Goal: Task Accomplishment & Management: Use online tool/utility

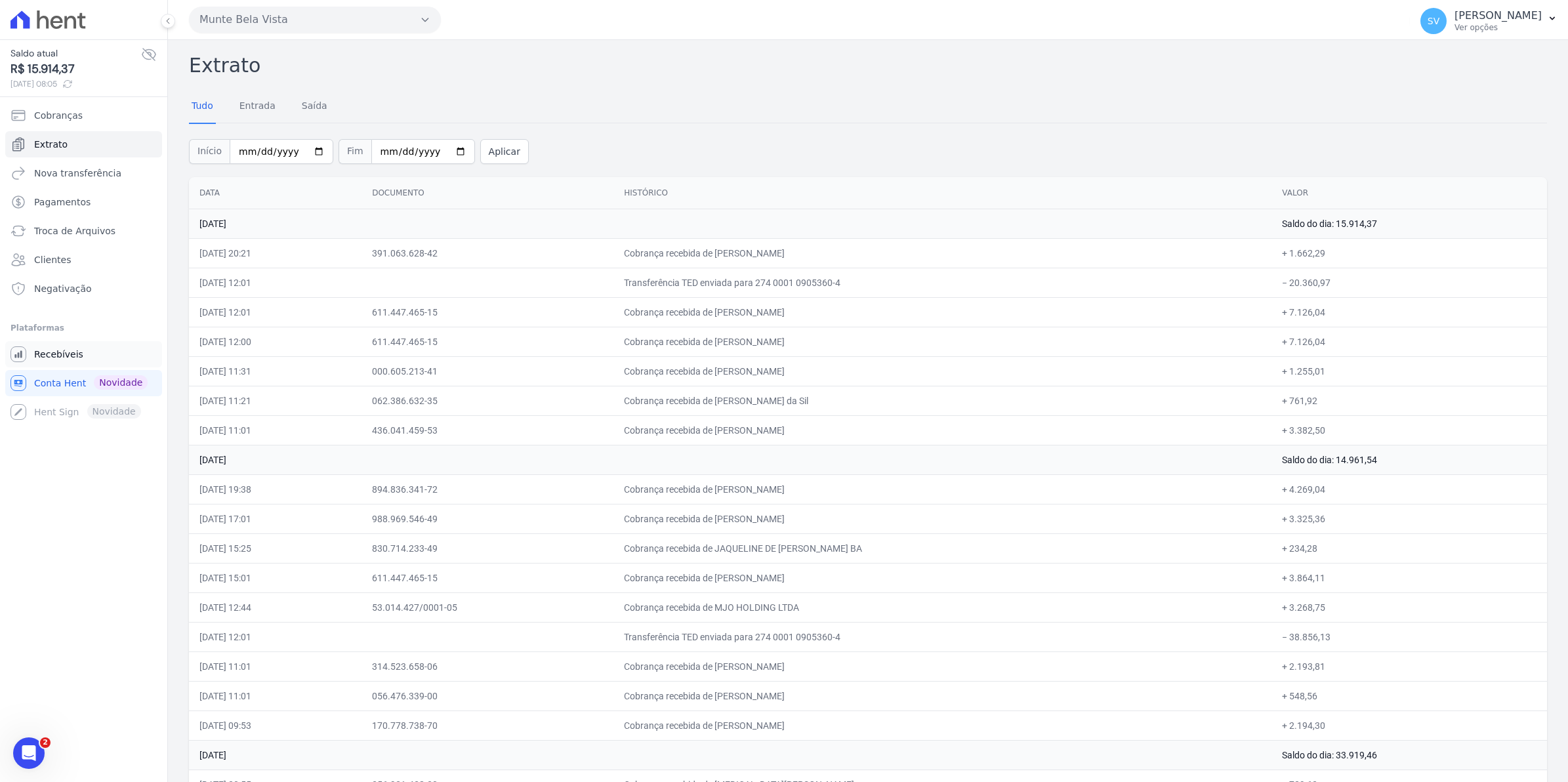
click at [67, 364] on link "Recebíveis" at bounding box center [84, 354] width 157 height 27
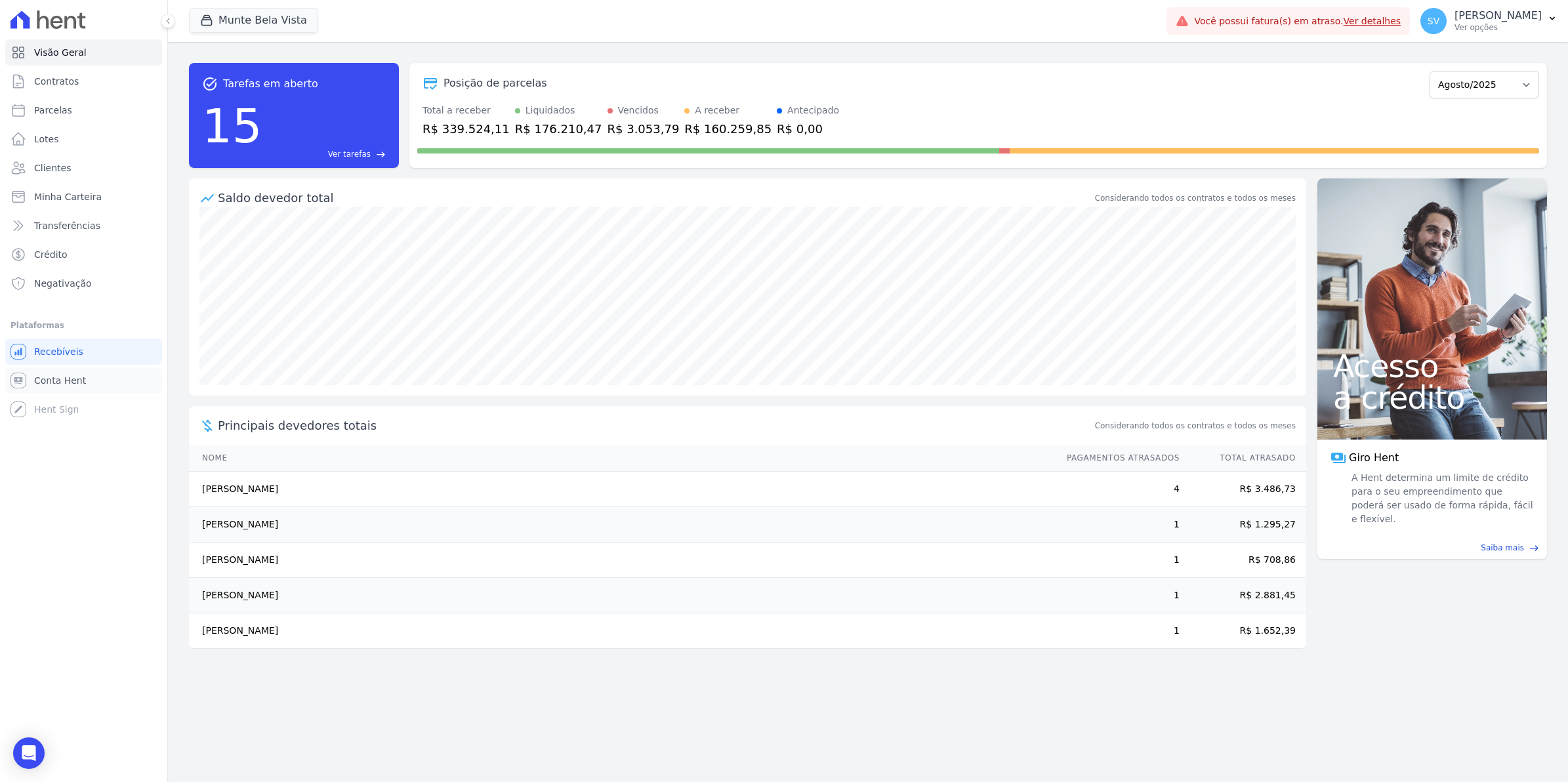
click at [73, 378] on span "Conta Hent" at bounding box center [60, 380] width 52 height 13
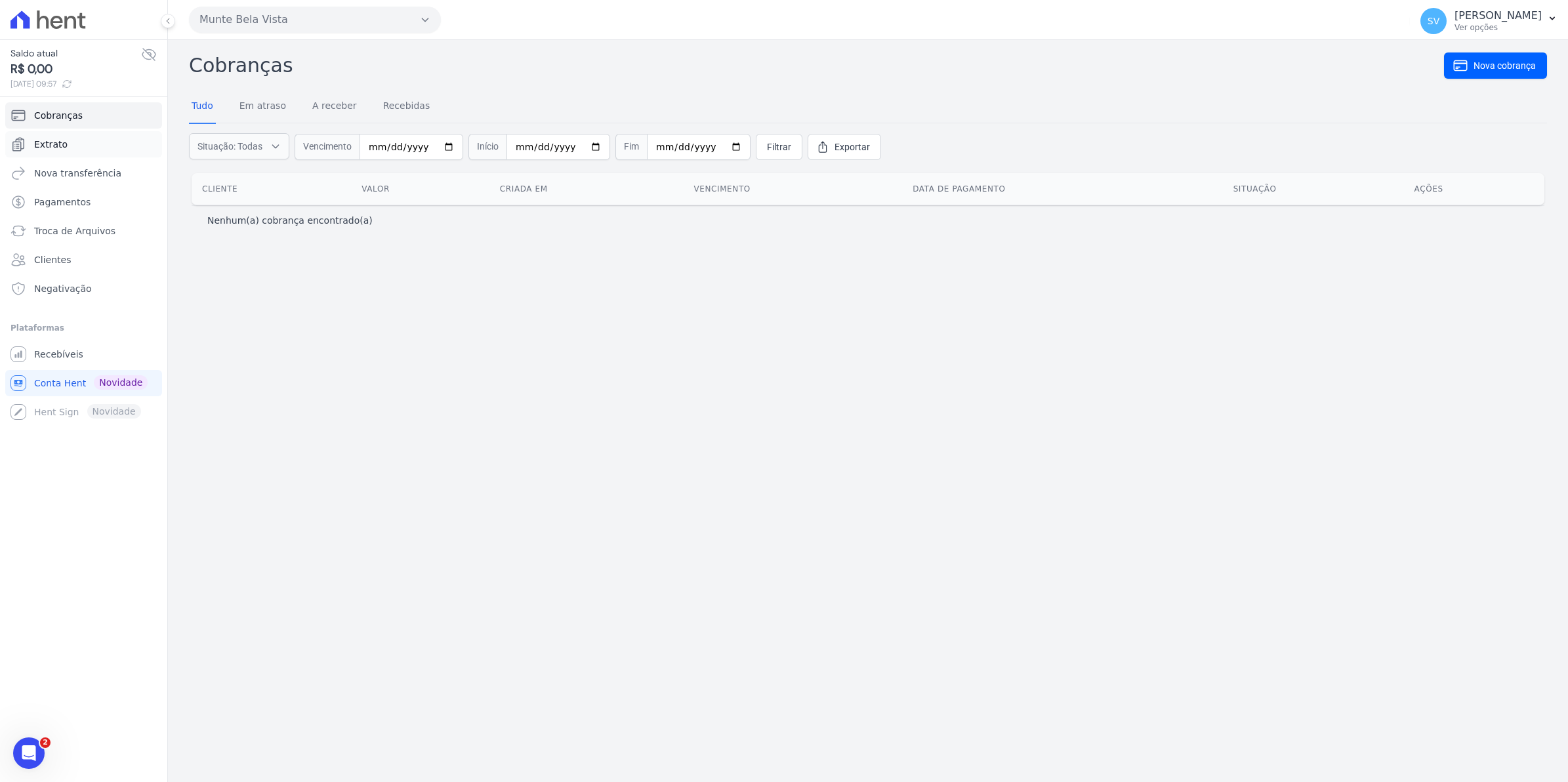
click at [72, 151] on link "Extrato" at bounding box center [84, 144] width 157 height 27
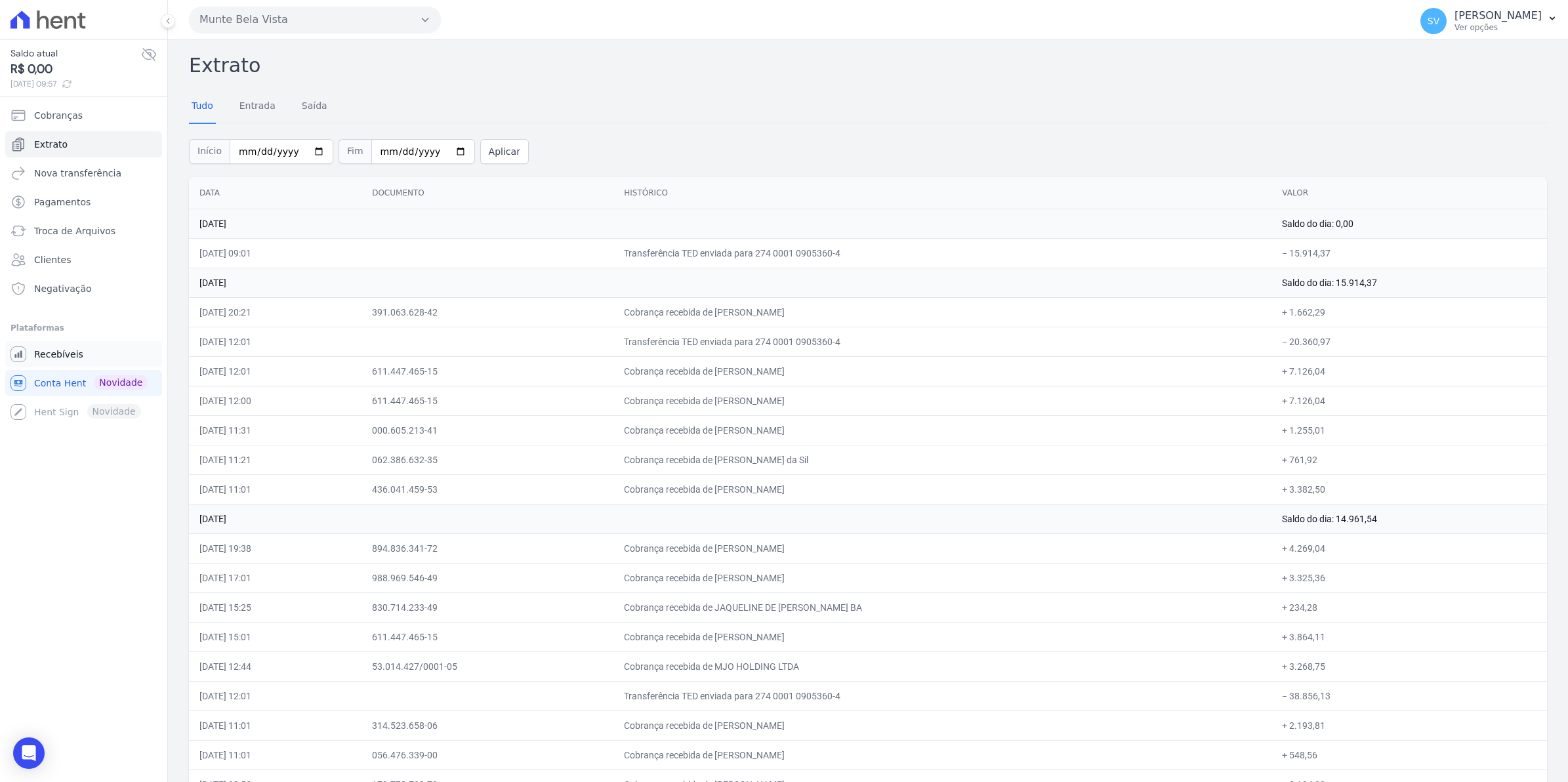
click at [60, 353] on span "Recebíveis" at bounding box center [59, 354] width 49 height 13
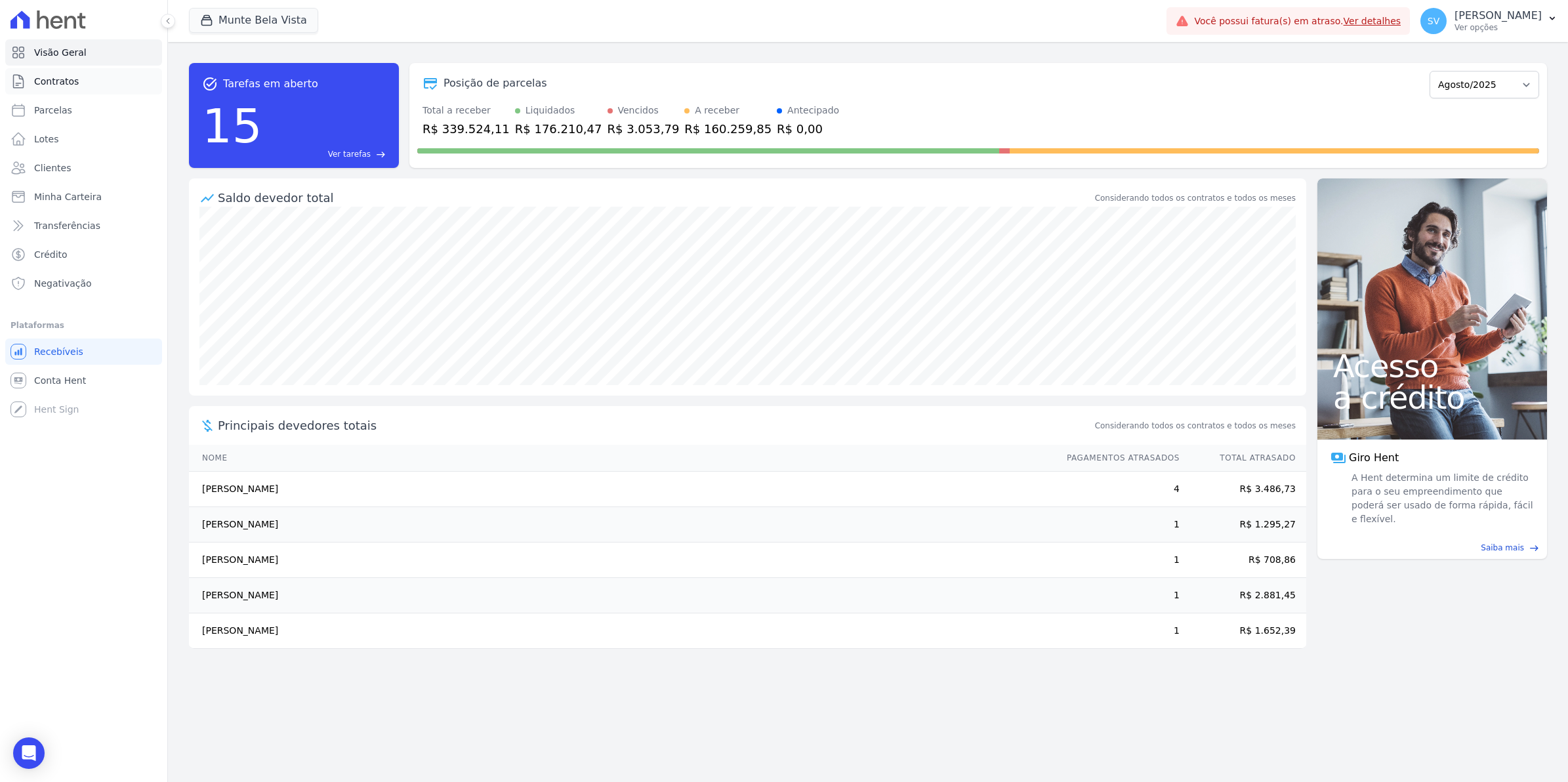
click at [54, 83] on span "Contratos" at bounding box center [56, 82] width 45 height 13
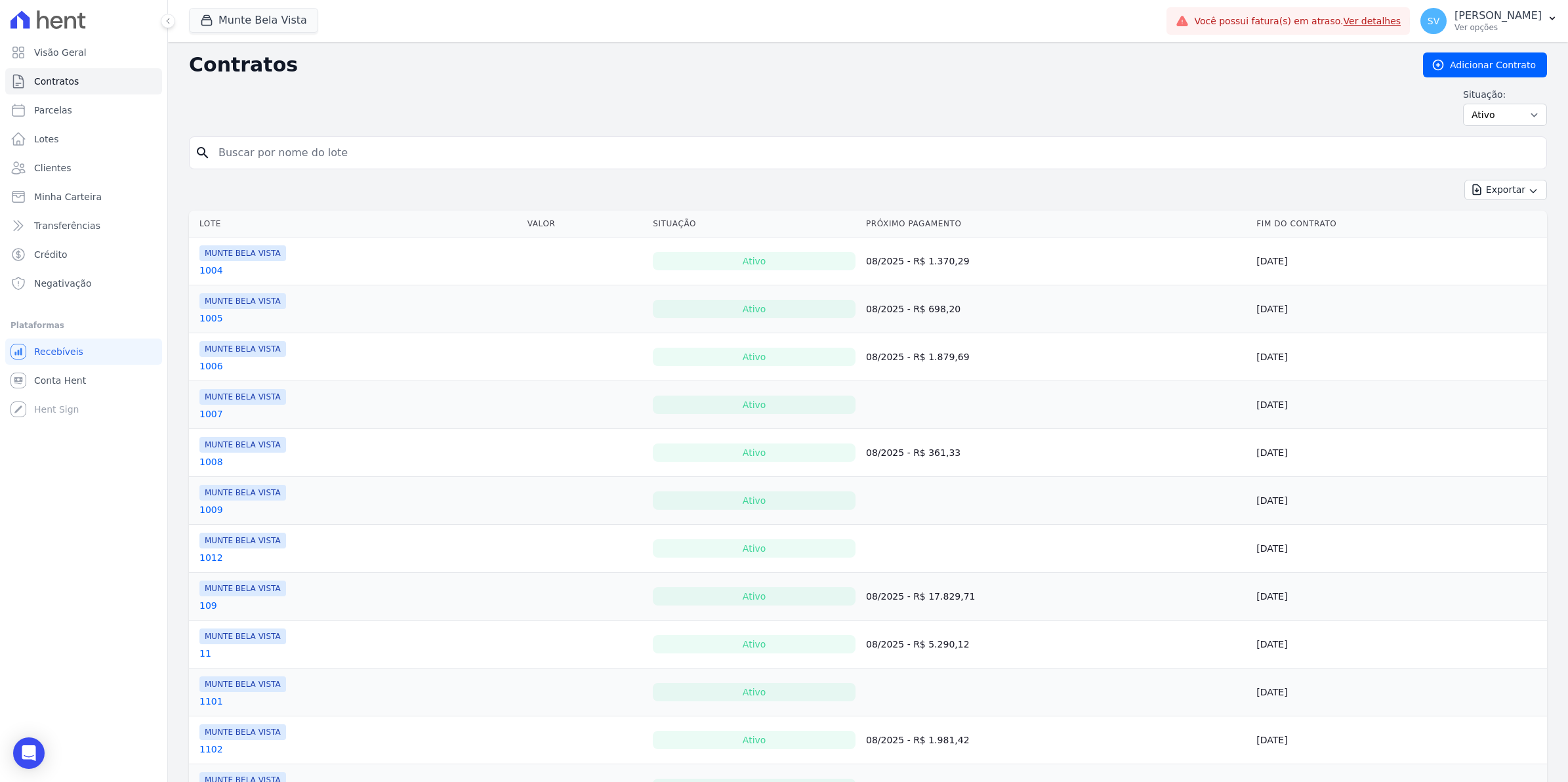
click at [286, 153] on input "search" at bounding box center [876, 153] width 1330 height 27
type input "[PERSON_NAME]"
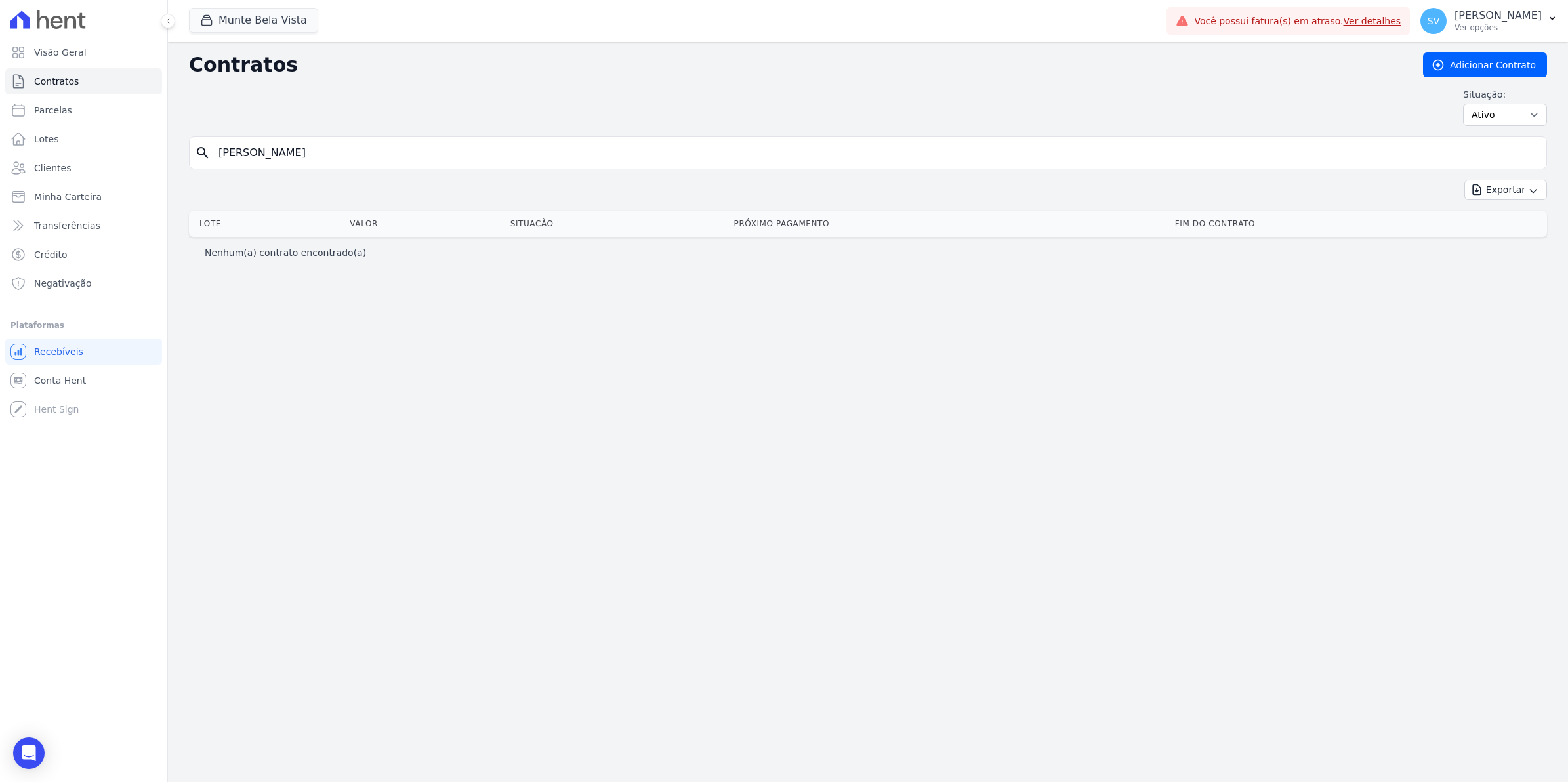
drag, startPoint x: 282, startPoint y: 164, endPoint x: 0, endPoint y: 162, distance: 282.0
click at [0, 162] on html "Visão Geral Contratos [GEOGRAPHIC_DATA] Lotes Clientes Minha Carteira Transferê…" at bounding box center [784, 391] width 1568 height 782
type input "vilarinhos"
click at [364, 166] on input "vilarinhos" at bounding box center [876, 153] width 1330 height 27
click at [287, 154] on input "vilarinhos" at bounding box center [876, 153] width 1330 height 27
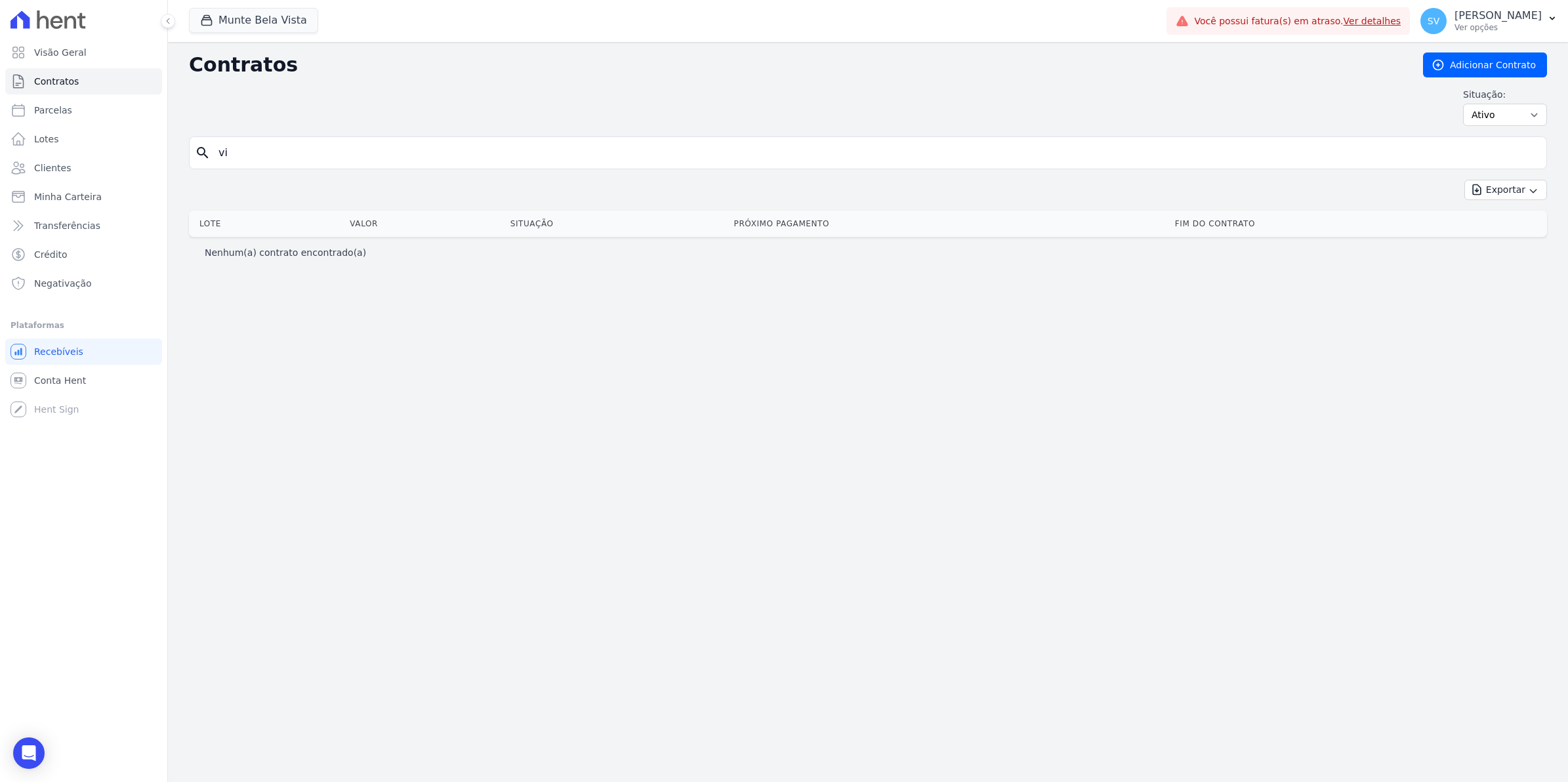
type input "v"
type input "2003"
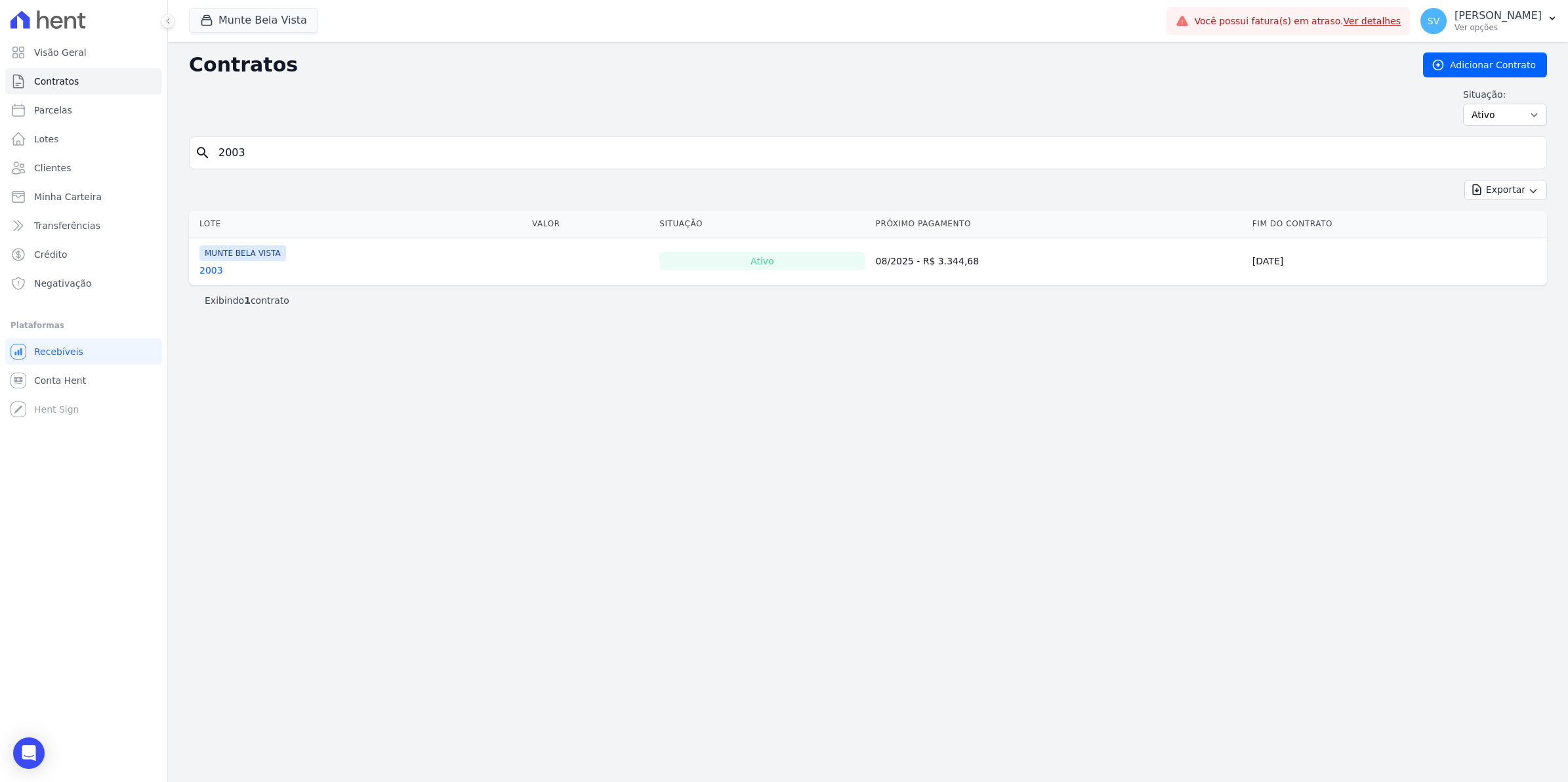
click at [213, 270] on link "2003" at bounding box center [211, 271] width 24 height 13
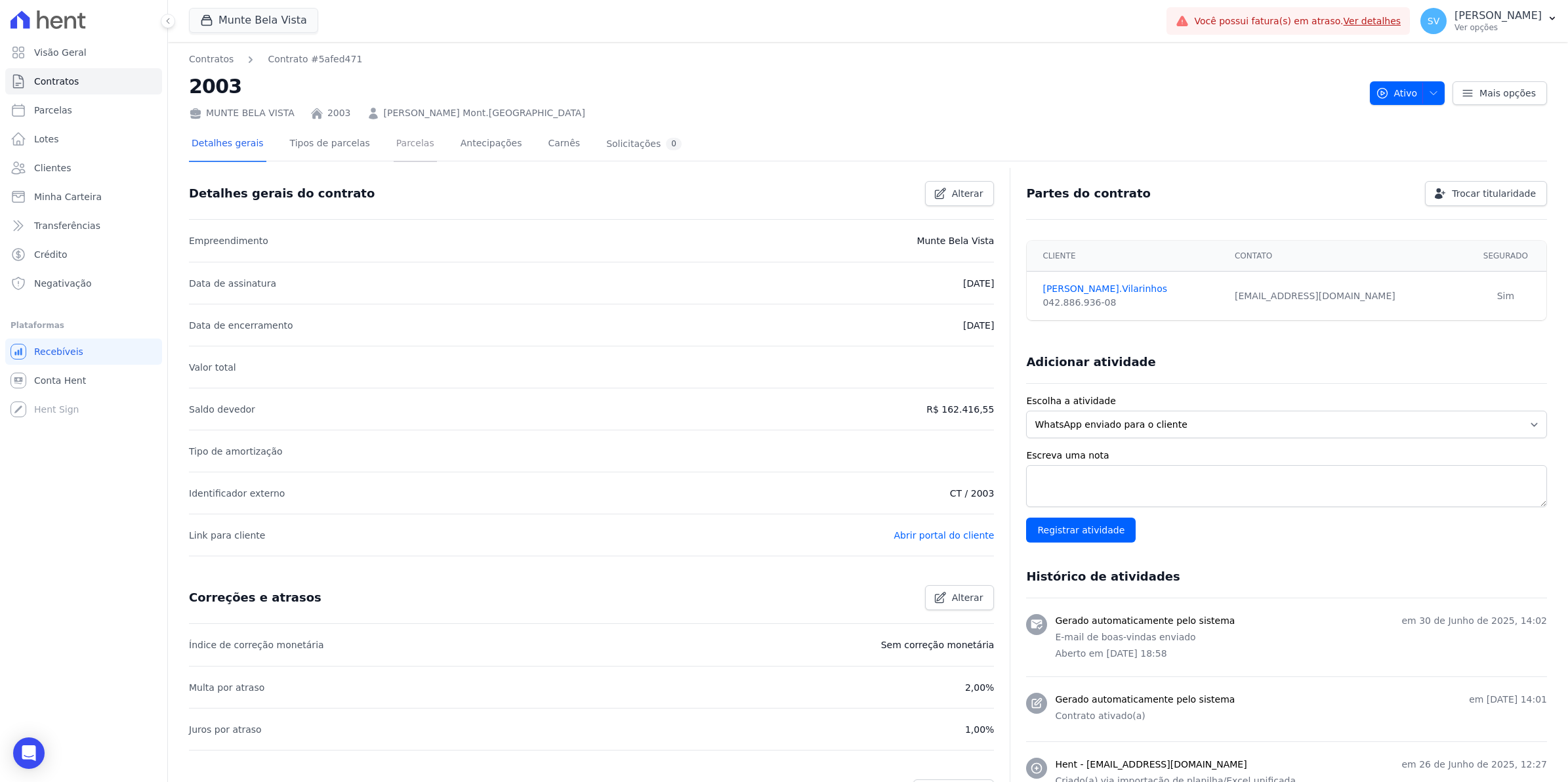
click at [402, 148] on link "Parcelas" at bounding box center [415, 144] width 44 height 35
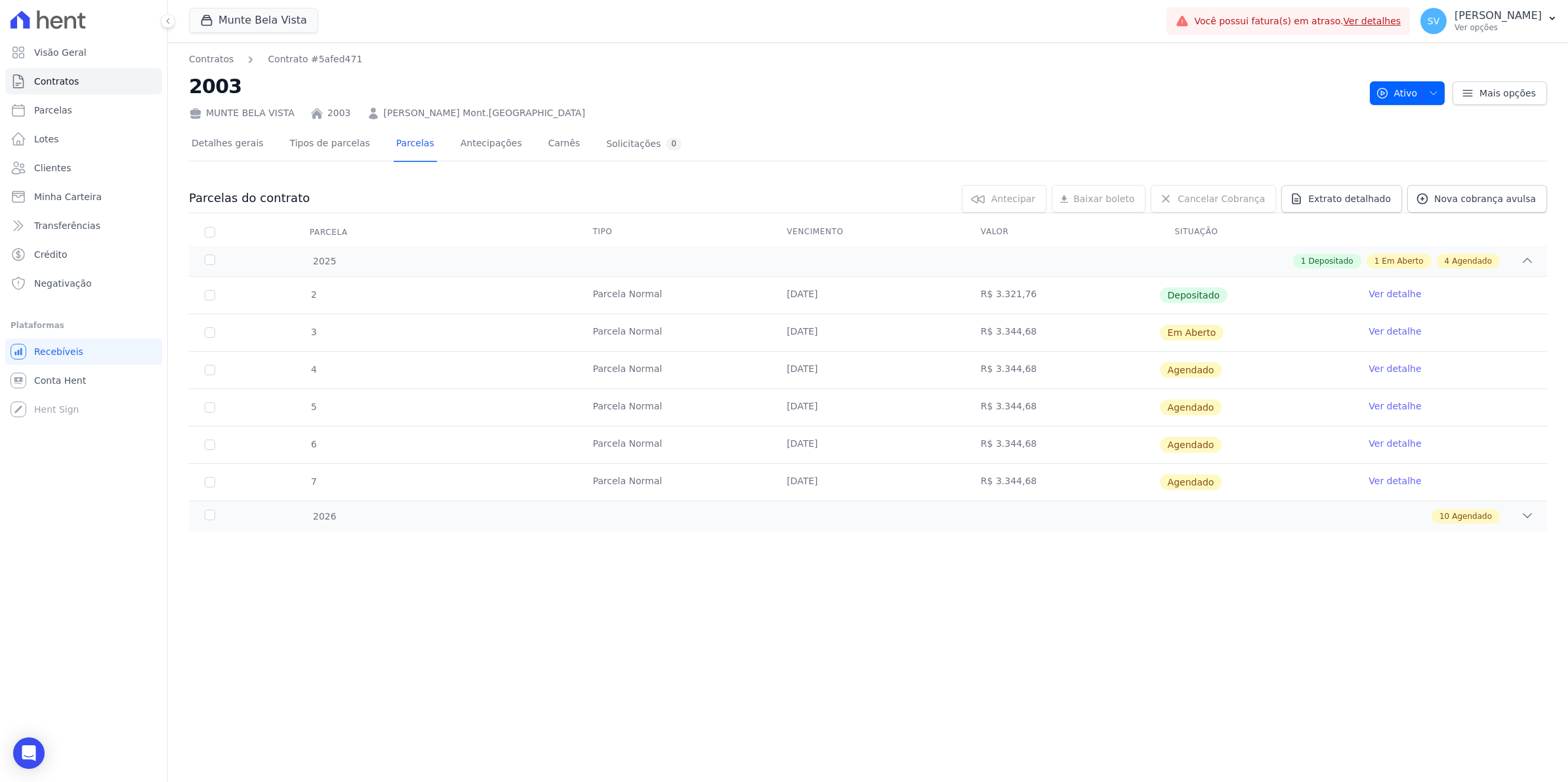
click at [1399, 334] on link "Ver detalhe" at bounding box center [1394, 332] width 52 height 13
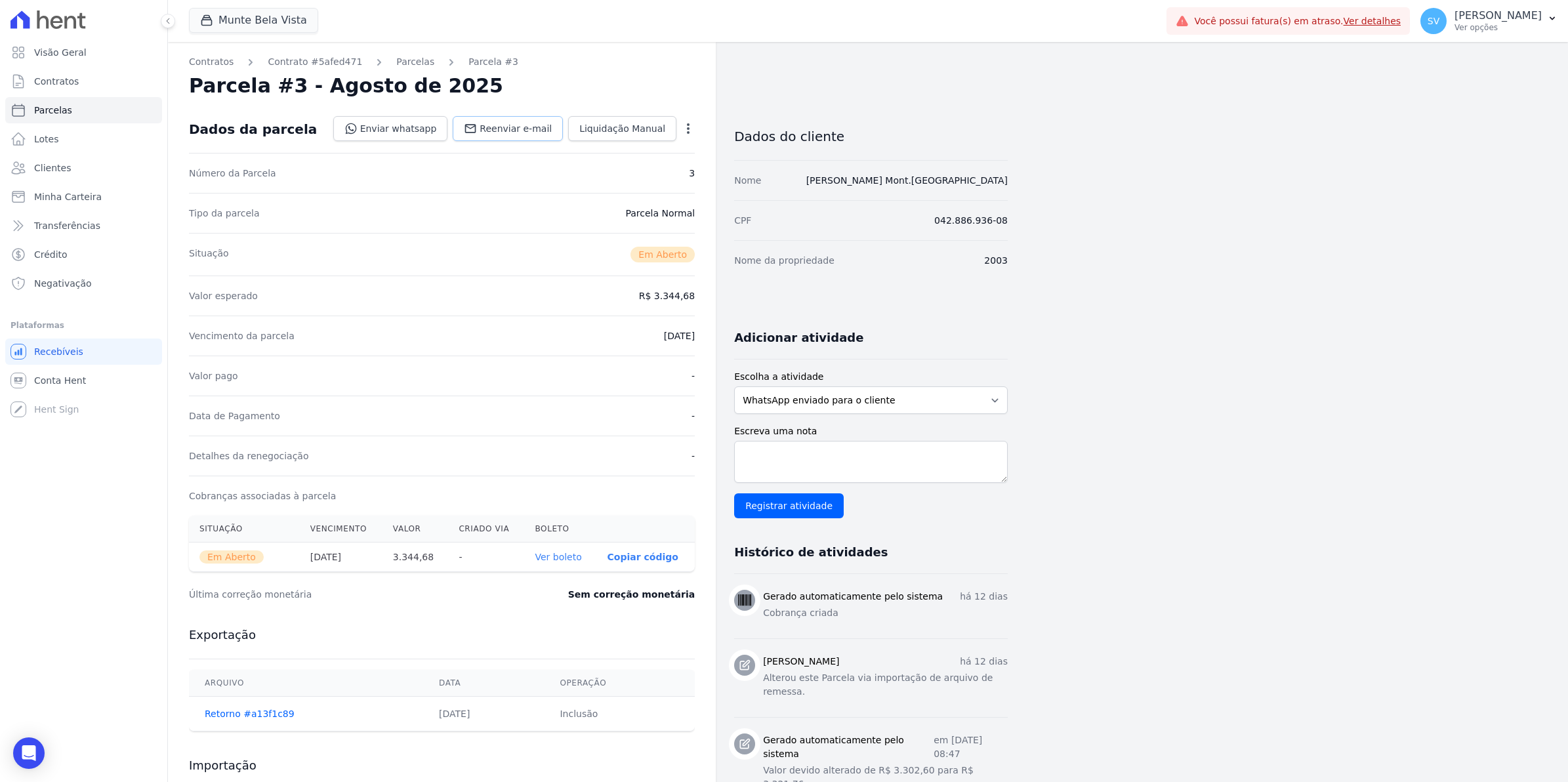
click at [500, 135] on link "Reenviar e-mail" at bounding box center [507, 128] width 110 height 25
click at [560, 558] on link "Ver boleto" at bounding box center [558, 557] width 47 height 10
click at [64, 162] on span "Clientes" at bounding box center [52, 168] width 37 height 13
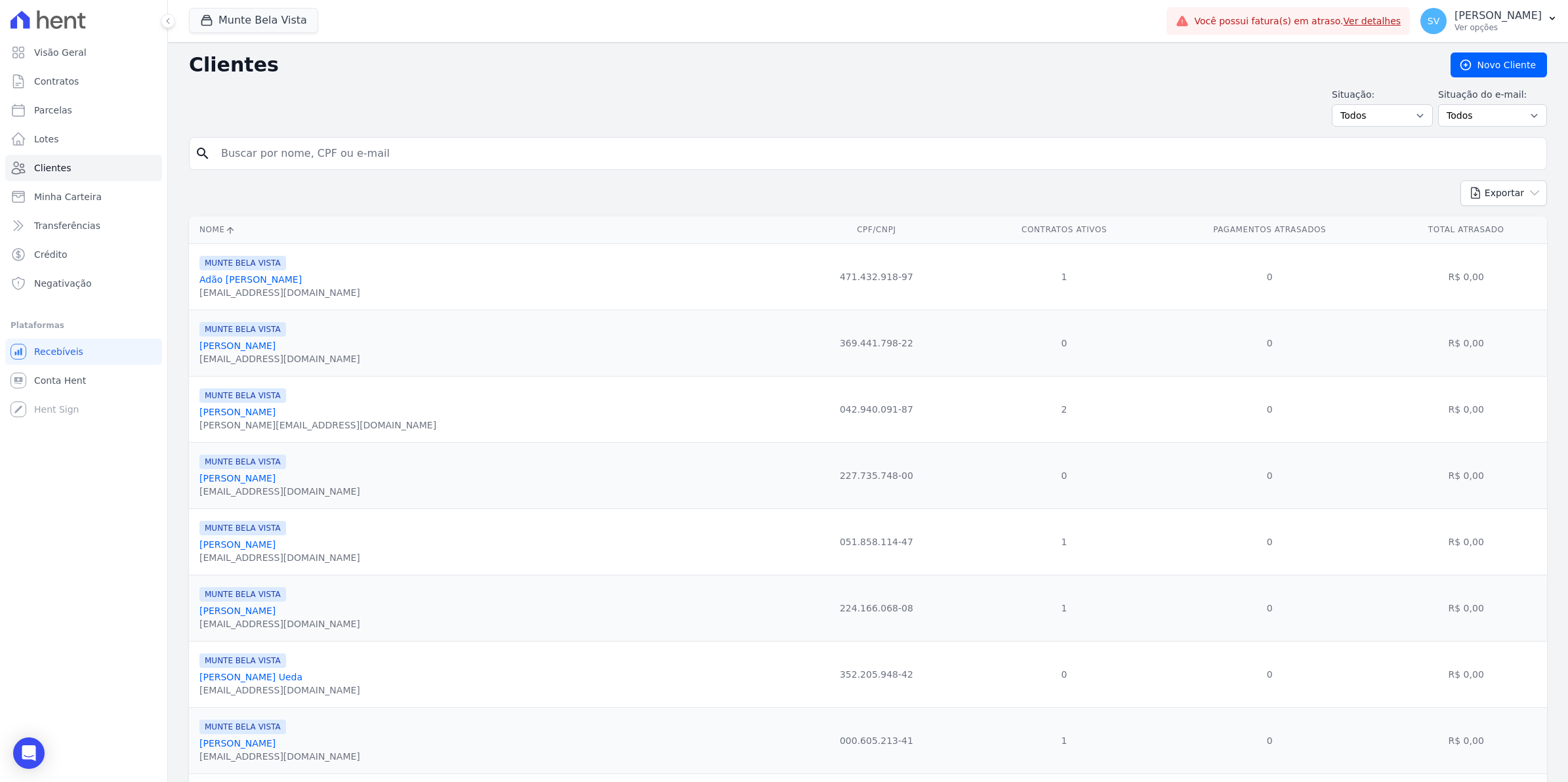
click at [283, 156] on input "search" at bounding box center [876, 154] width 1328 height 27
type input "2003"
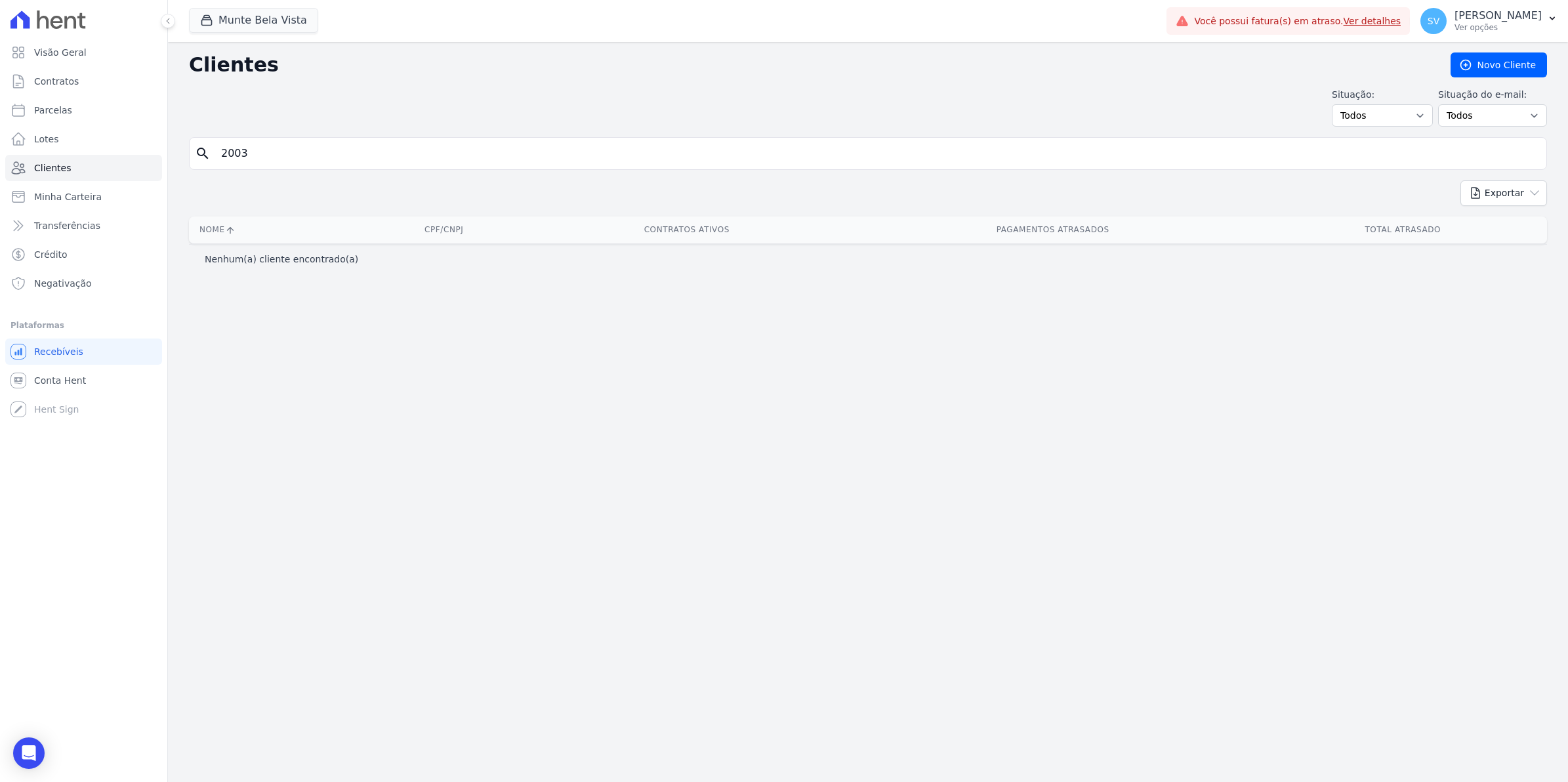
drag, startPoint x: 268, startPoint y: 159, endPoint x: 0, endPoint y: 181, distance: 268.9
click at [0, 181] on html "Visão Geral Contratos [GEOGRAPHIC_DATA] Lotes Clientes Minha Carteira Transferê…" at bounding box center [784, 391] width 1568 height 782
type input "vilarinhos"
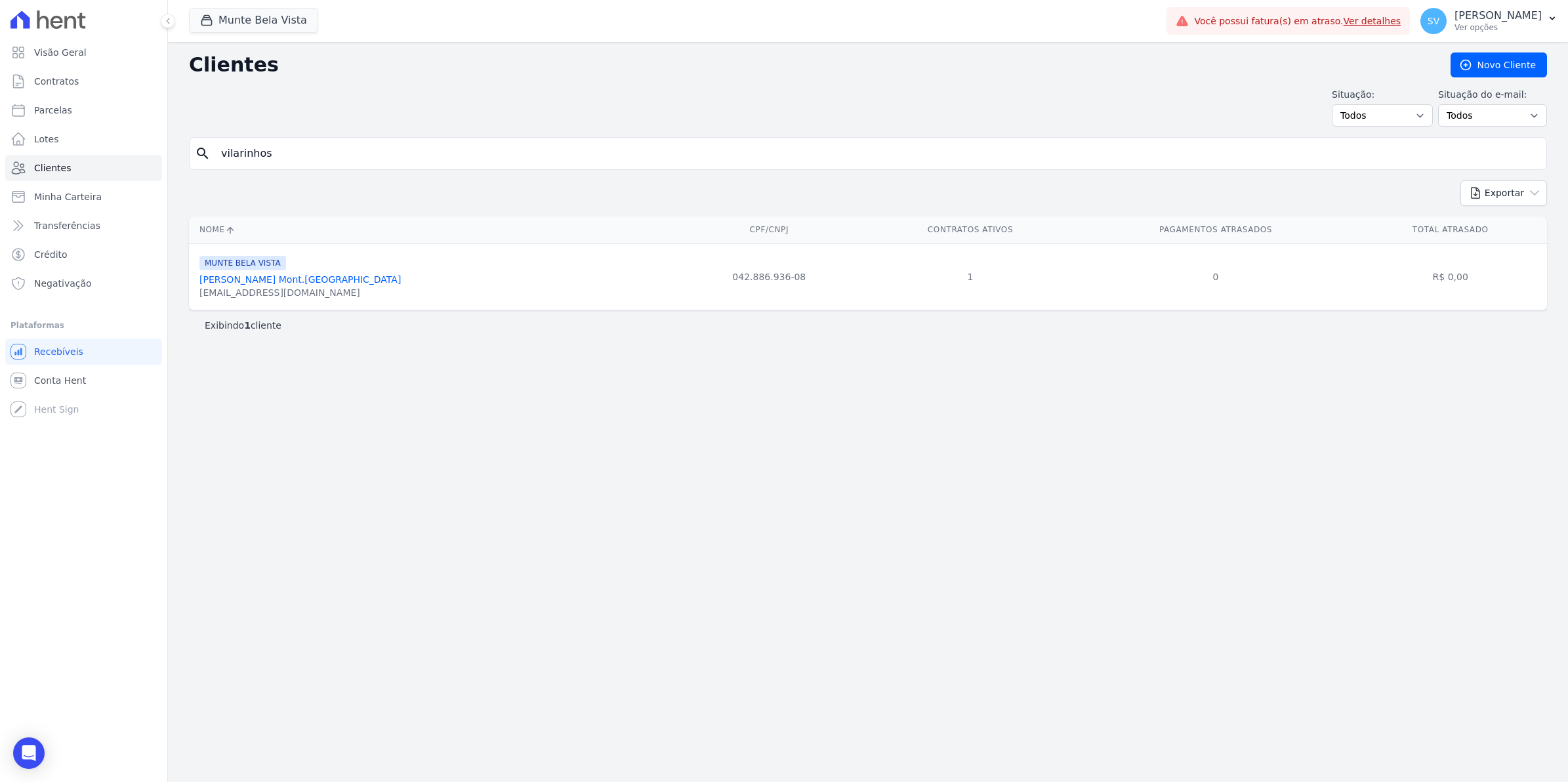
click at [276, 283] on link "[PERSON_NAME] Mont.[GEOGRAPHIC_DATA]" at bounding box center [300, 279] width 201 height 10
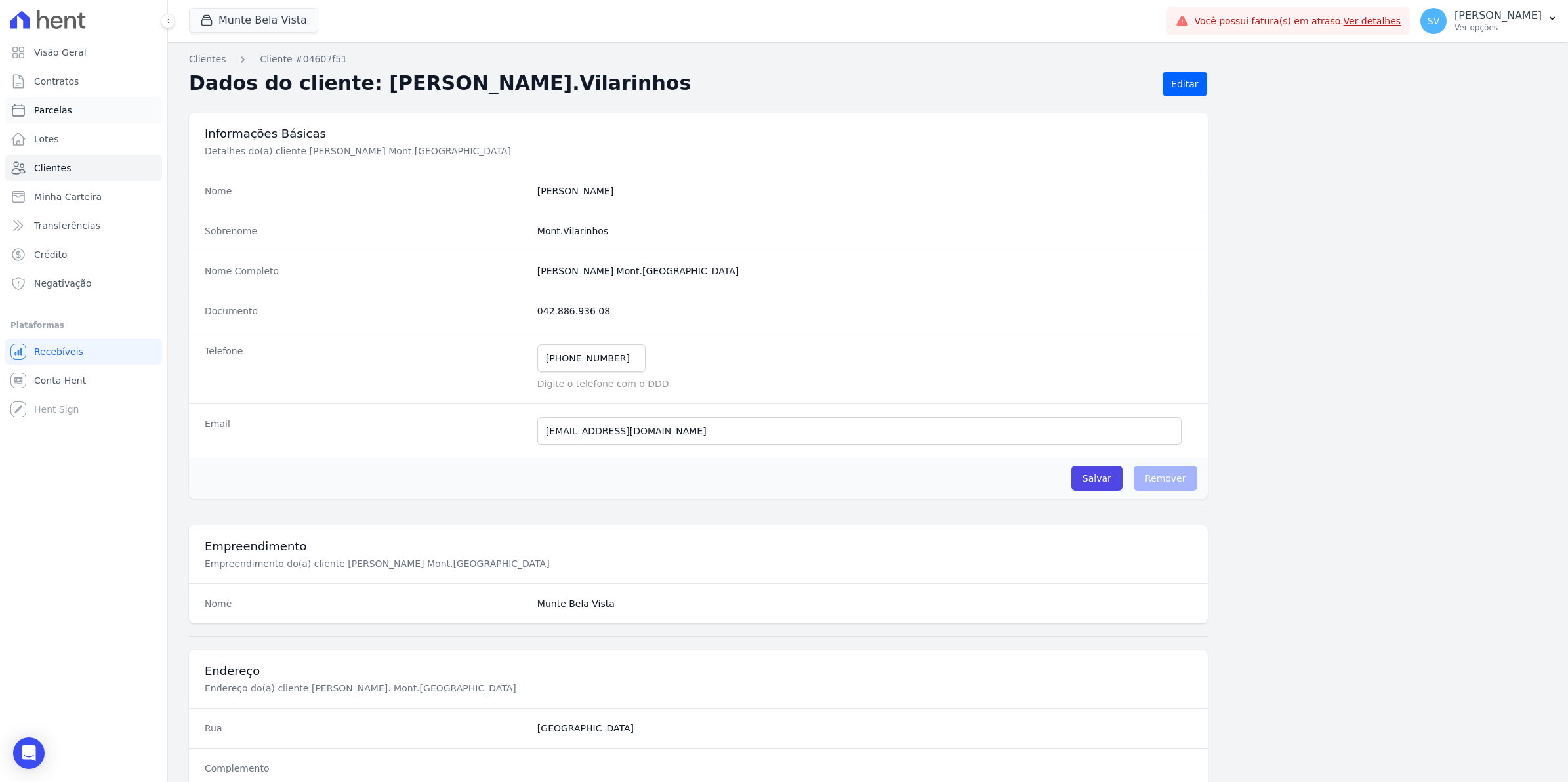
click at [49, 109] on span "Parcelas" at bounding box center [53, 110] width 38 height 13
select select
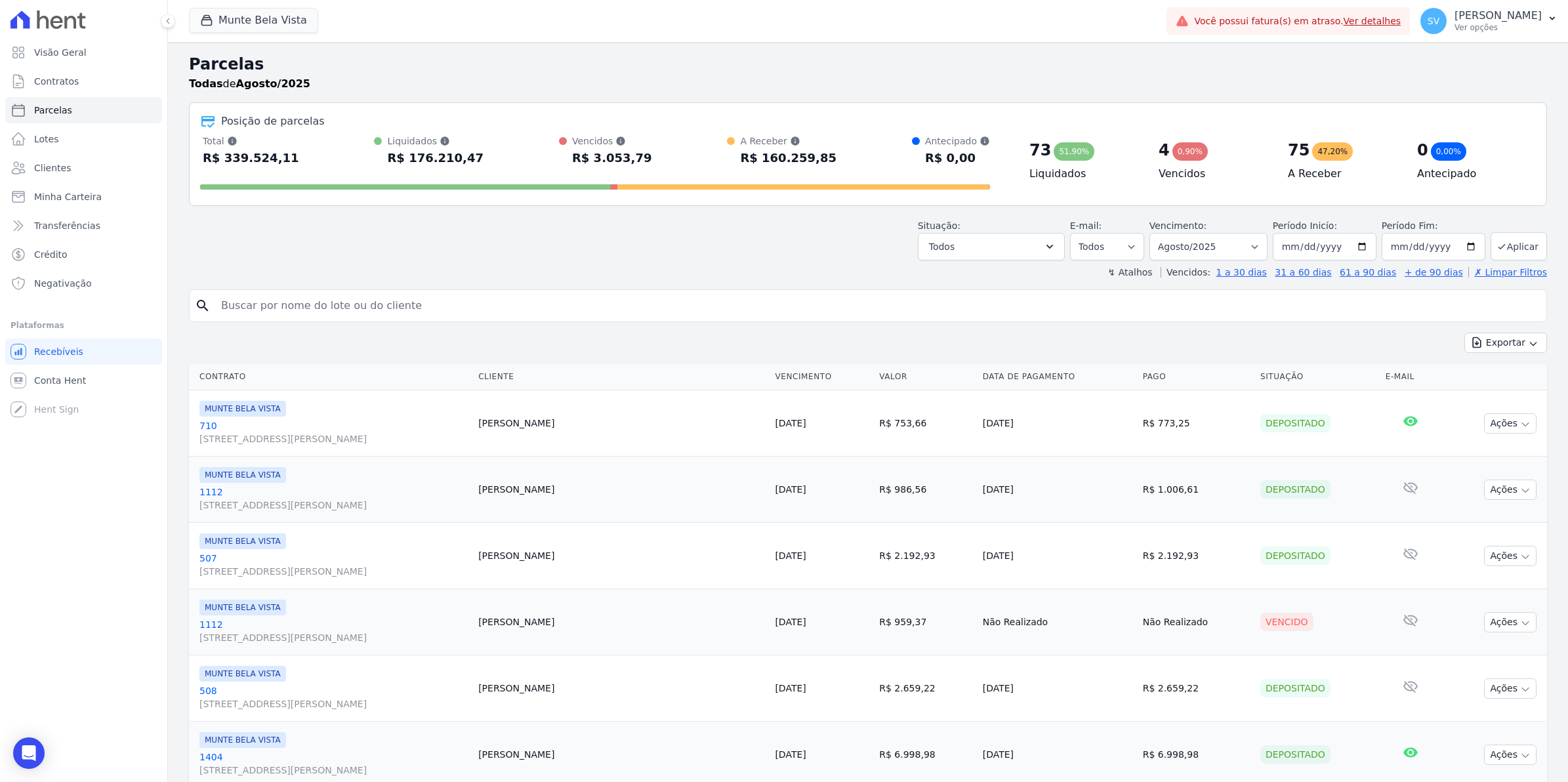
click at [220, 296] on input "search" at bounding box center [876, 306] width 1328 height 27
type input "2003"
select select
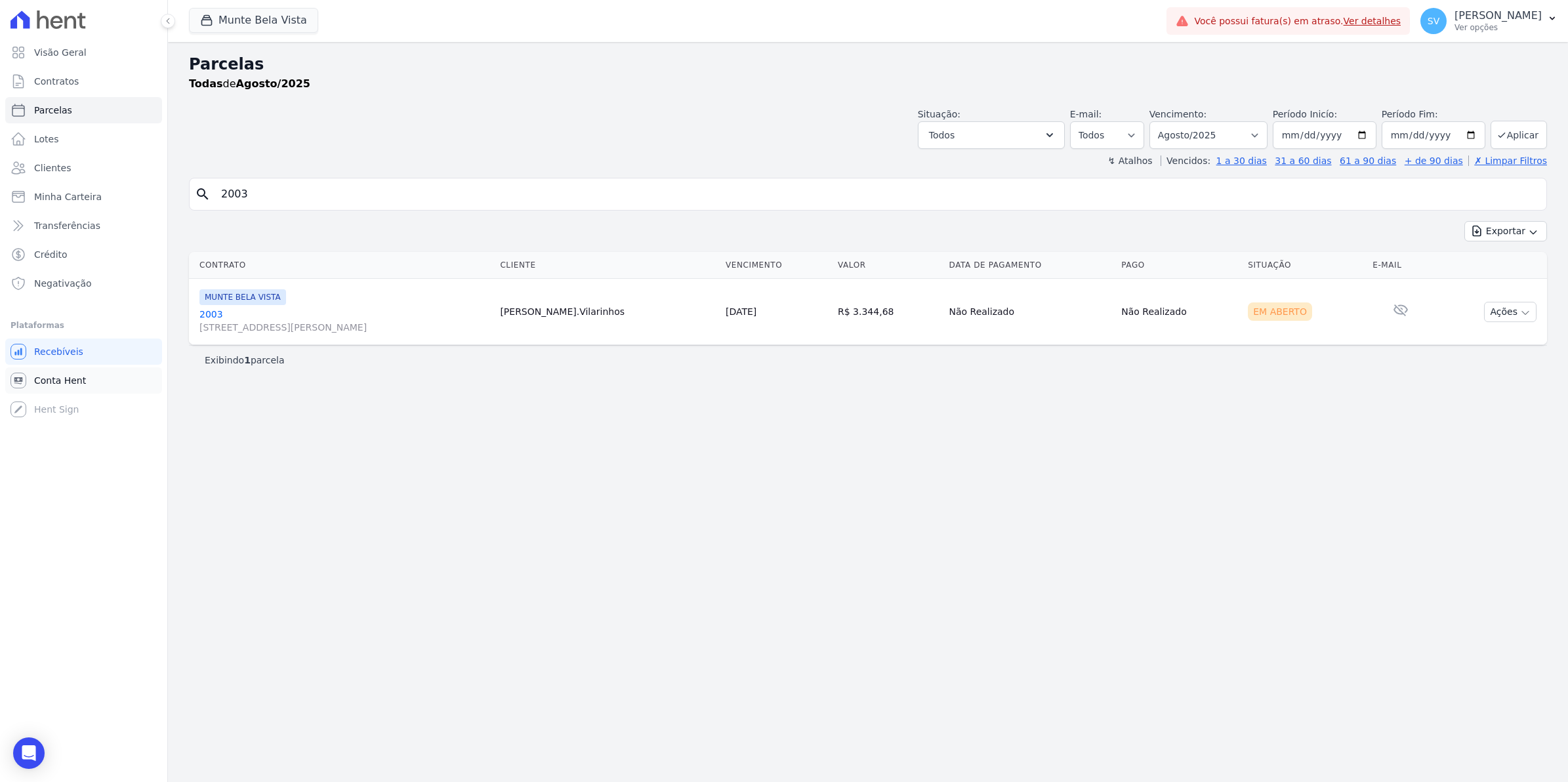
click at [24, 373] on icon at bounding box center [18, 380] width 16 height 16
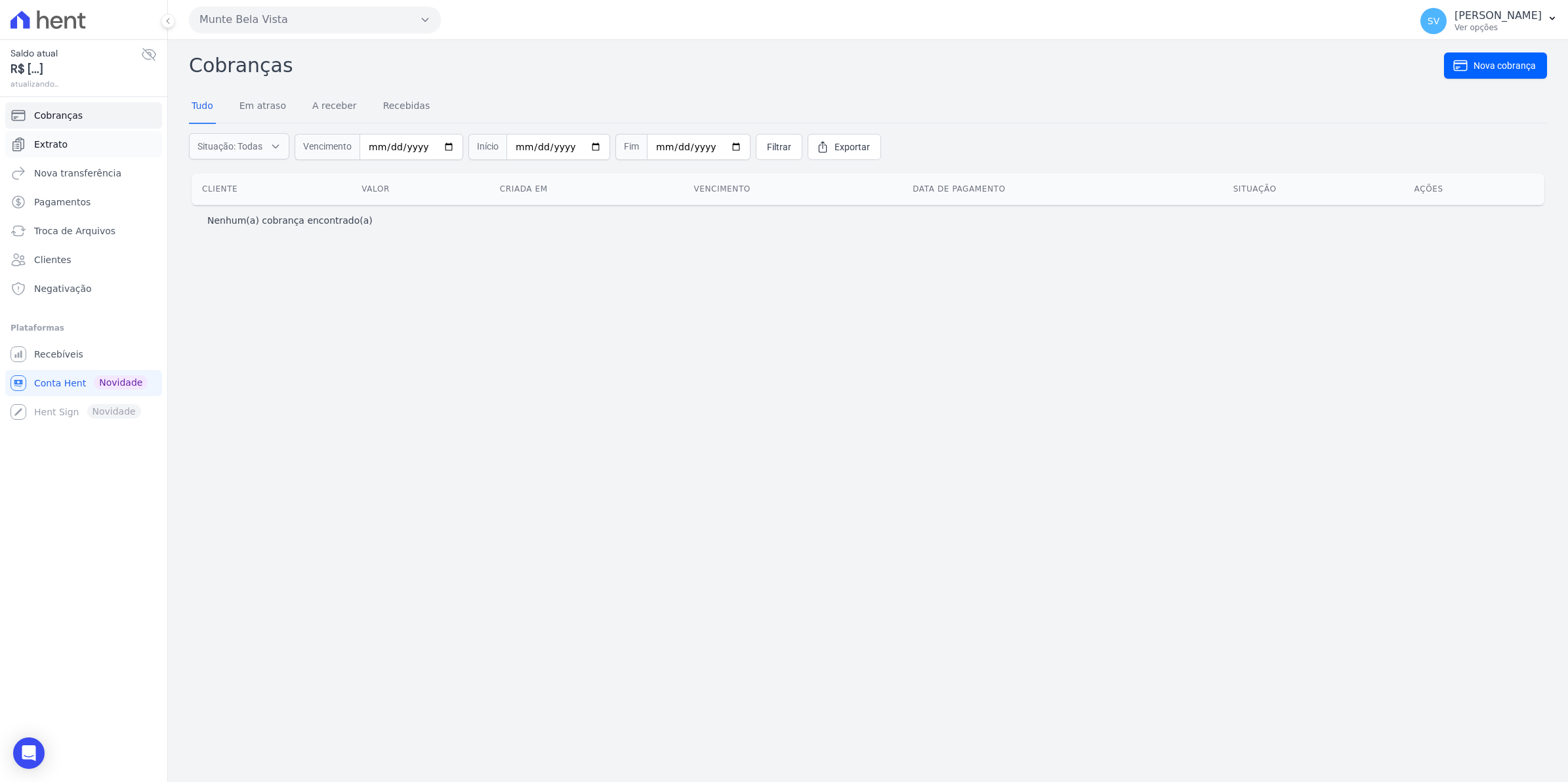
click at [47, 151] on span "Extrato" at bounding box center [50, 144] width 33 height 13
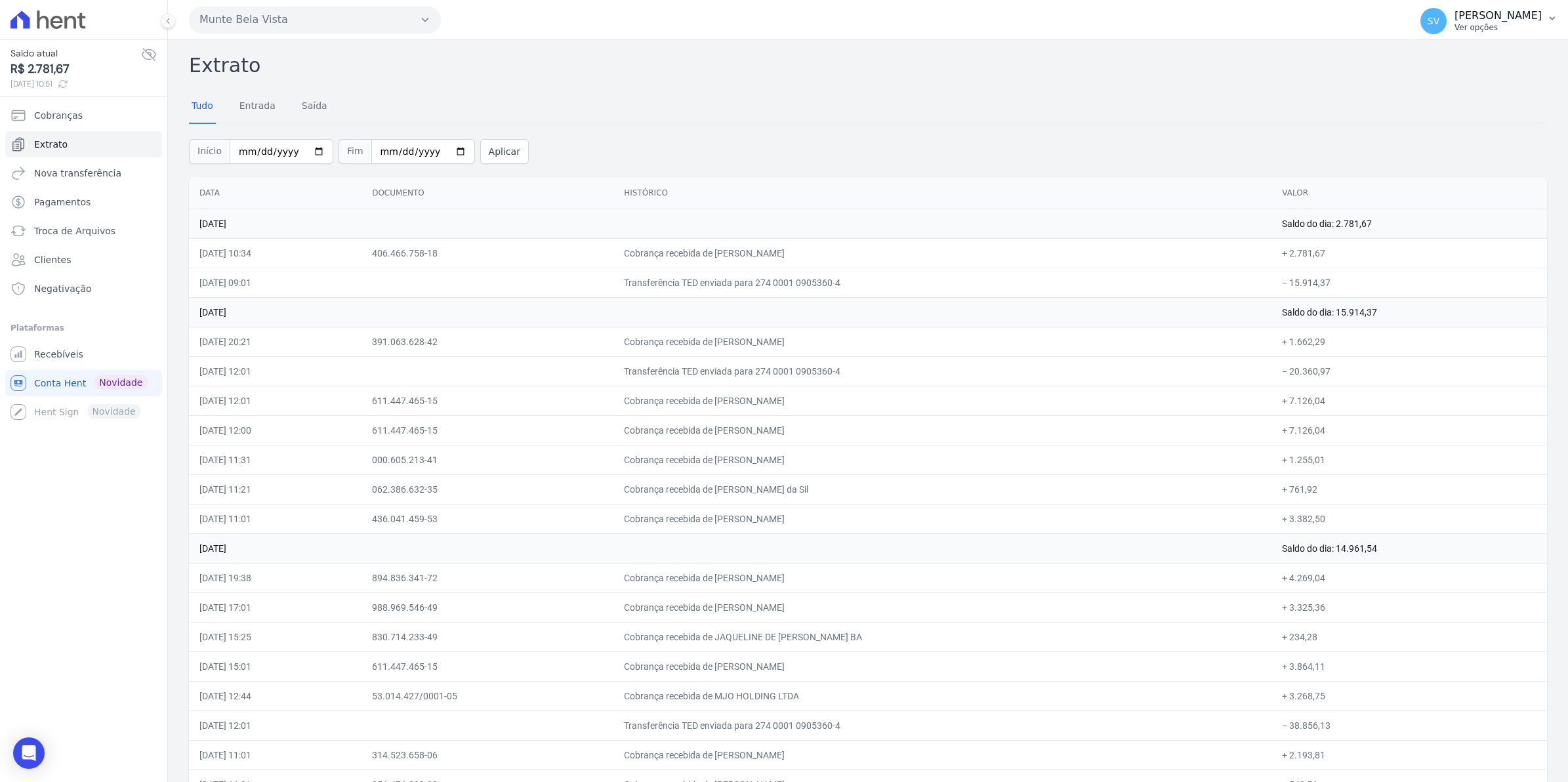
click at [1446, 21] on span "SV" at bounding box center [1434, 21] width 27 height 27
click at [58, 358] on span "Recebíveis" at bounding box center [59, 354] width 49 height 13
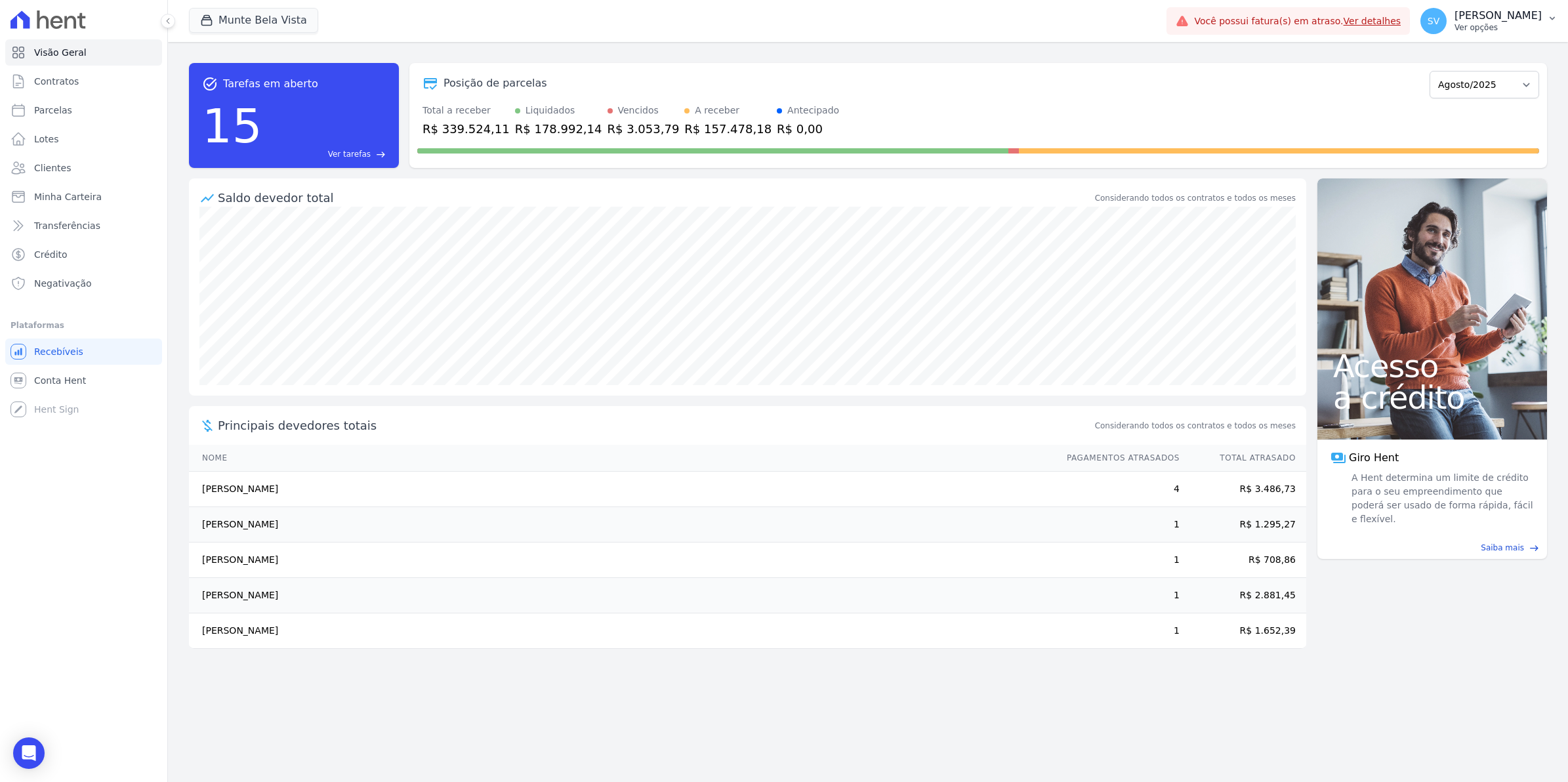
click at [1442, 27] on span "SV" at bounding box center [1434, 21] width 27 height 27
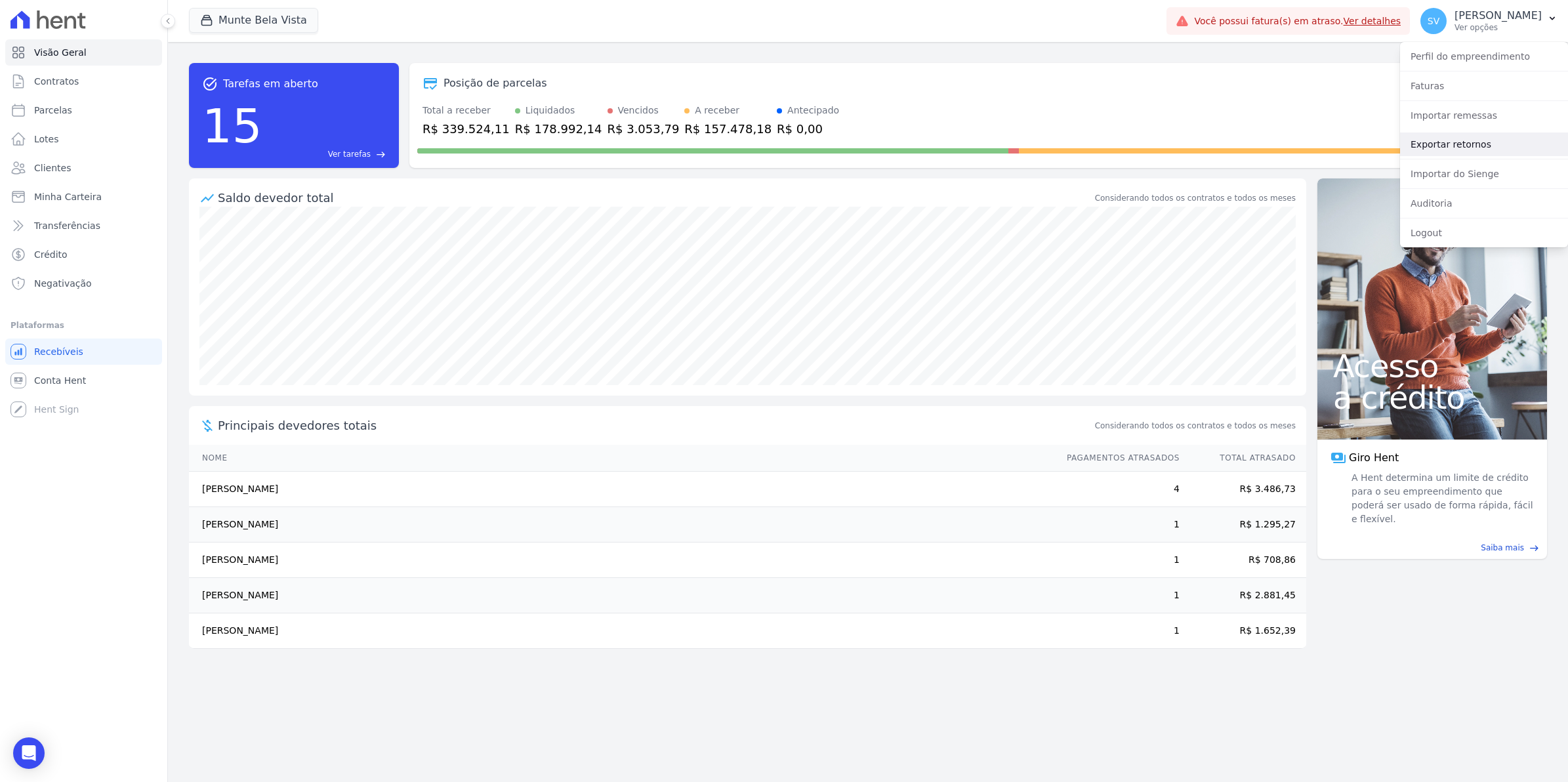
click at [1451, 146] on link "Exportar retornos" at bounding box center [1483, 143] width 168 height 24
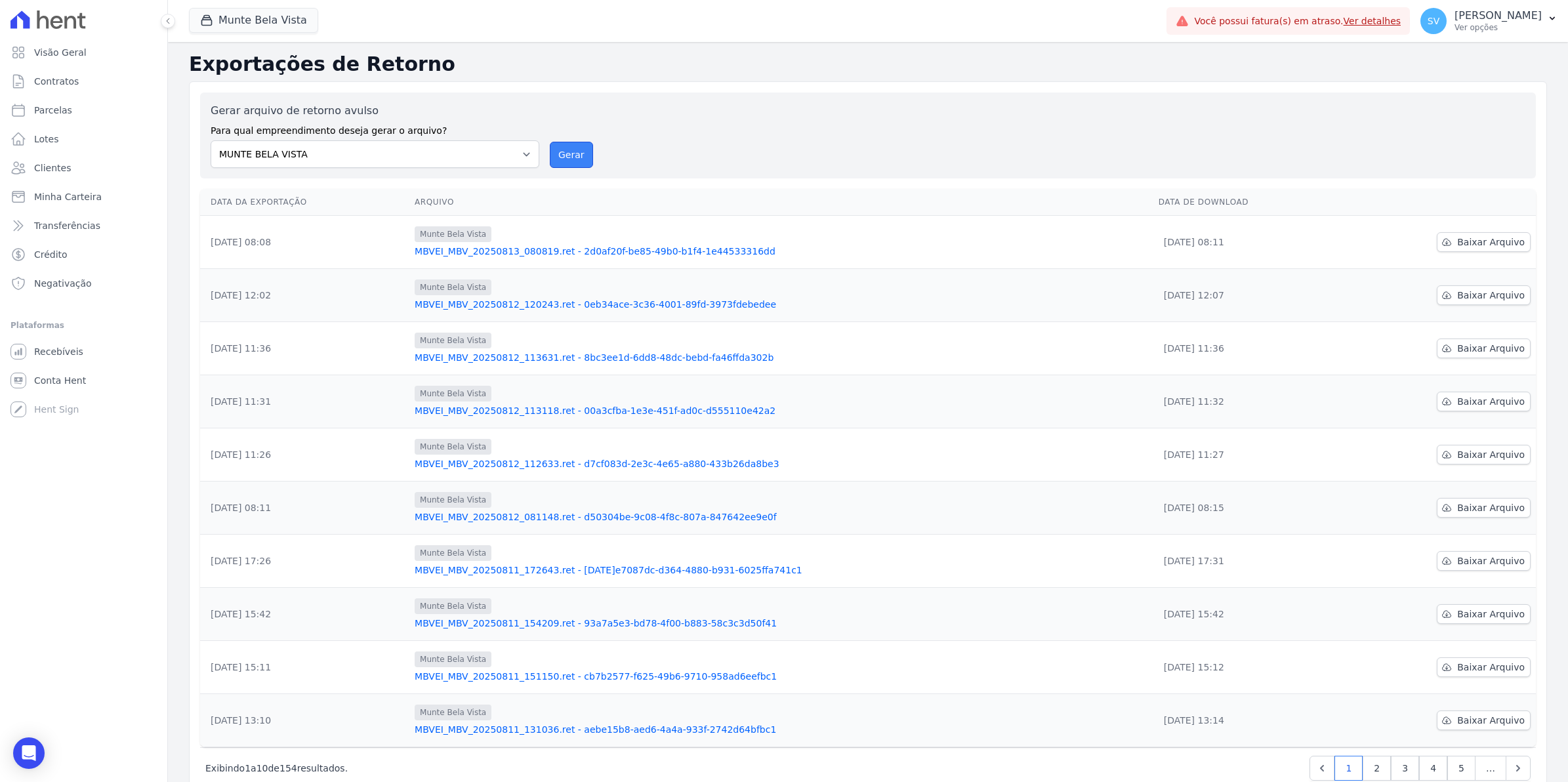
click at [561, 162] on button "Gerar" at bounding box center [571, 155] width 44 height 27
click at [1461, 243] on span "Baixar Arquivo" at bounding box center [1490, 242] width 67 height 13
click at [63, 372] on link "Conta Hent" at bounding box center [84, 381] width 157 height 27
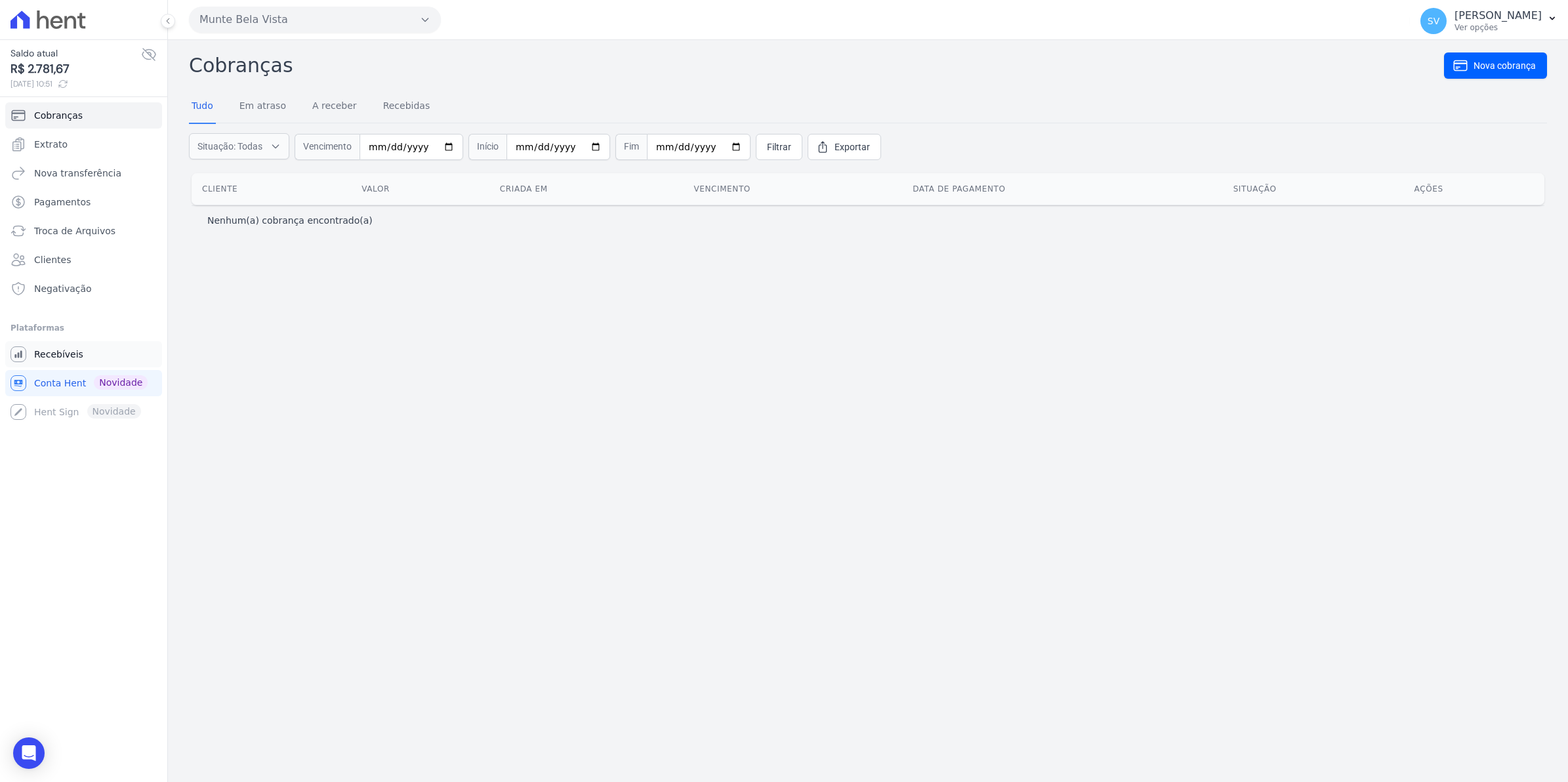
click at [43, 353] on span "Recebíveis" at bounding box center [59, 354] width 49 height 13
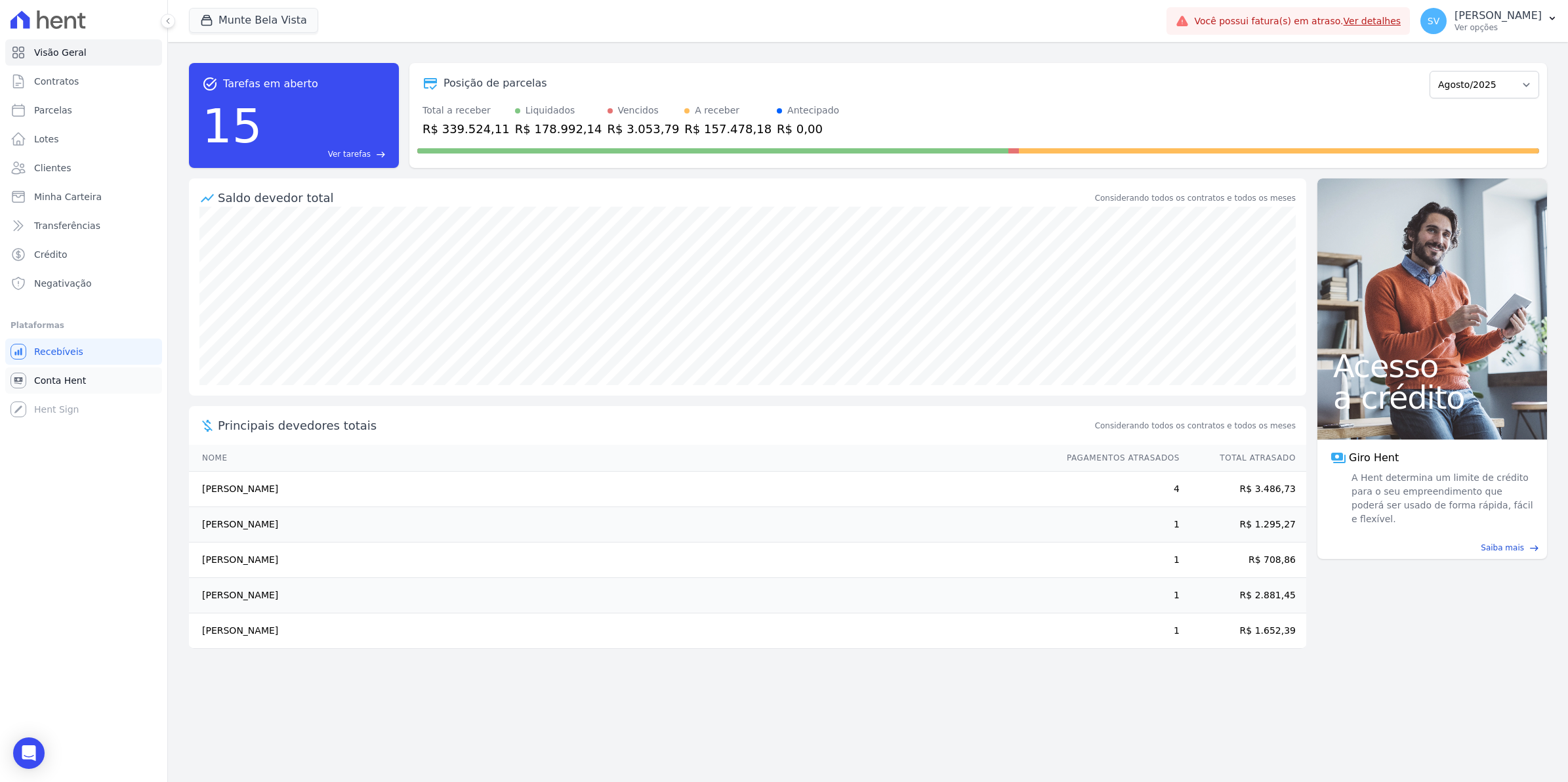
click at [64, 380] on span "Conta Hent" at bounding box center [60, 380] width 52 height 13
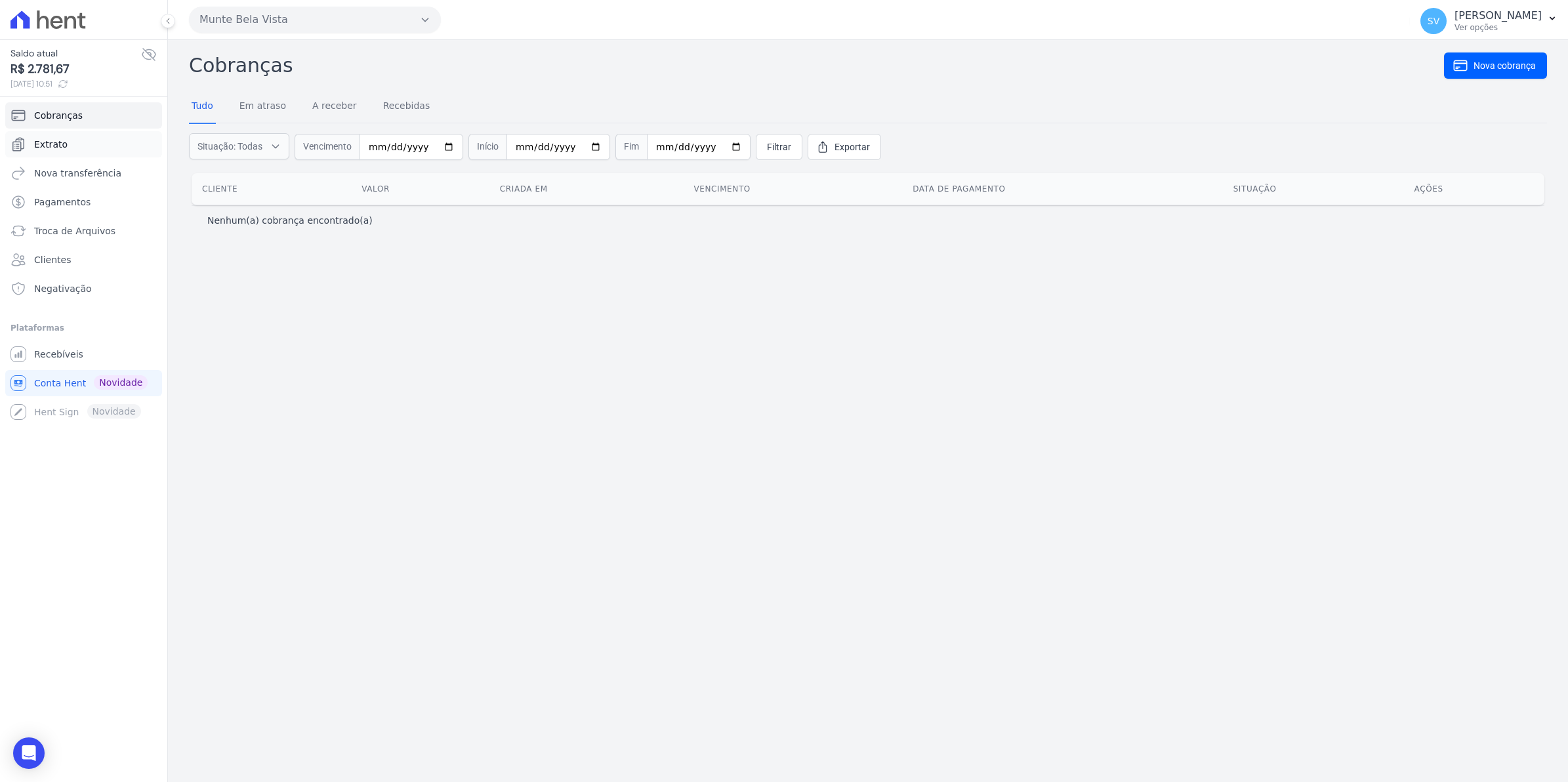
click at [58, 147] on span "Extrato" at bounding box center [50, 144] width 33 height 13
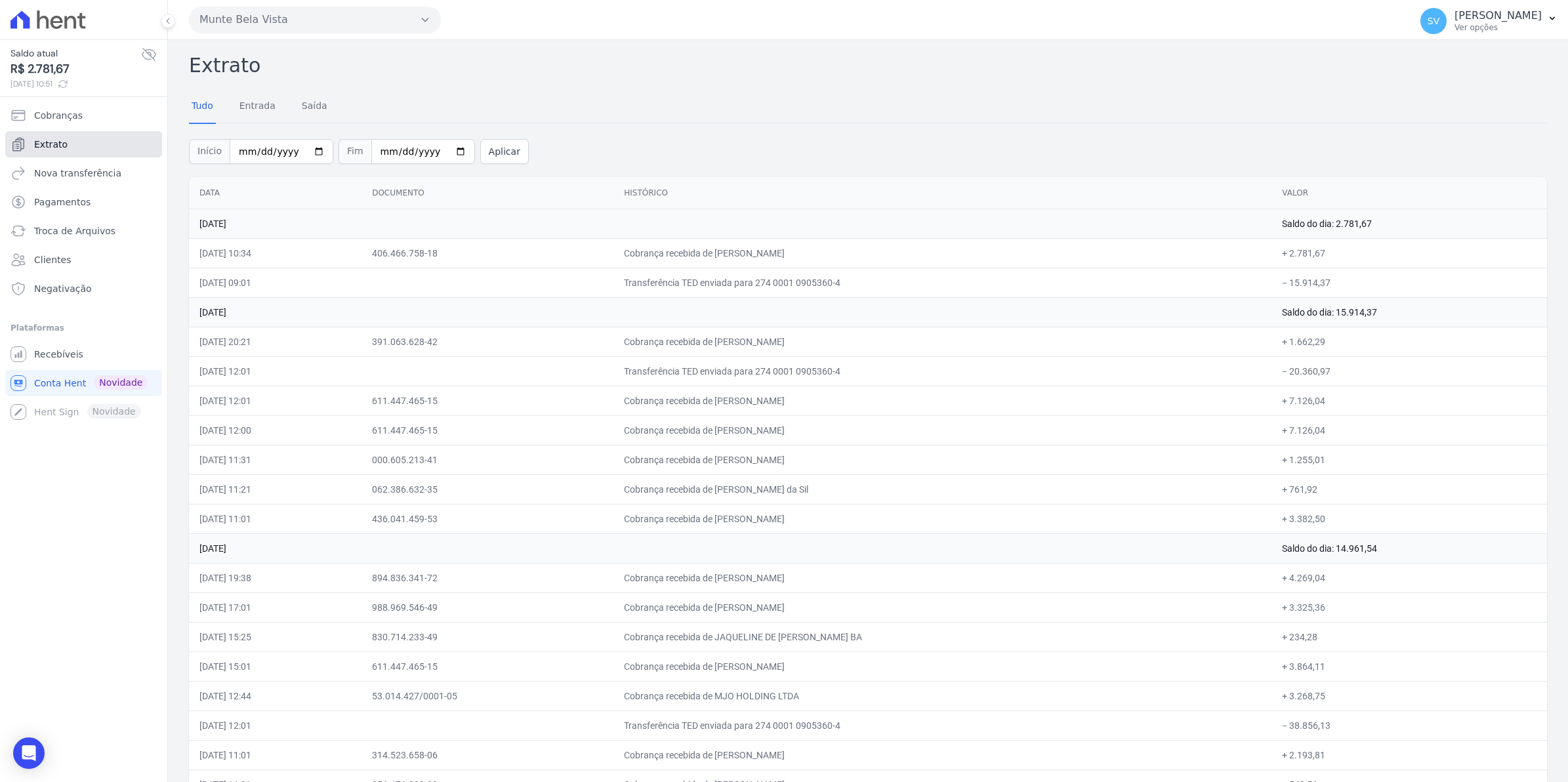
click at [61, 143] on span "Extrato" at bounding box center [50, 144] width 33 height 13
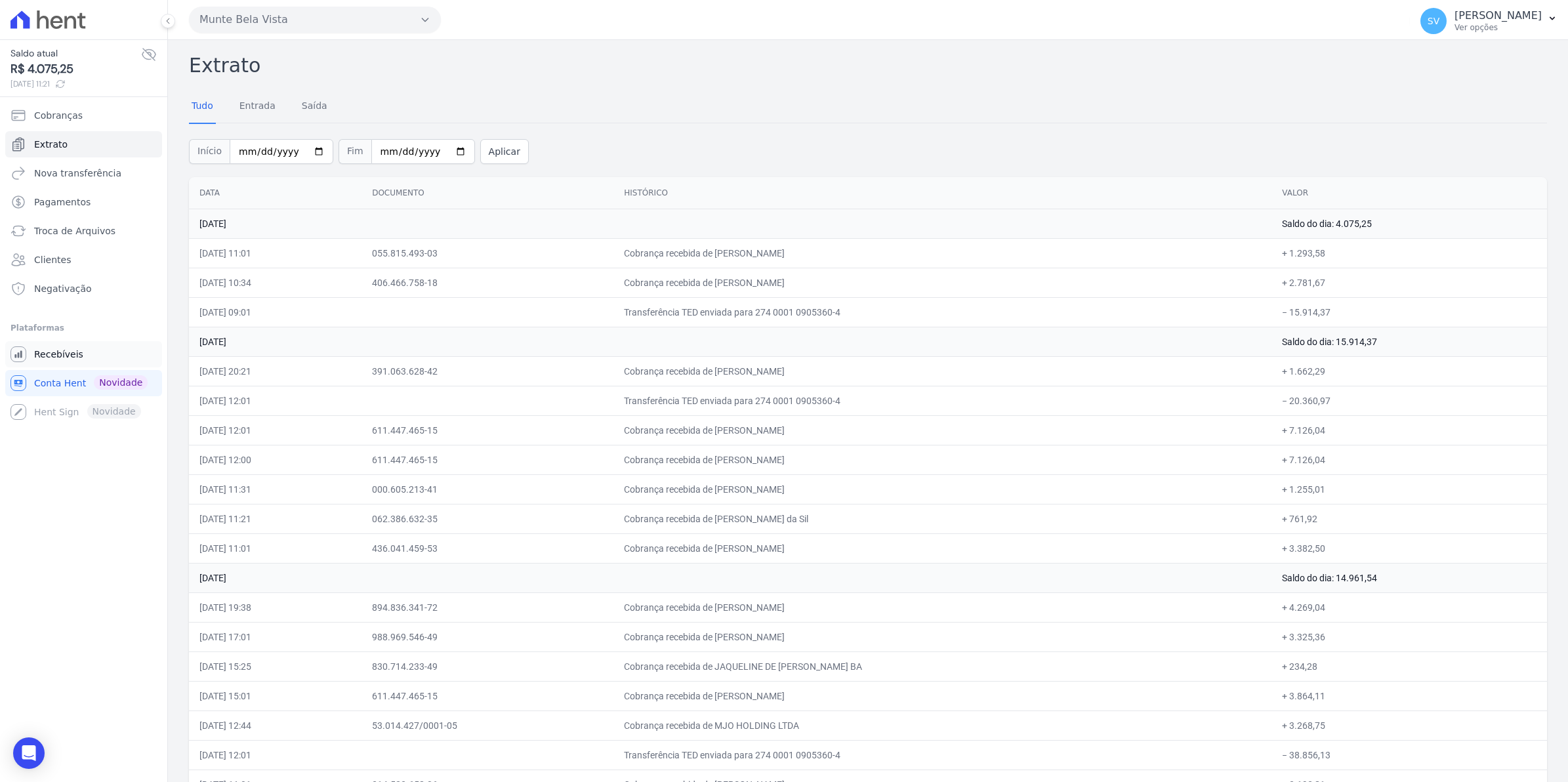
click at [54, 353] on span "Recebíveis" at bounding box center [59, 354] width 49 height 13
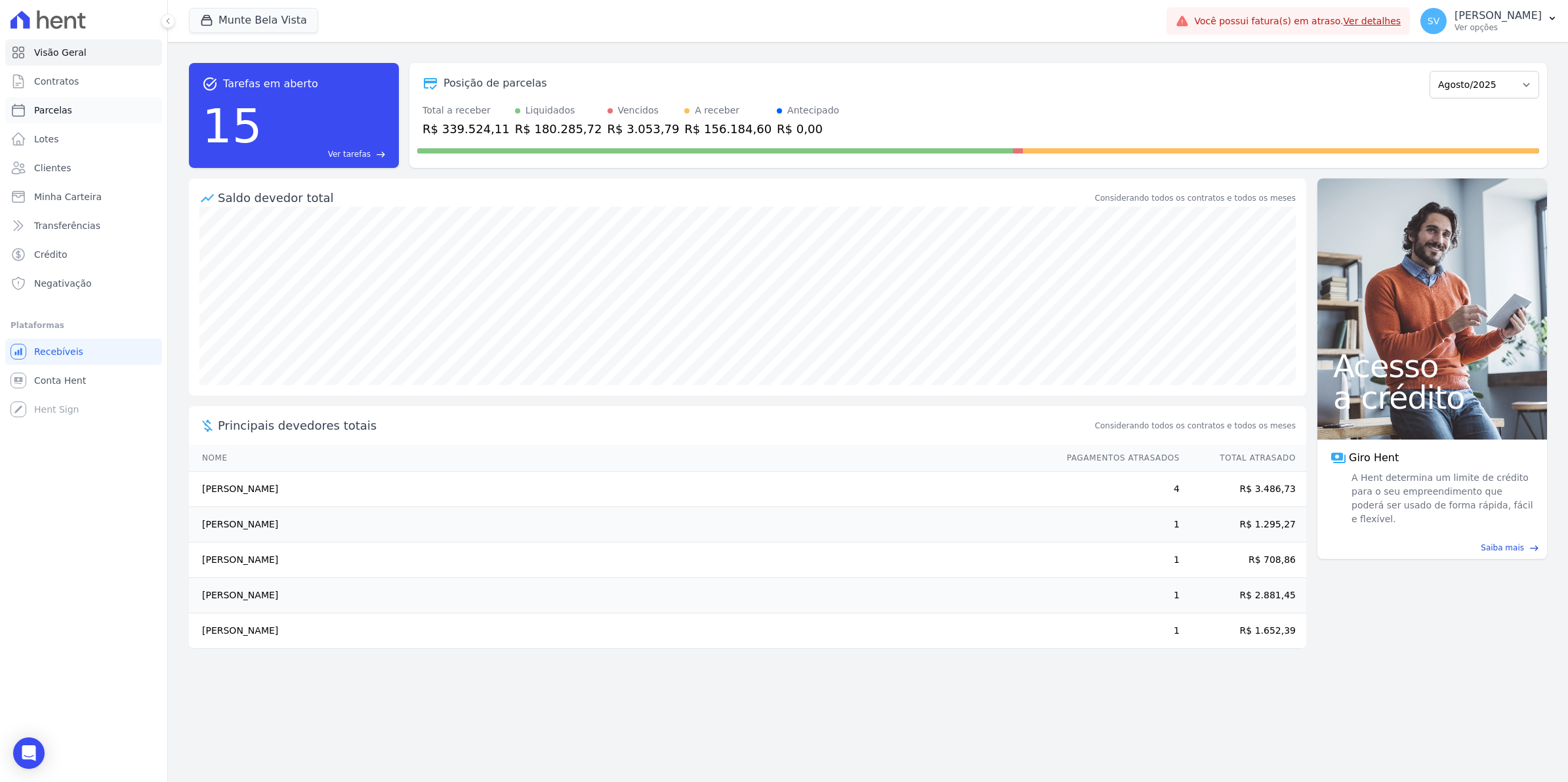
click at [68, 108] on link "Parcelas" at bounding box center [84, 110] width 157 height 27
select select
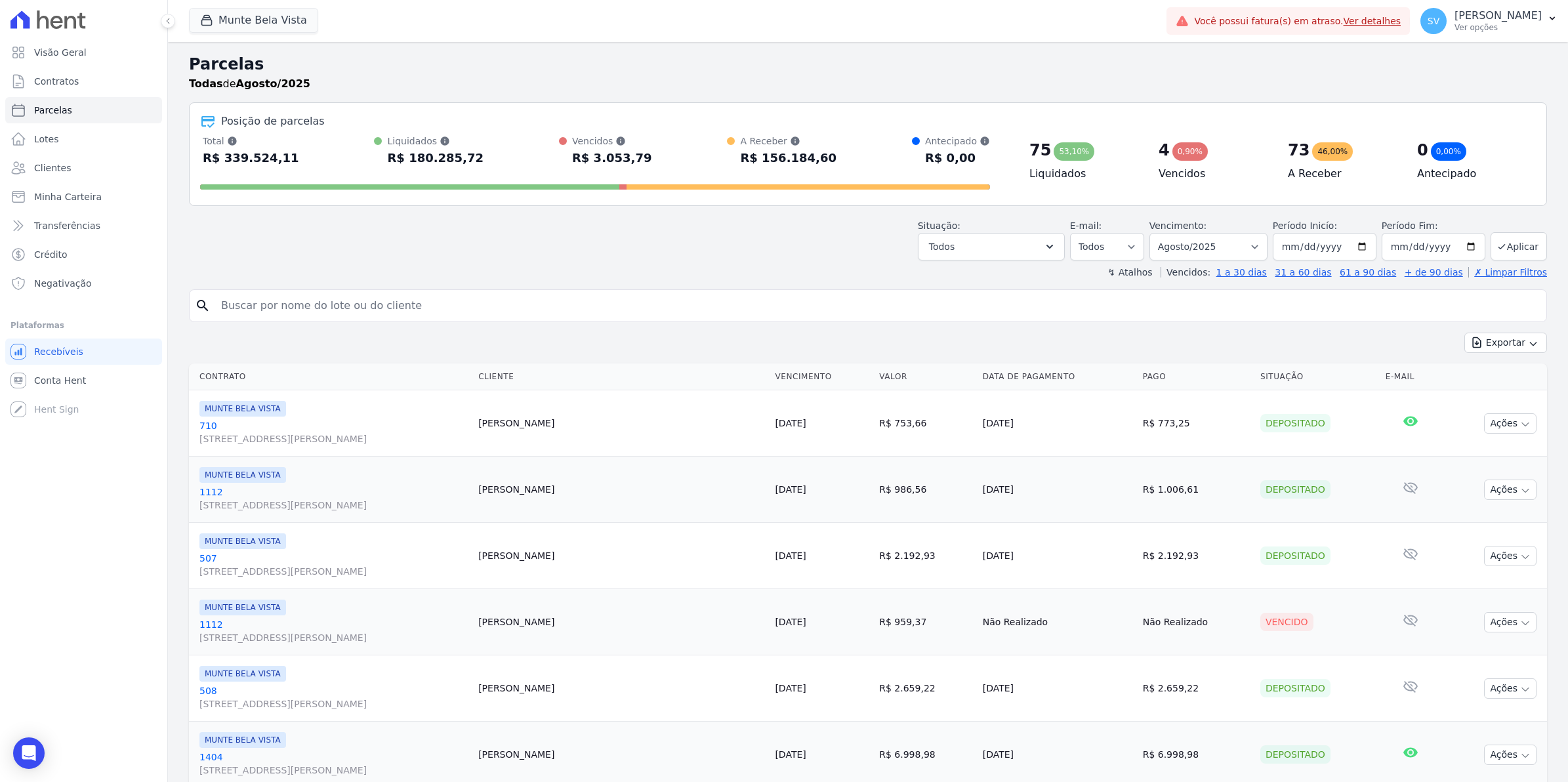
click at [330, 312] on input "search" at bounding box center [876, 306] width 1328 height 27
type input "[PERSON_NAME]"
select select
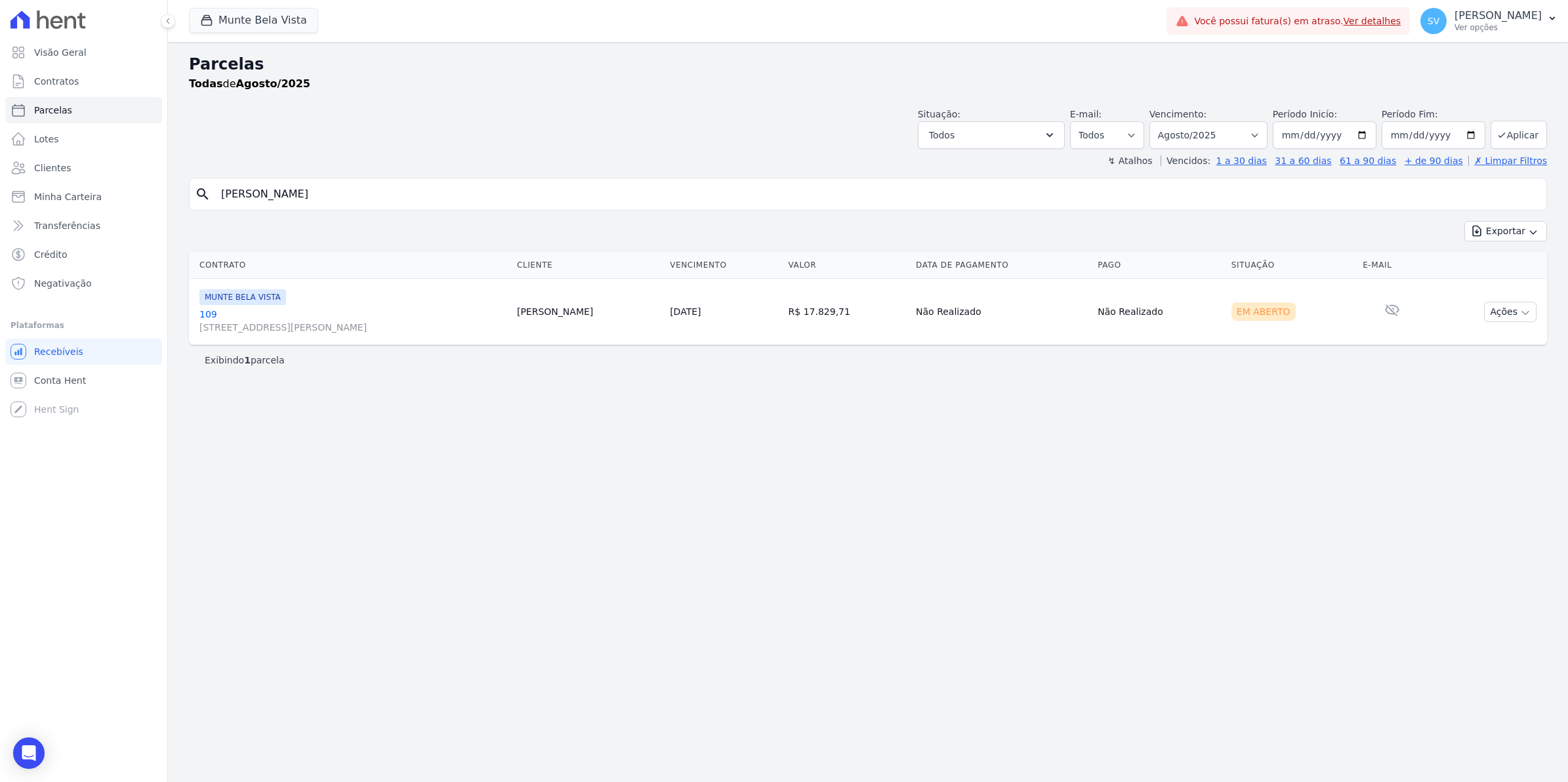
click at [202, 314] on link "[GEOGRAPHIC_DATA][STREET_ADDRESS][PERSON_NAME][GEOGRAPHIC_DATA]" at bounding box center [353, 321] width 307 height 27
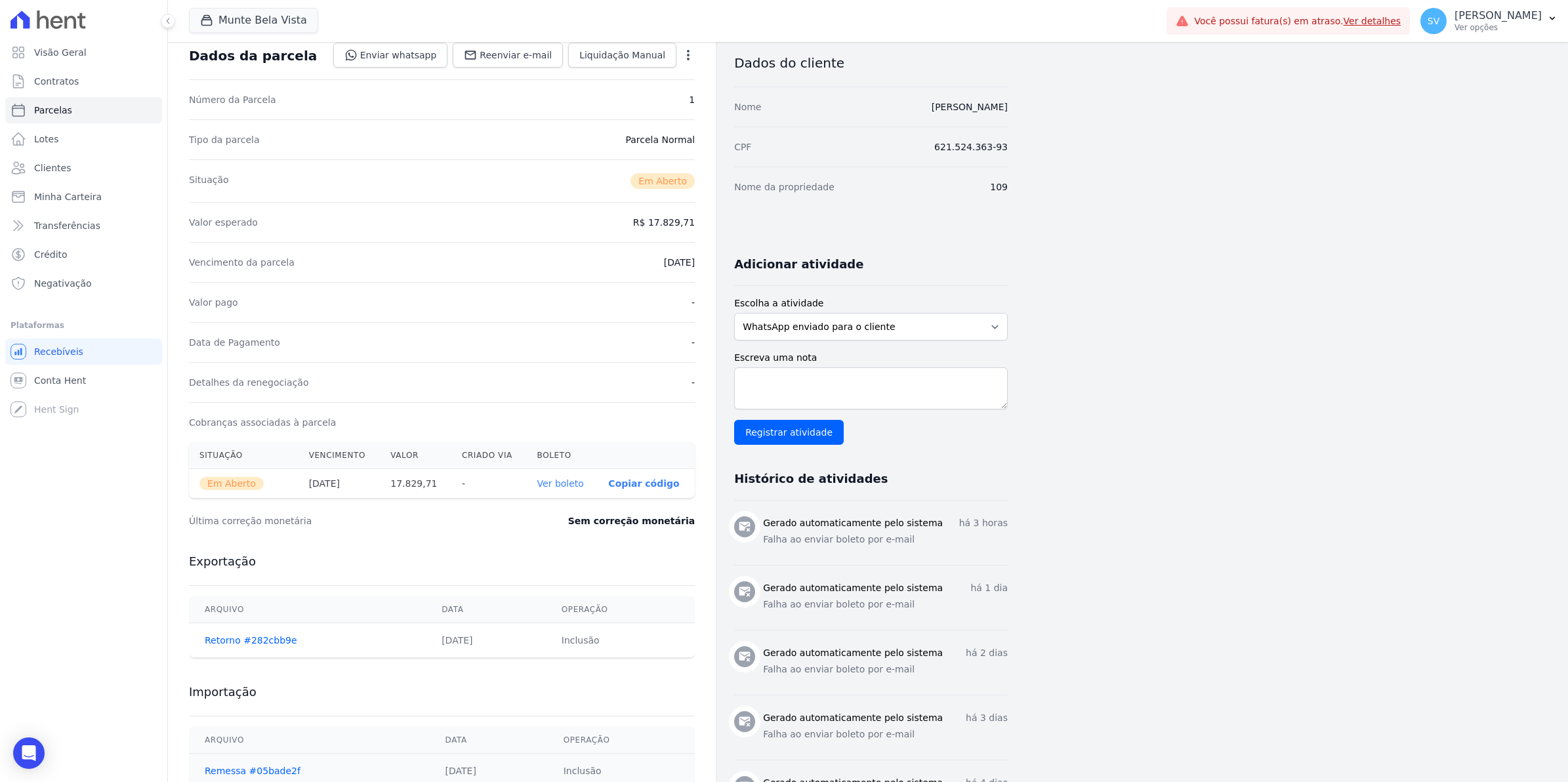
scroll to position [164, 0]
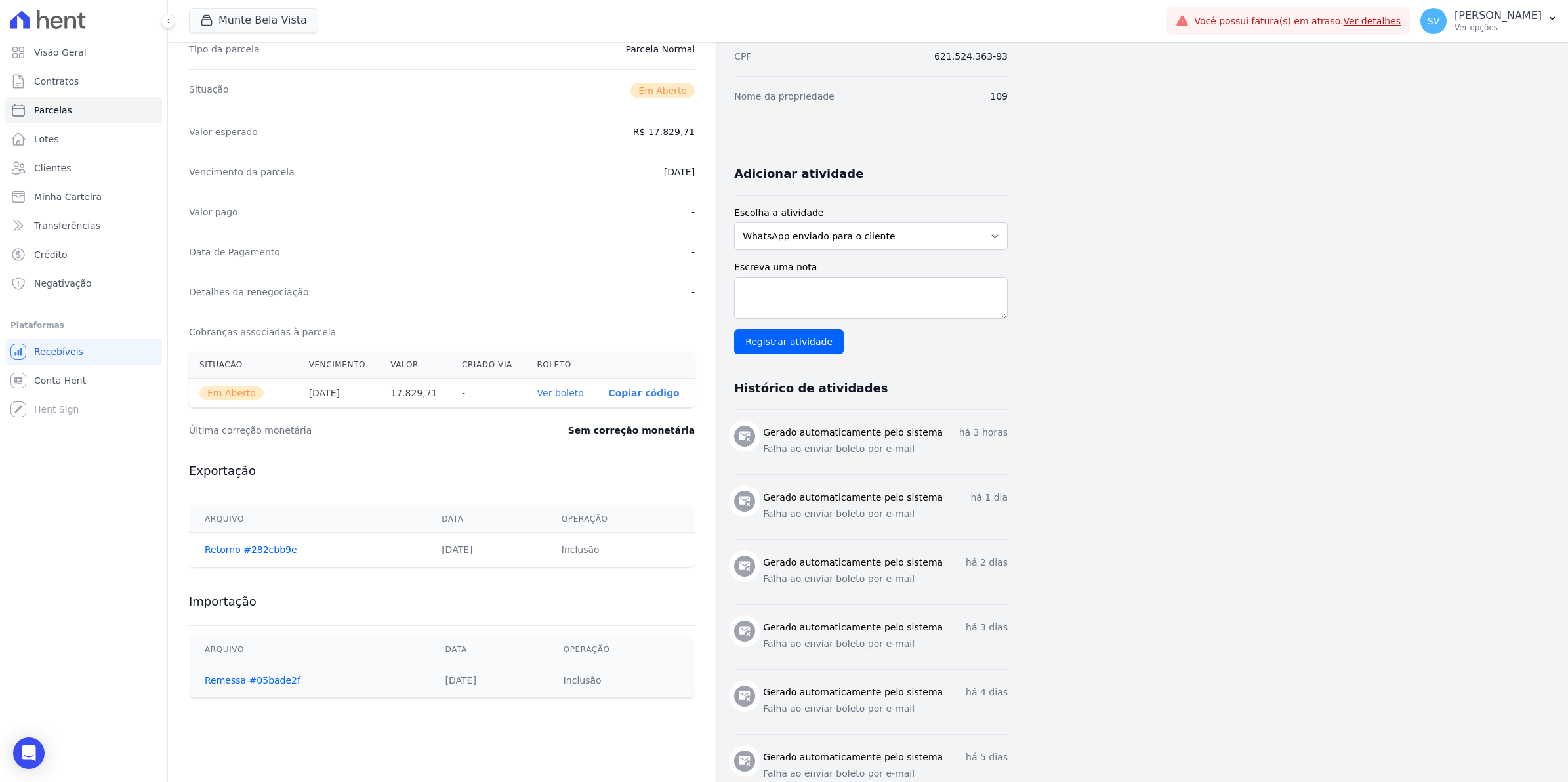
click at [560, 392] on link "Ver boleto" at bounding box center [560, 392] width 47 height 10
click at [56, 382] on span "Conta Hent" at bounding box center [60, 380] width 52 height 13
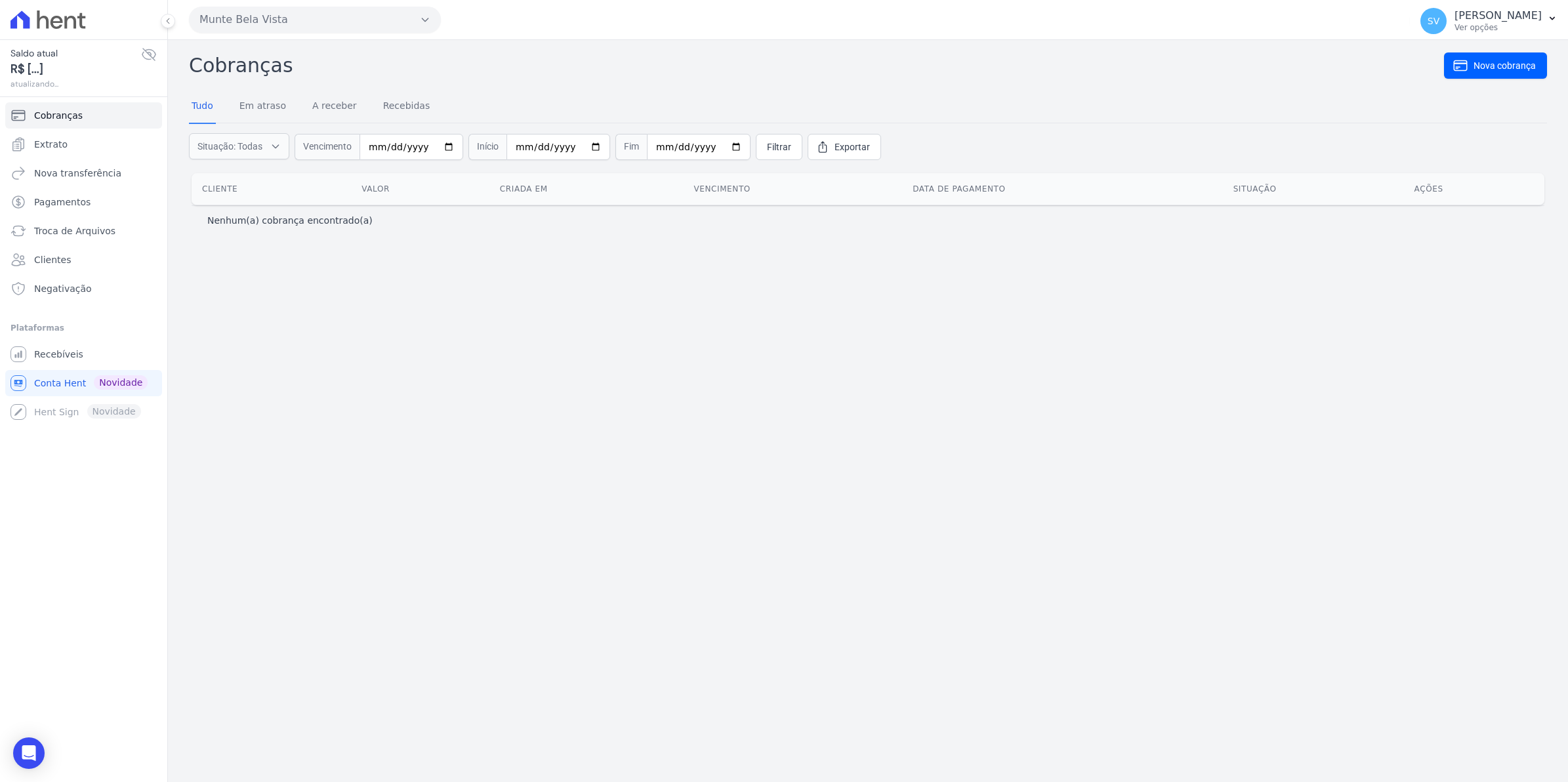
click at [60, 143] on span "Extrato" at bounding box center [50, 144] width 33 height 13
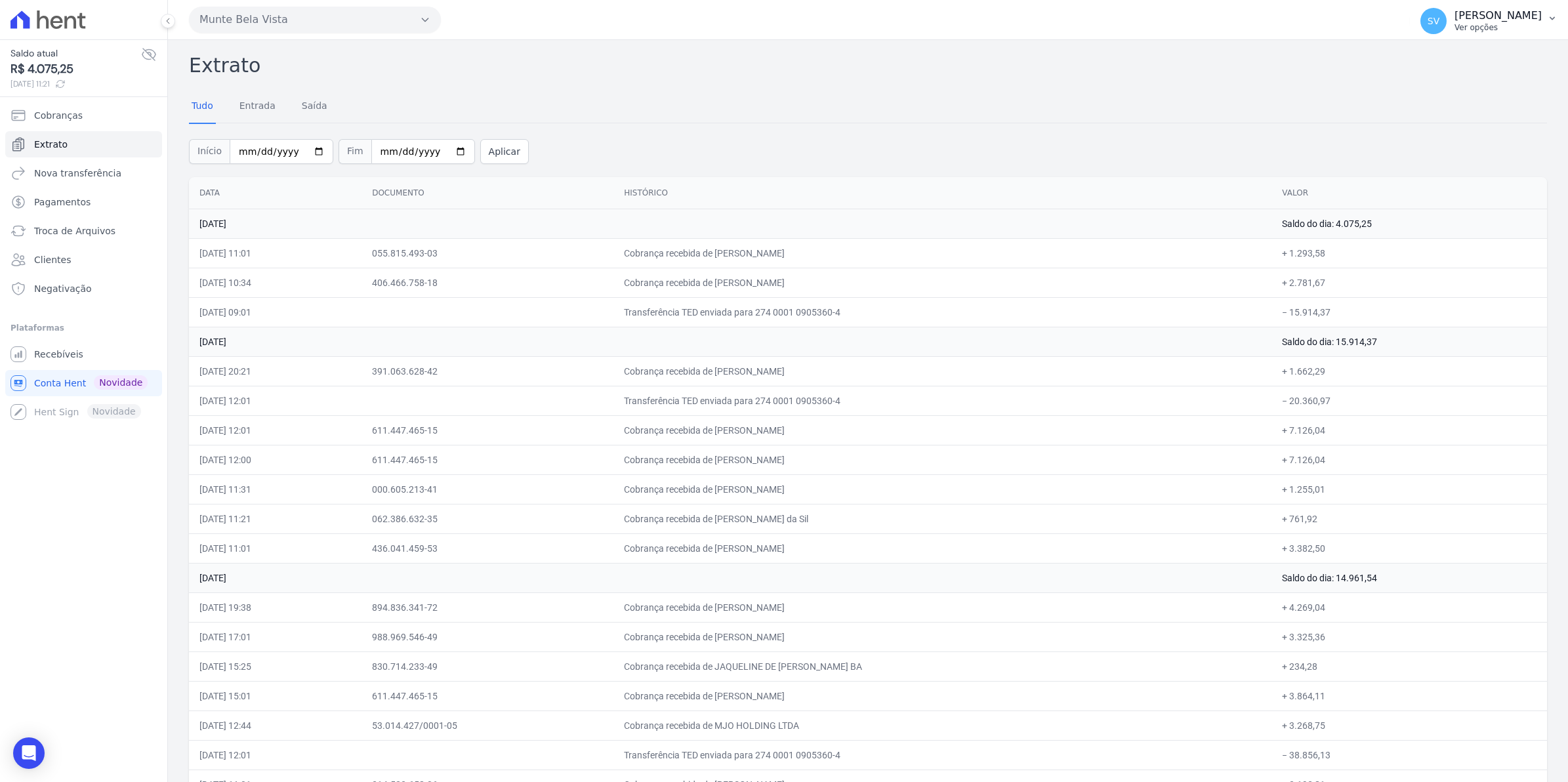
click at [1440, 22] on span "SV" at bounding box center [1433, 21] width 11 height 10
click at [39, 359] on span "Recebíveis" at bounding box center [59, 354] width 49 height 13
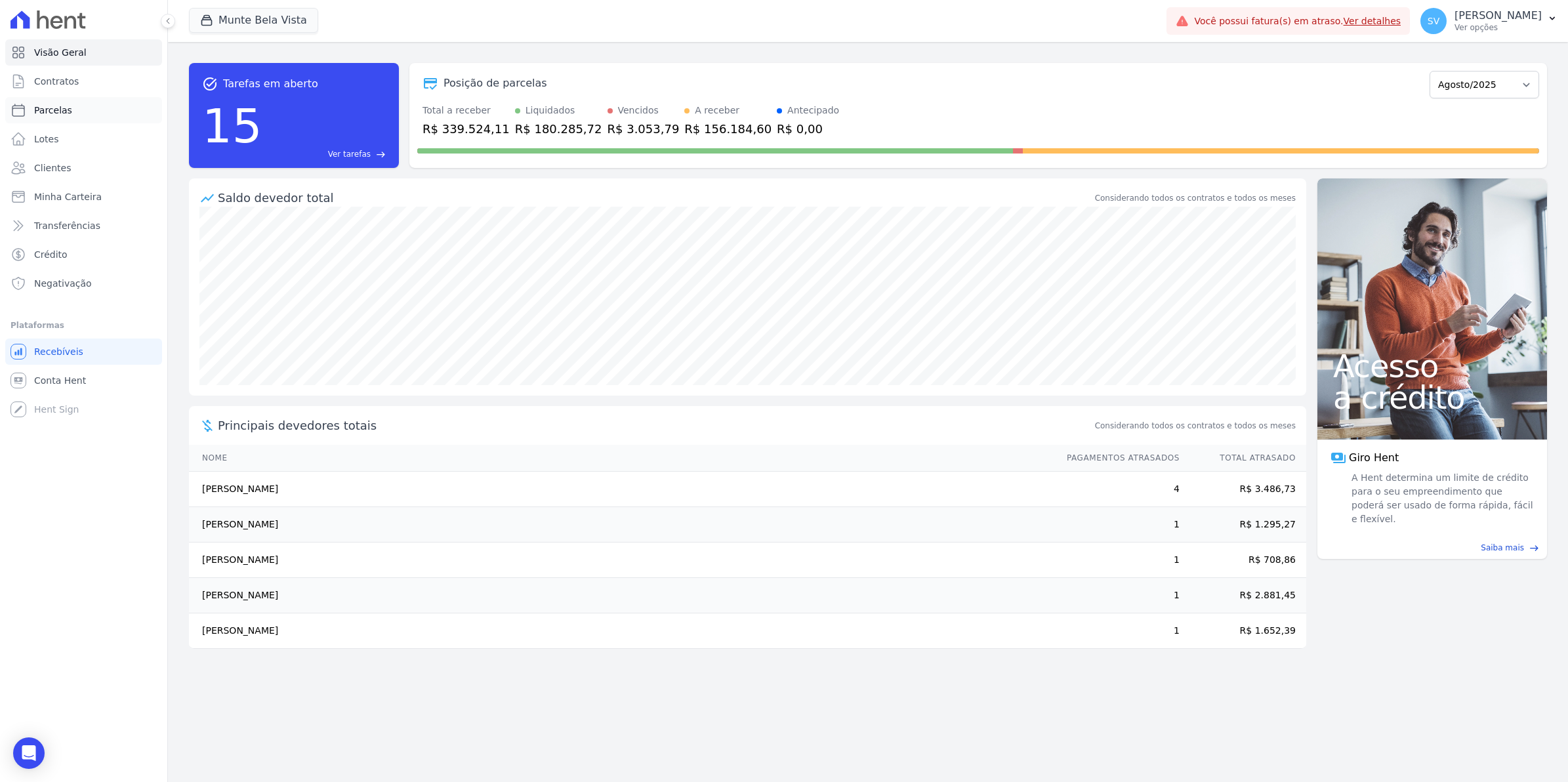
click at [52, 115] on span "Parcelas" at bounding box center [53, 110] width 38 height 13
select select
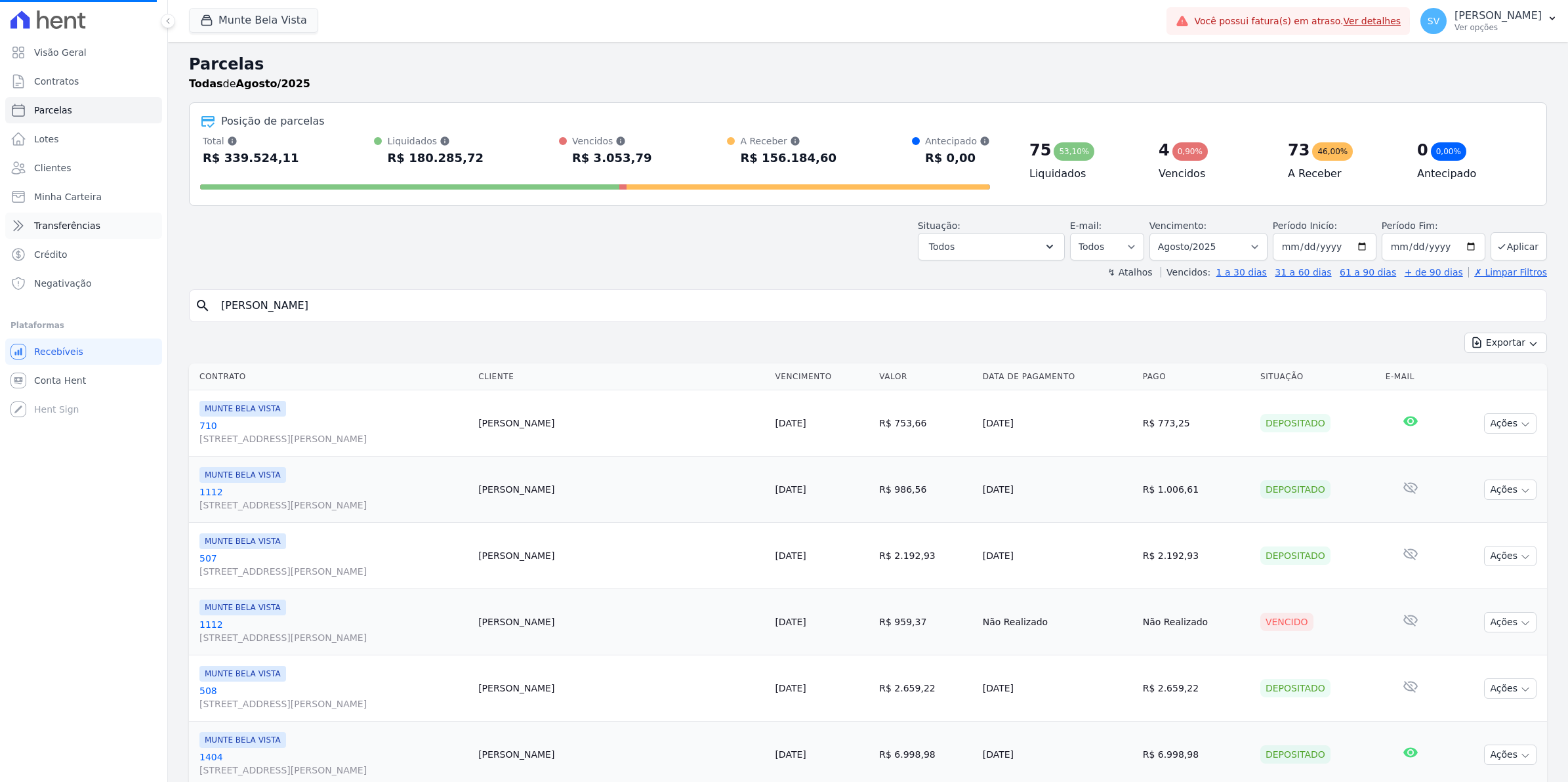
select select
click at [1440, 20] on span "SV" at bounding box center [1433, 21] width 11 height 10
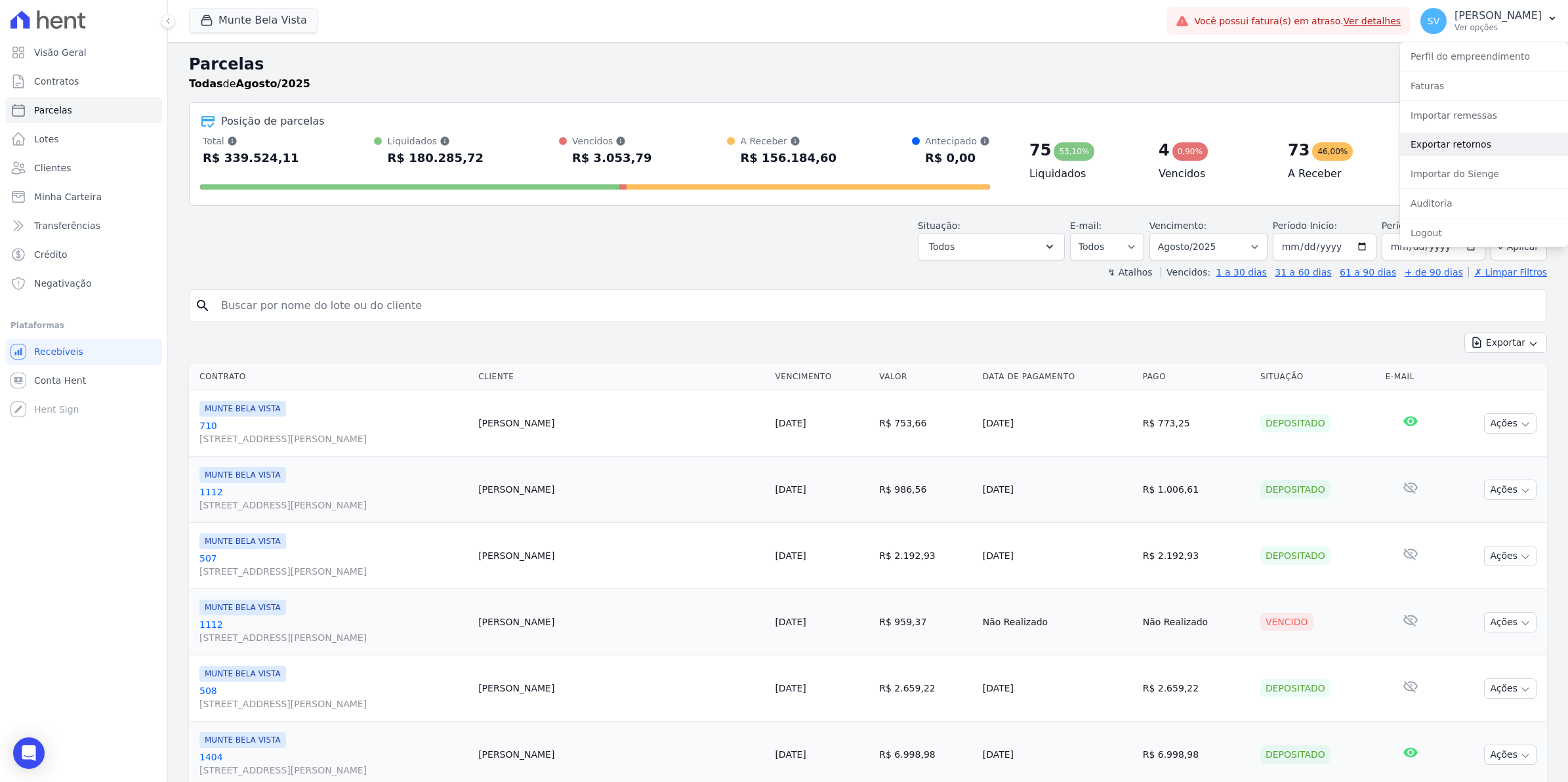
click at [1439, 143] on link "Exportar retornos" at bounding box center [1483, 143] width 168 height 24
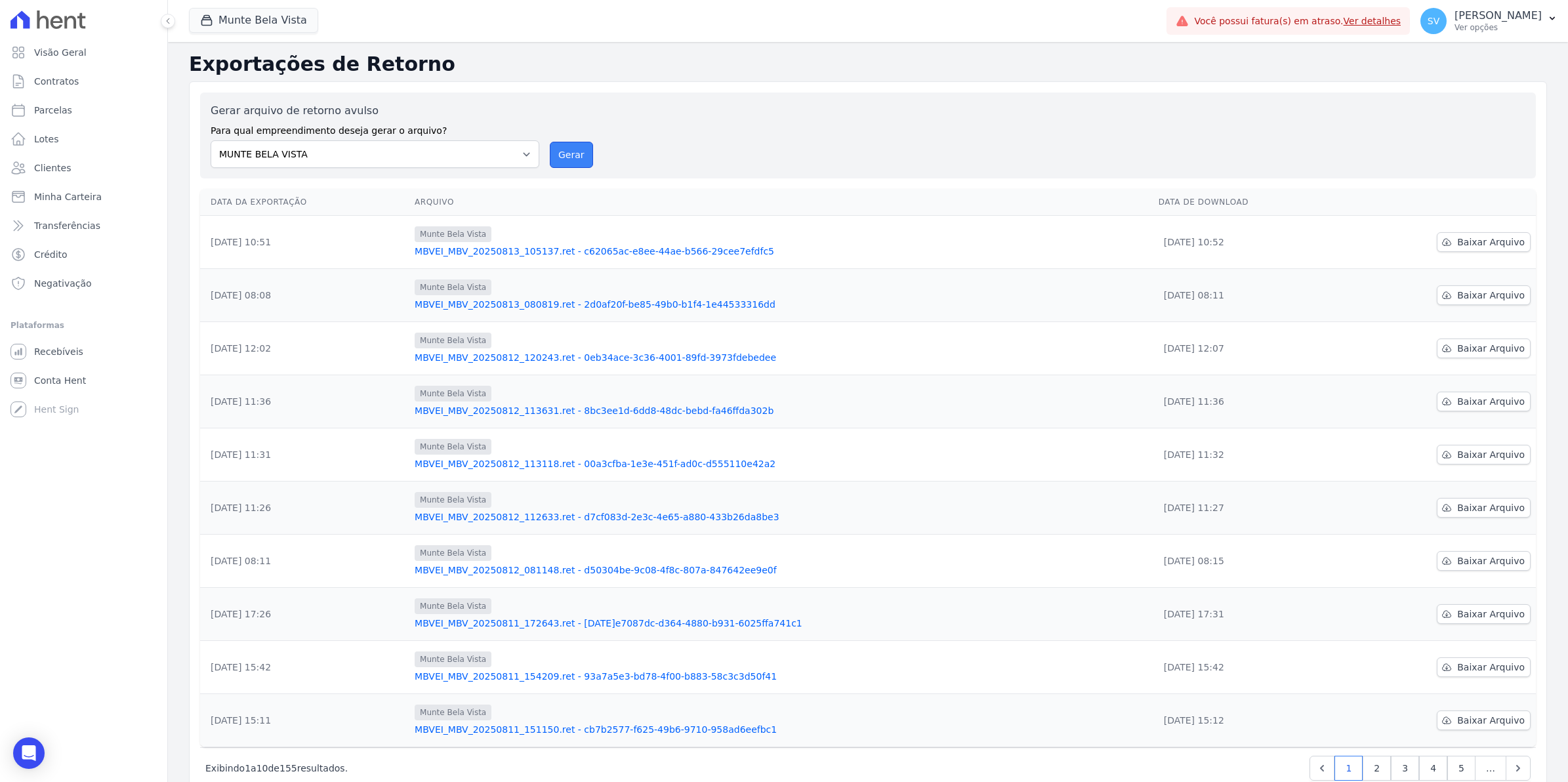
click at [572, 159] on button "Gerar" at bounding box center [571, 155] width 44 height 27
click at [69, 345] on span "Recebíveis" at bounding box center [59, 352] width 49 height 13
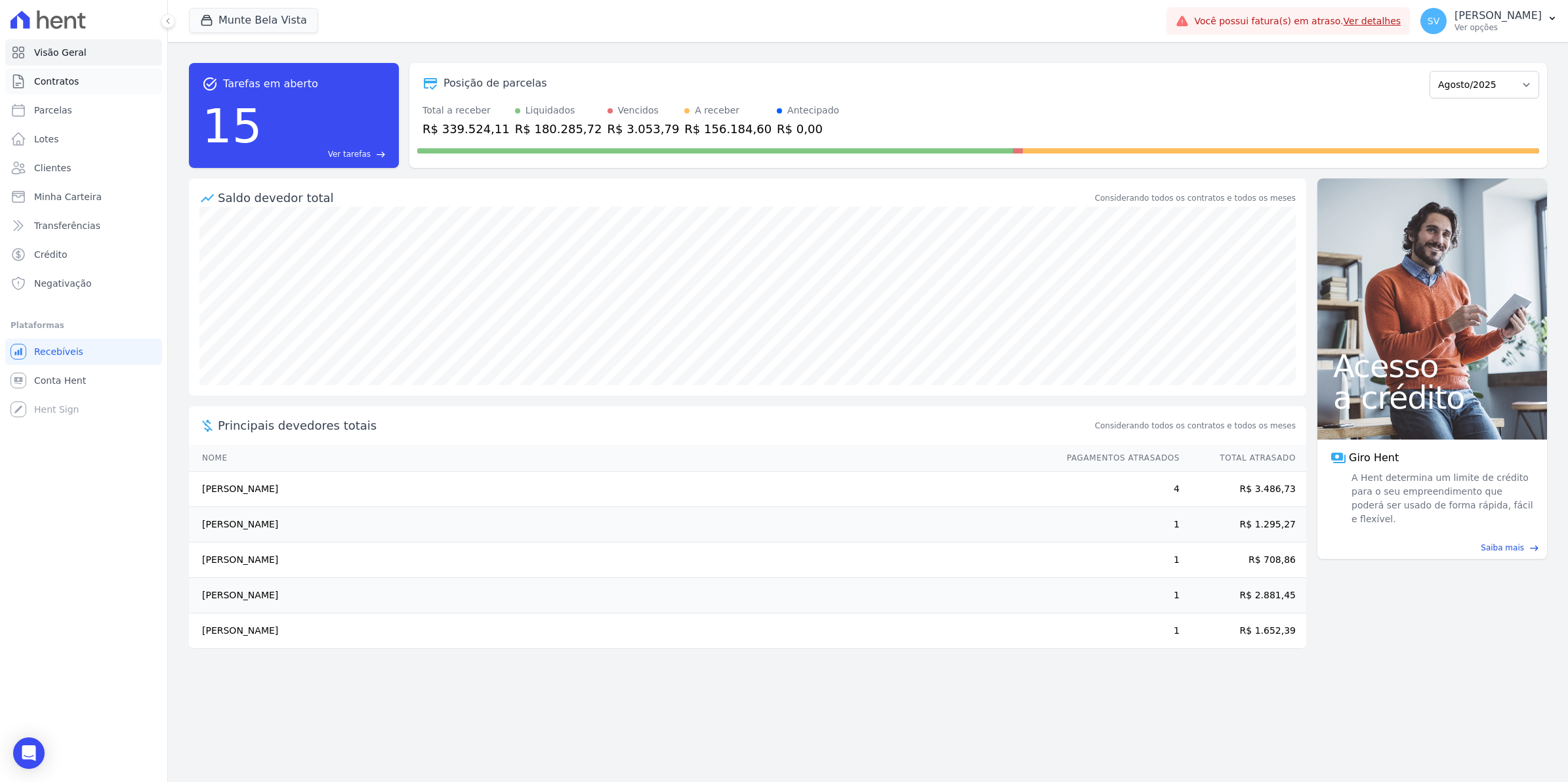
click at [73, 86] on span "Contratos" at bounding box center [56, 82] width 45 height 13
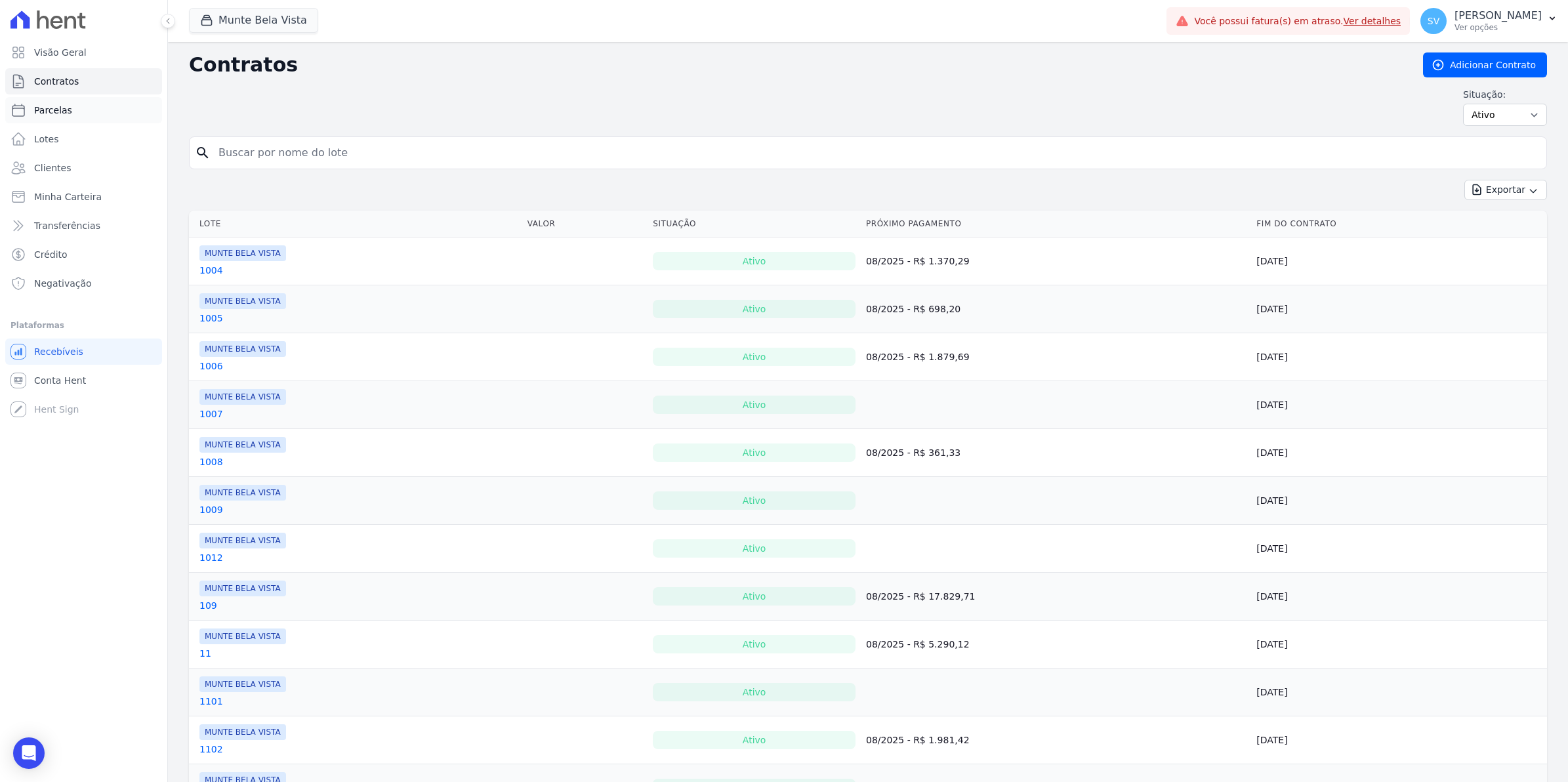
click at [54, 113] on span "Parcelas" at bounding box center [53, 110] width 38 height 13
select select
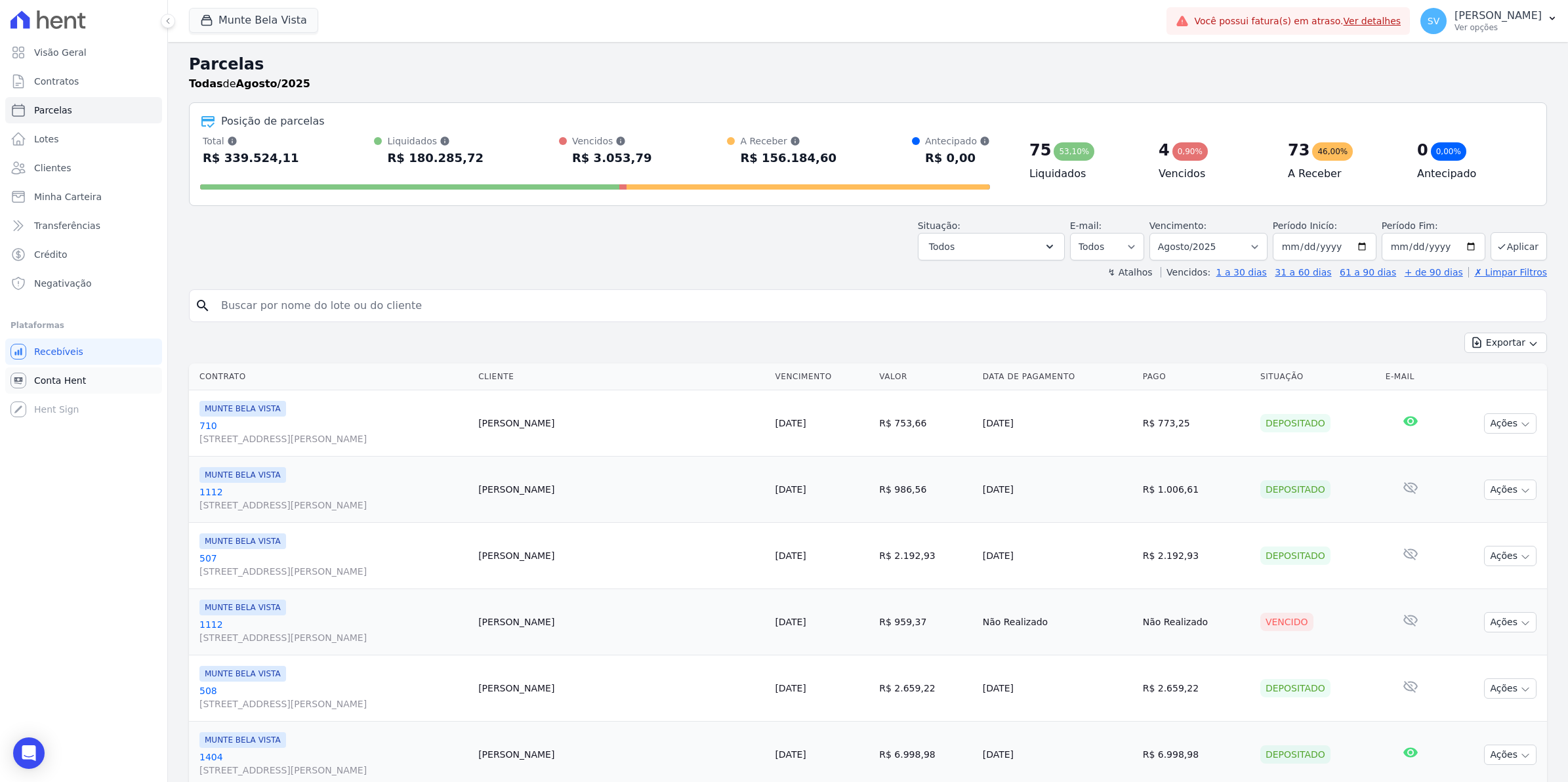
click at [63, 384] on span "Conta Hent" at bounding box center [60, 380] width 52 height 13
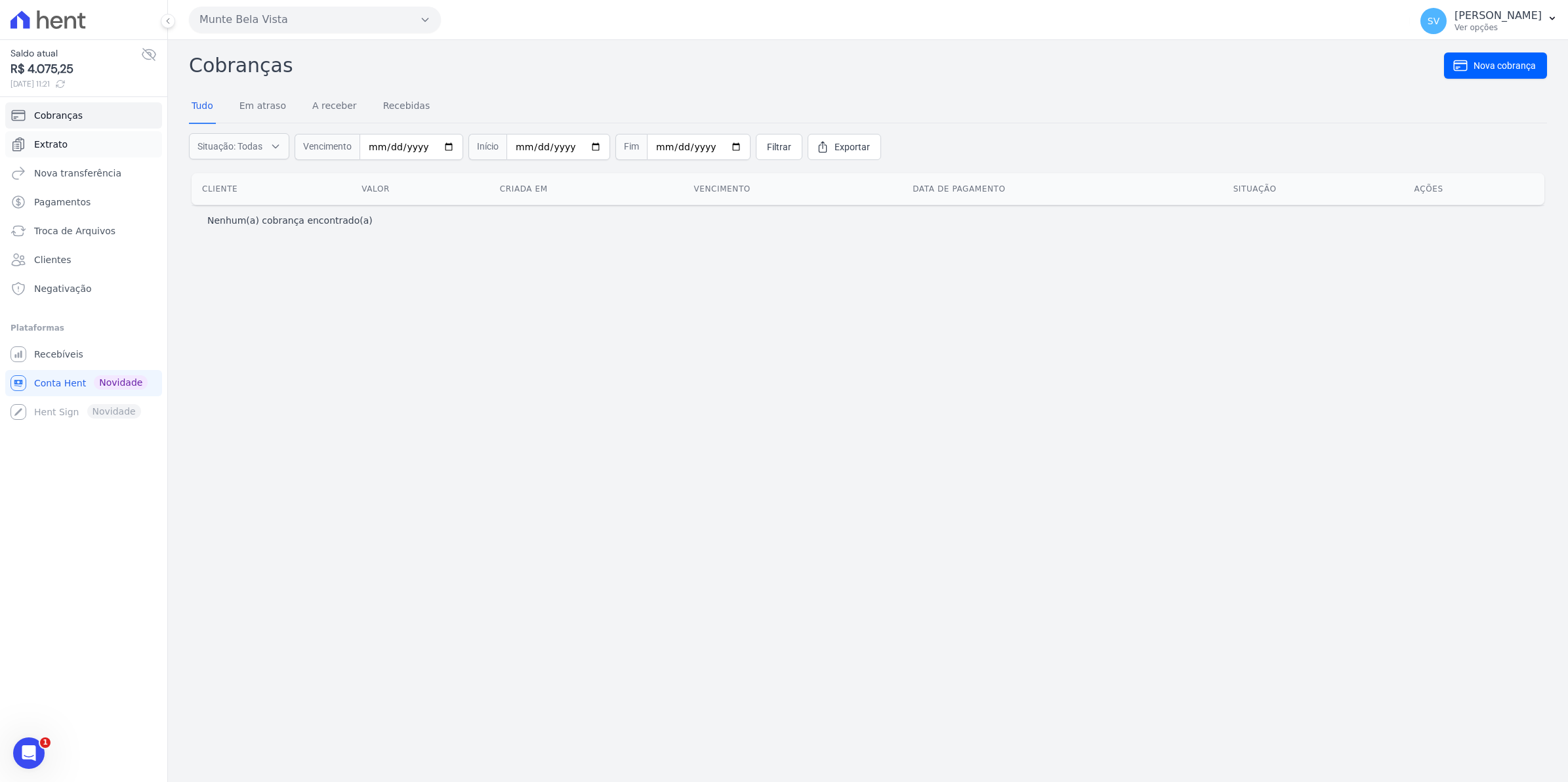
click at [54, 146] on span "Extrato" at bounding box center [50, 144] width 33 height 13
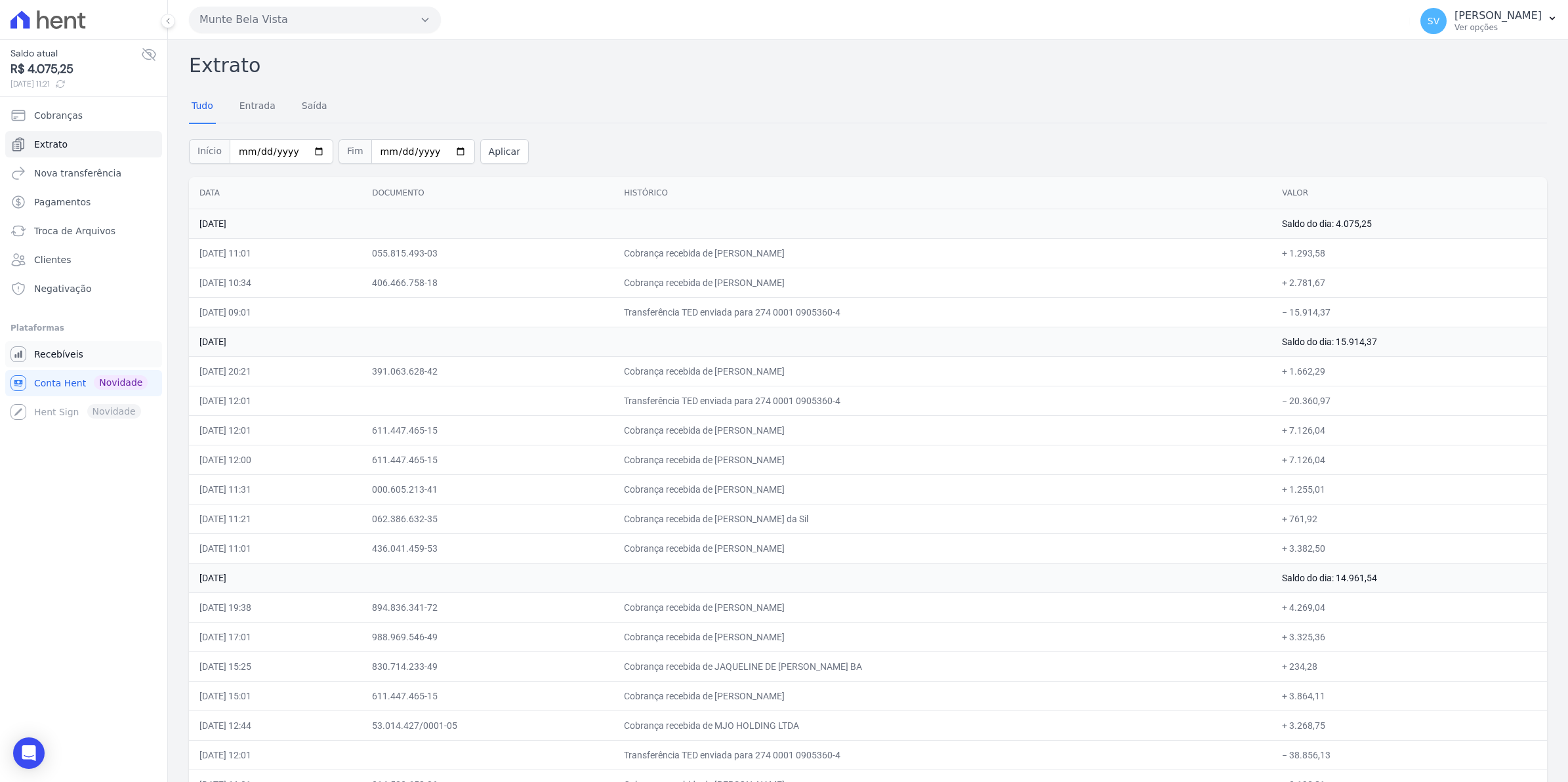
click at [48, 361] on link "Recebíveis" at bounding box center [84, 354] width 157 height 27
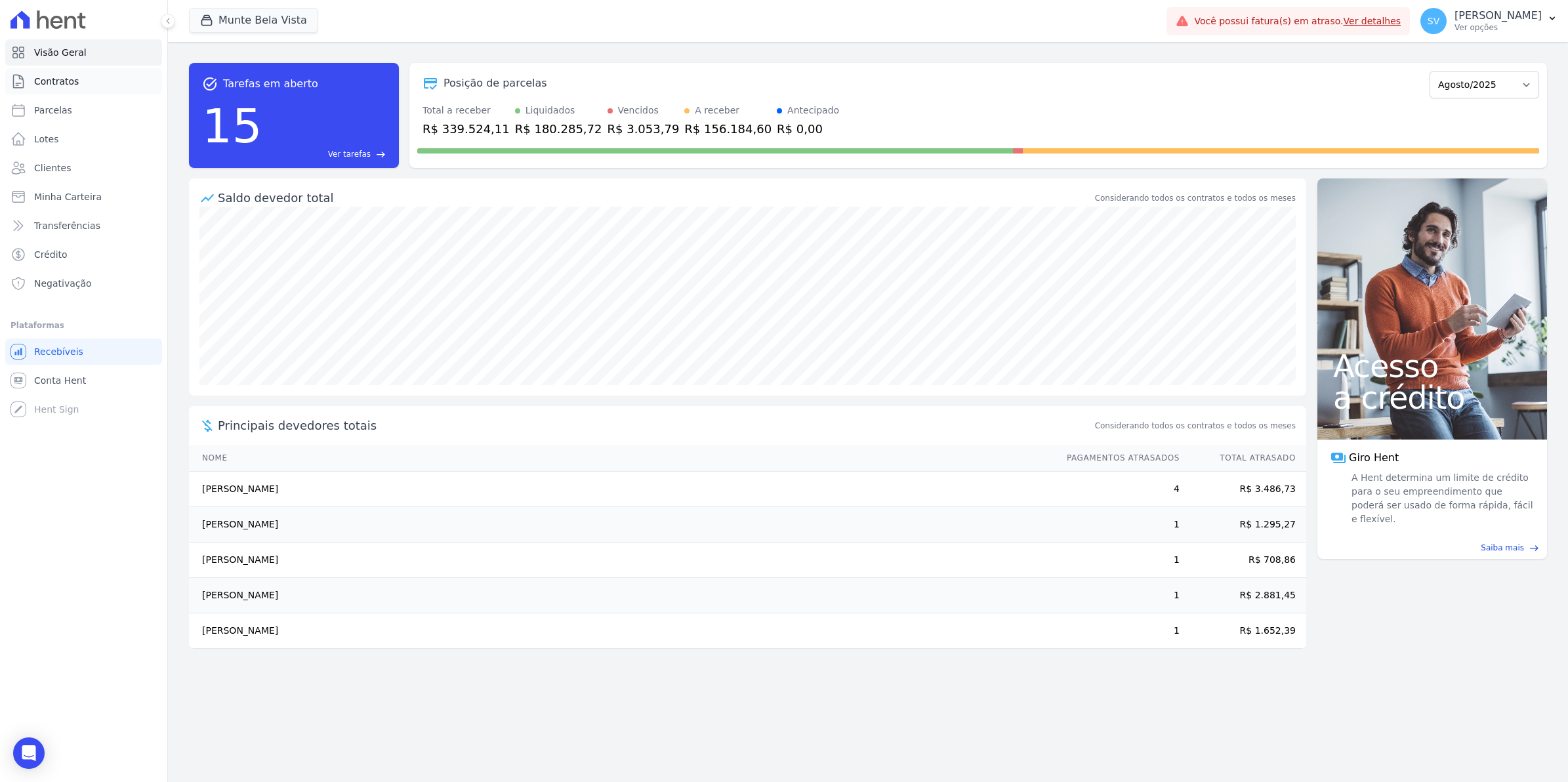
click at [50, 77] on span "Contratos" at bounding box center [56, 82] width 45 height 13
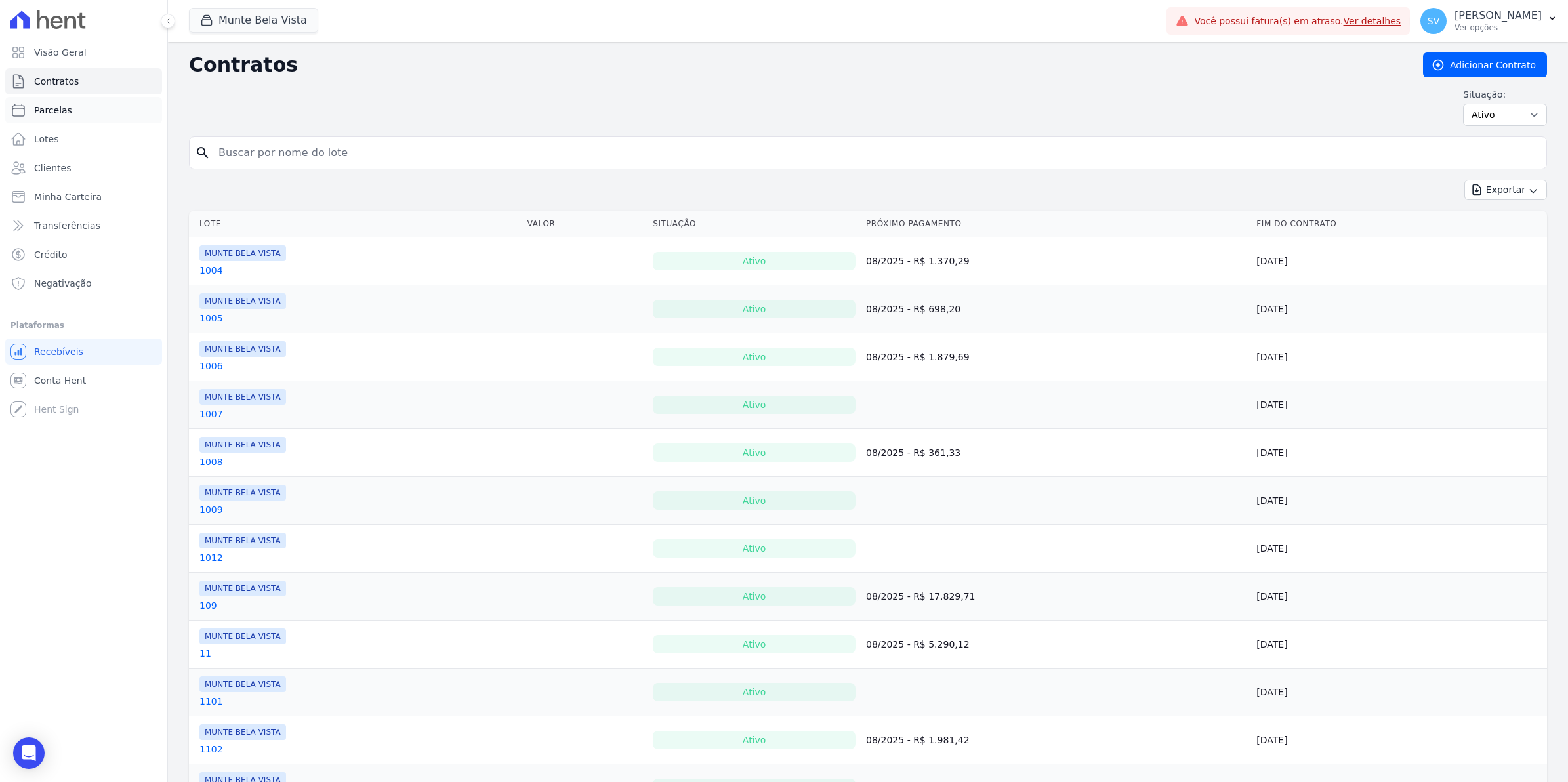
click at [41, 117] on link "Parcelas" at bounding box center [84, 110] width 157 height 27
select select
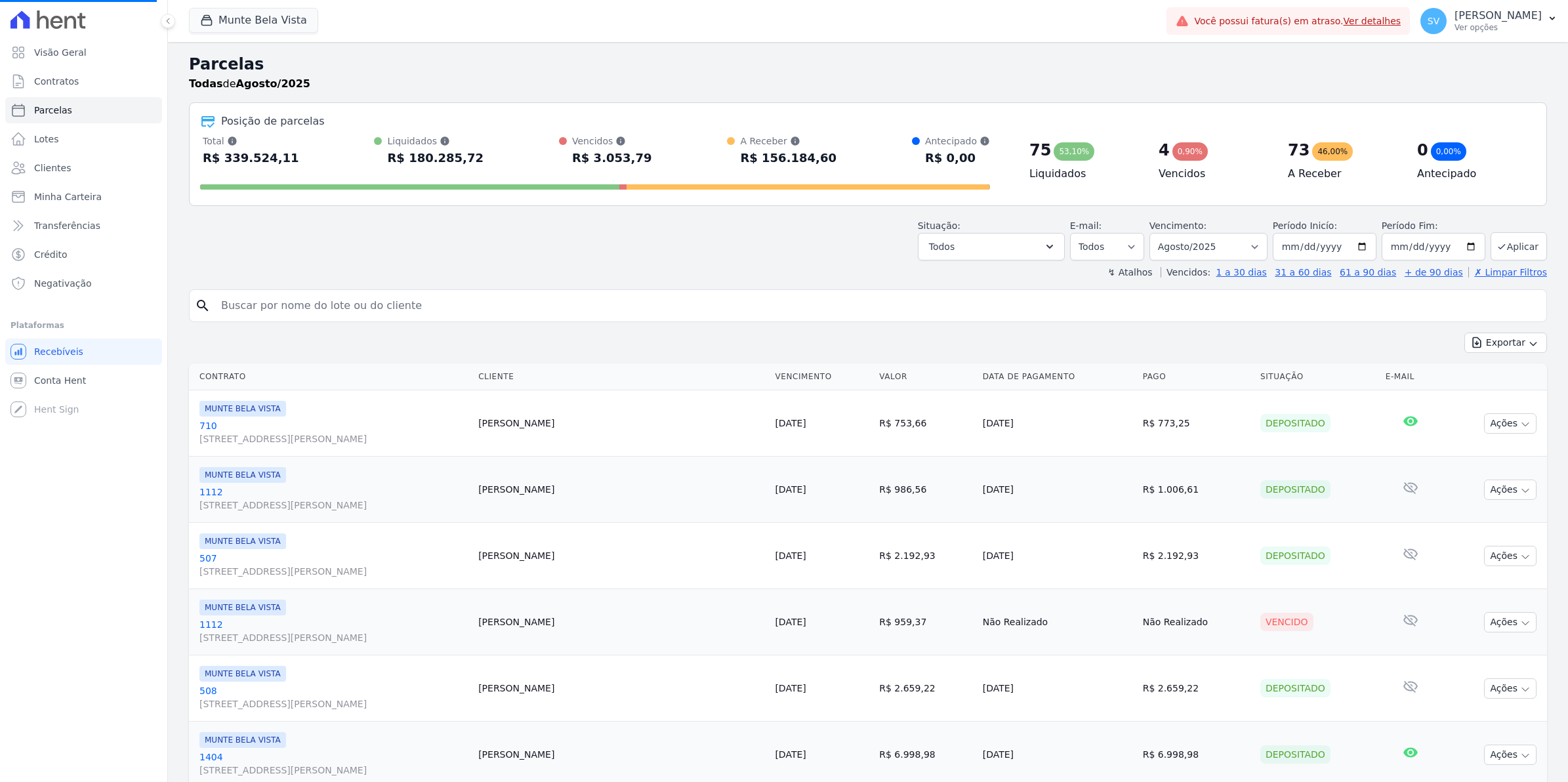
select select
click at [68, 82] on span "Contratos" at bounding box center [56, 82] width 45 height 13
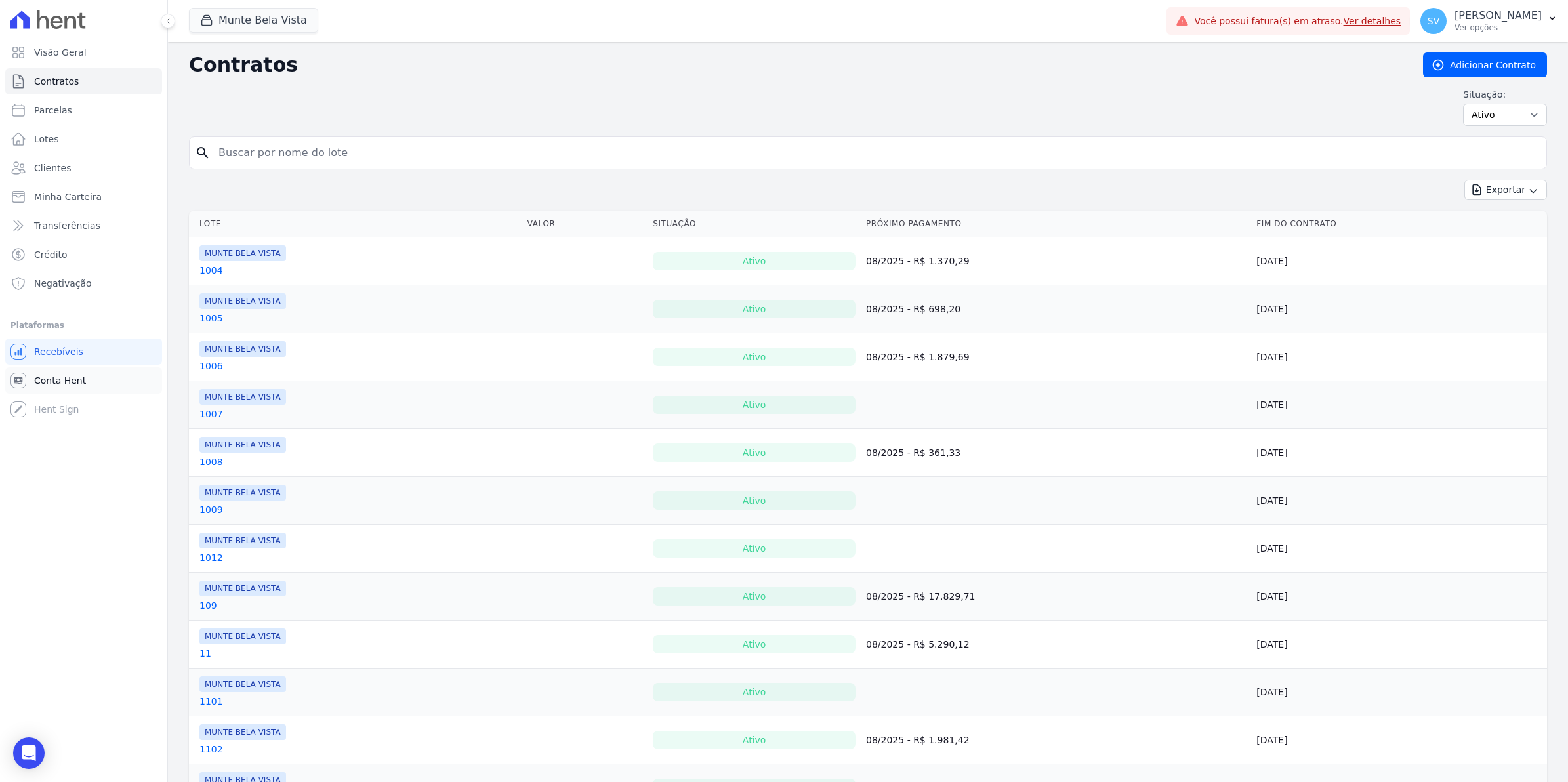
click at [51, 375] on span "Conta Hent" at bounding box center [60, 380] width 52 height 13
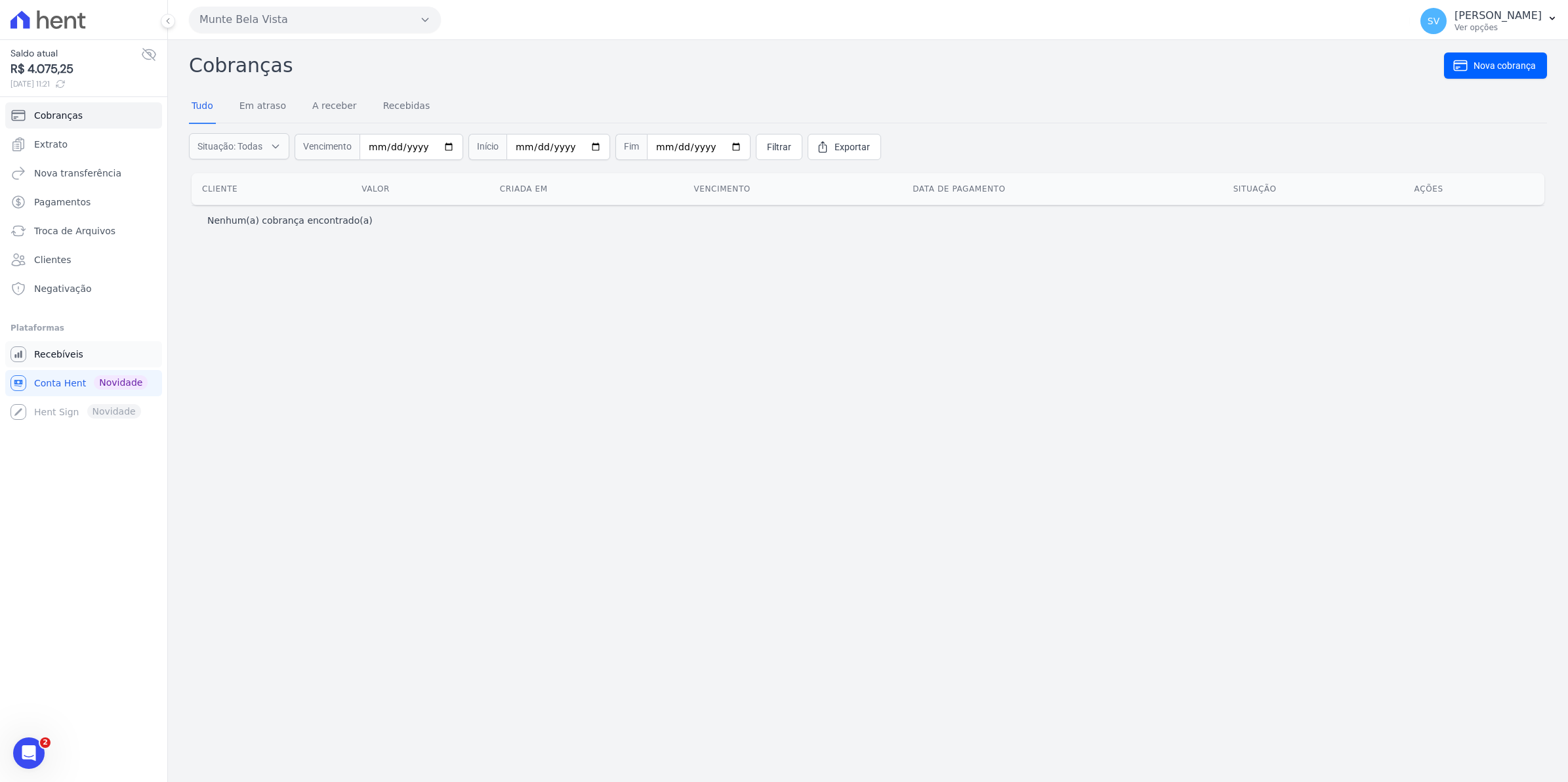
click at [51, 353] on span "Recebíveis" at bounding box center [59, 354] width 49 height 13
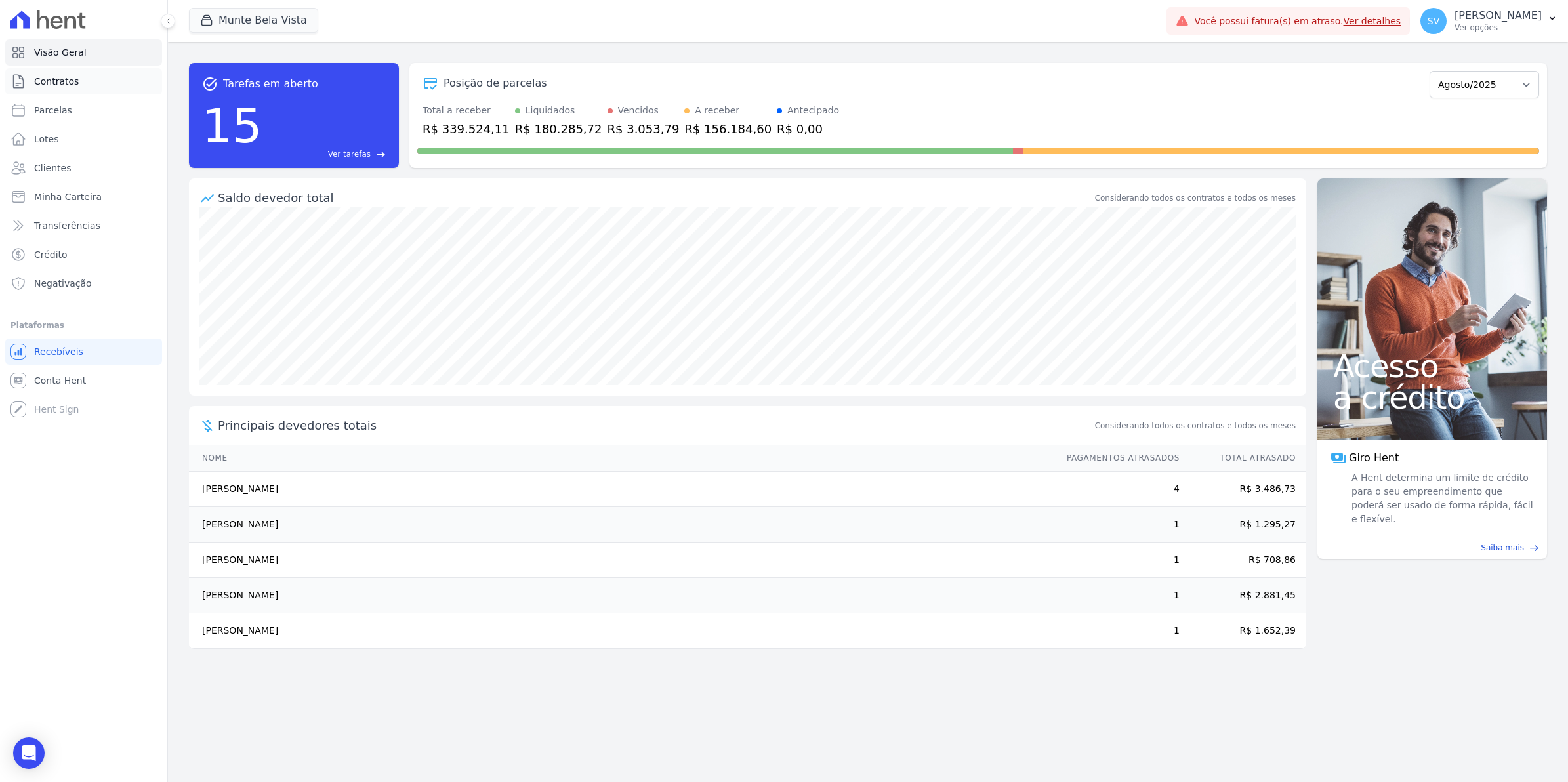
click at [45, 80] on span "Contratos" at bounding box center [56, 82] width 45 height 13
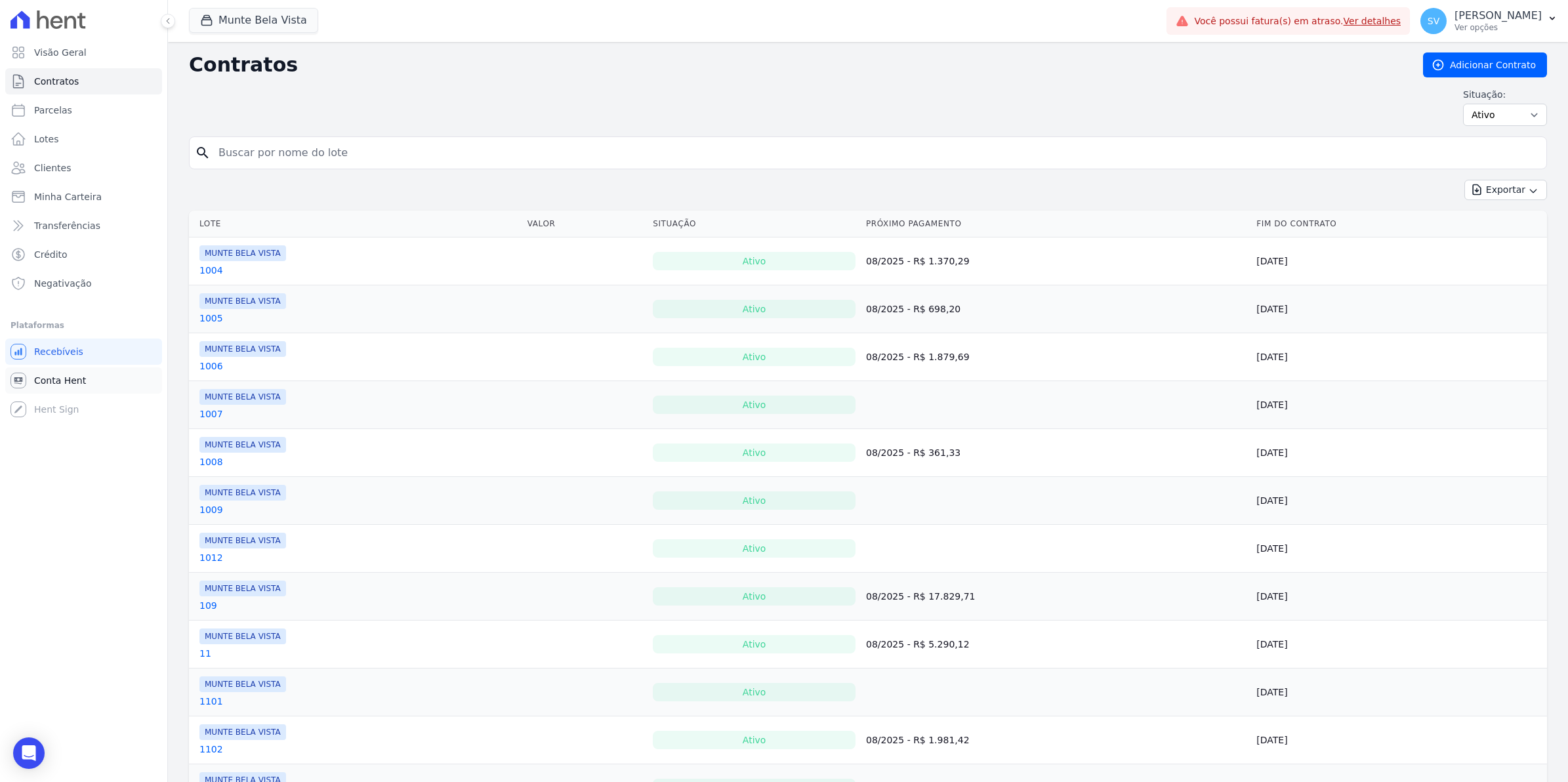
click at [43, 387] on link "Conta Hent" at bounding box center [84, 381] width 157 height 27
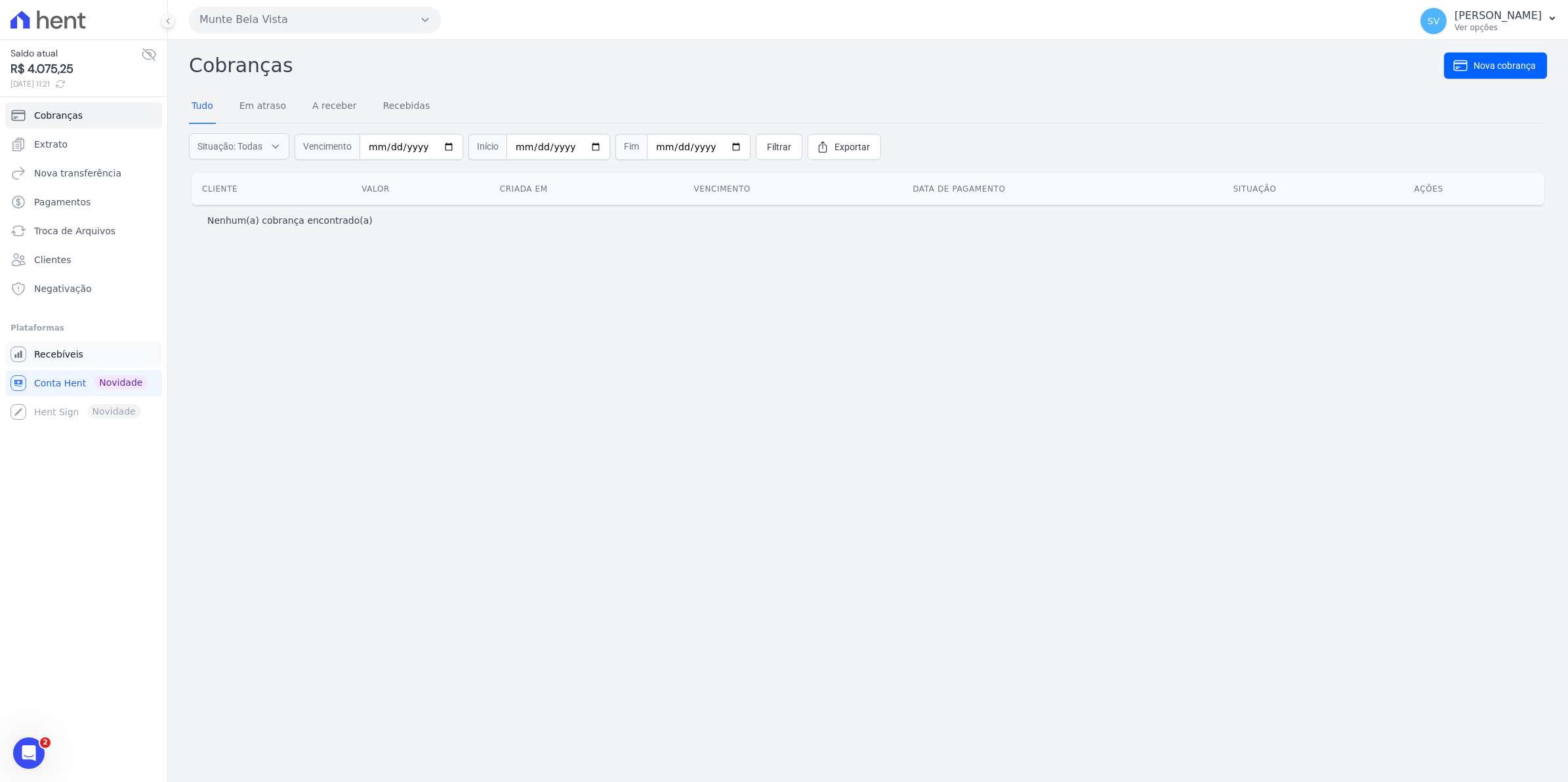
click at [49, 350] on span "Recebíveis" at bounding box center [59, 354] width 49 height 13
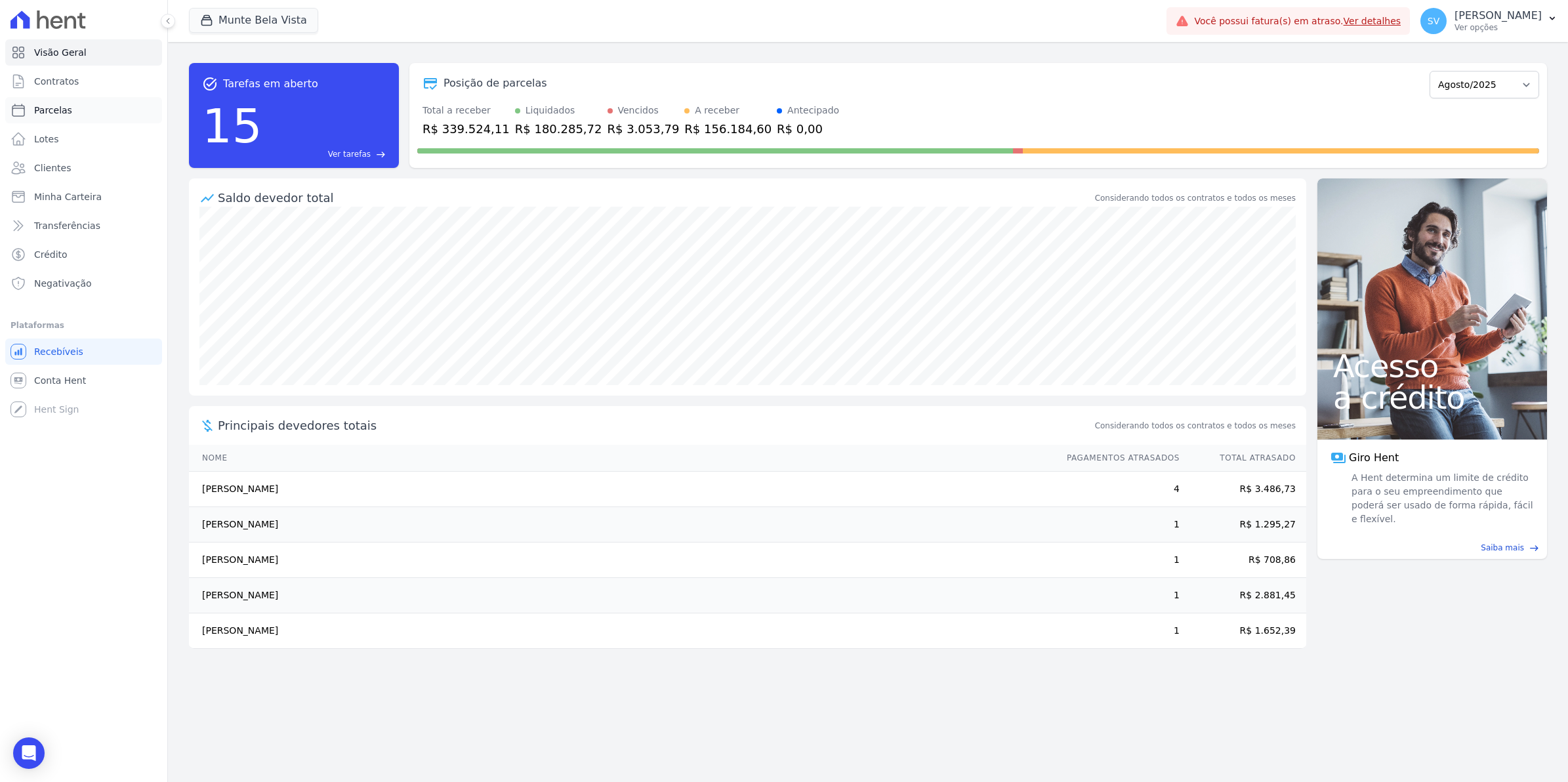
click at [57, 107] on span "Parcelas" at bounding box center [53, 110] width 38 height 13
select select
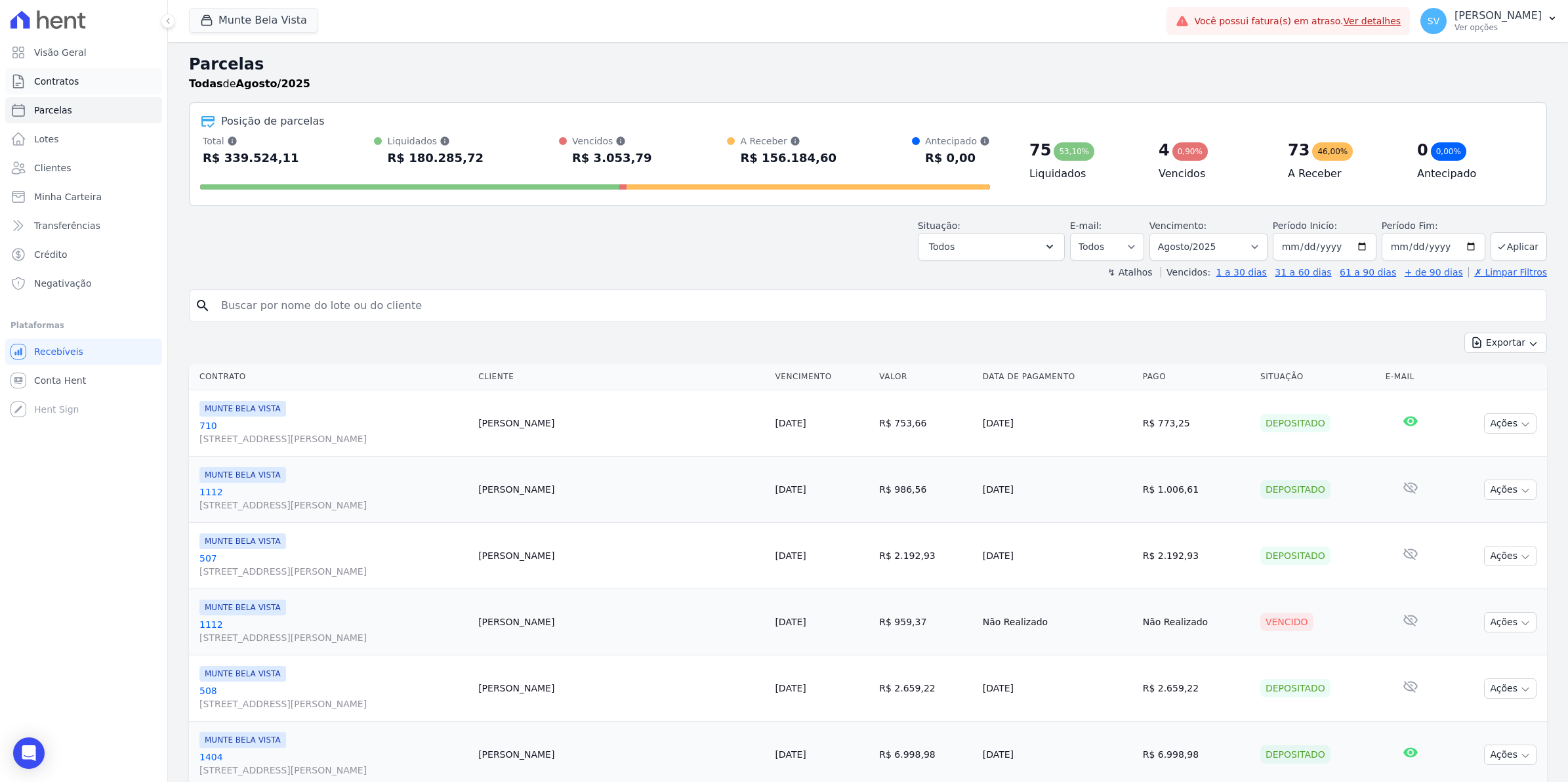
click at [54, 73] on link "Contratos" at bounding box center [84, 82] width 157 height 27
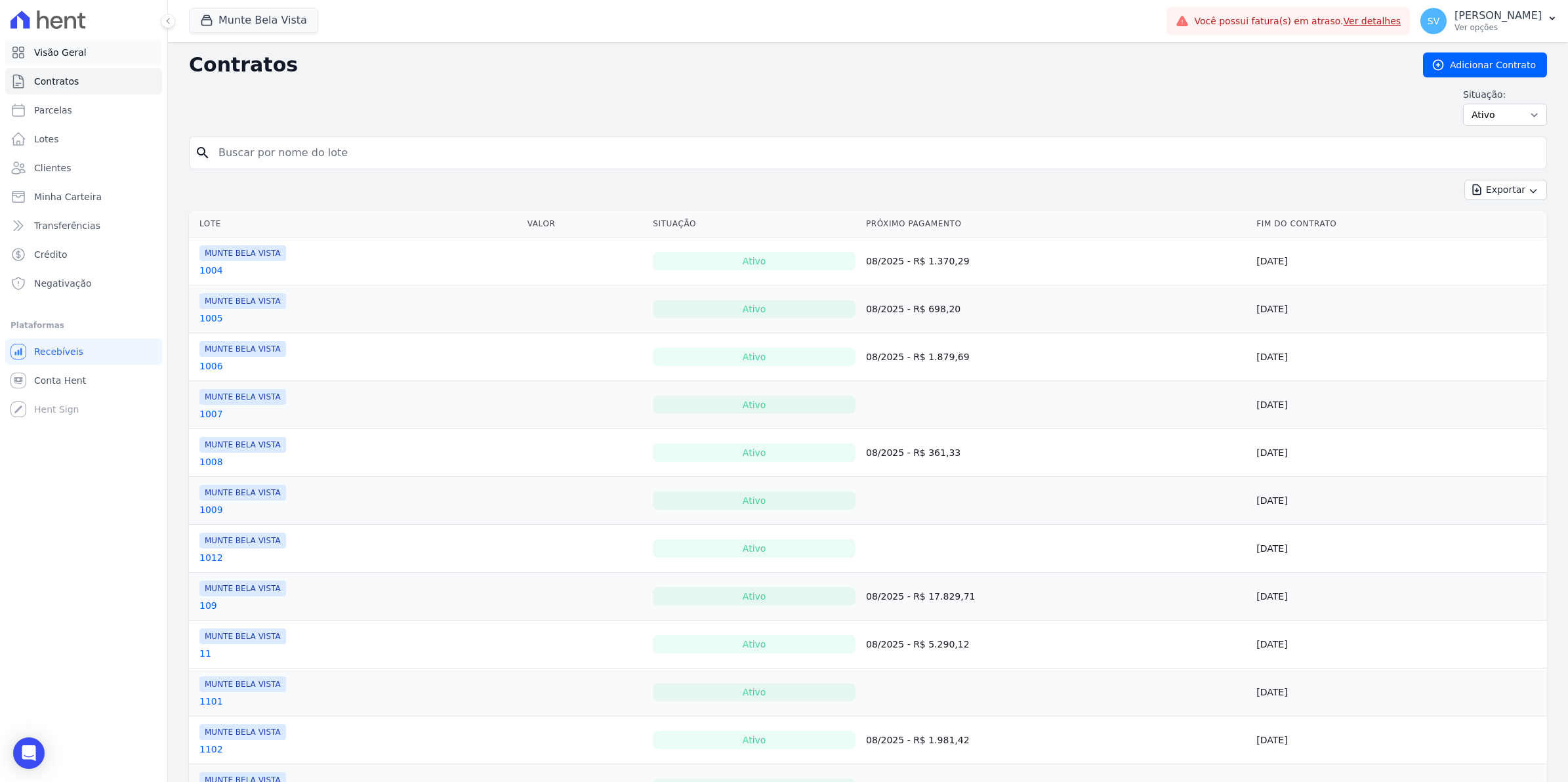
click at [72, 51] on span "Visão Geral" at bounding box center [60, 52] width 52 height 13
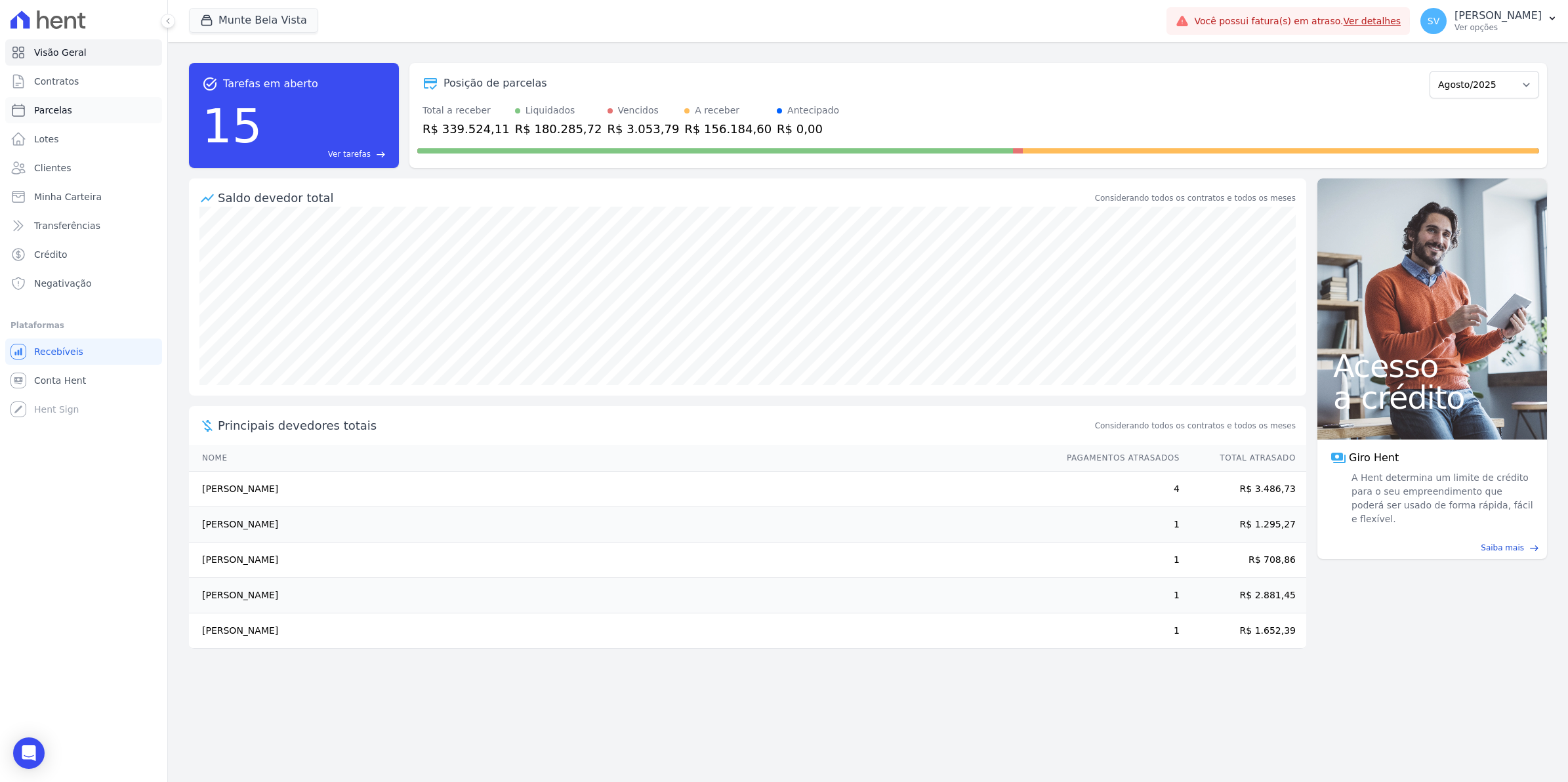
click at [49, 113] on span "Parcelas" at bounding box center [53, 110] width 38 height 13
select select
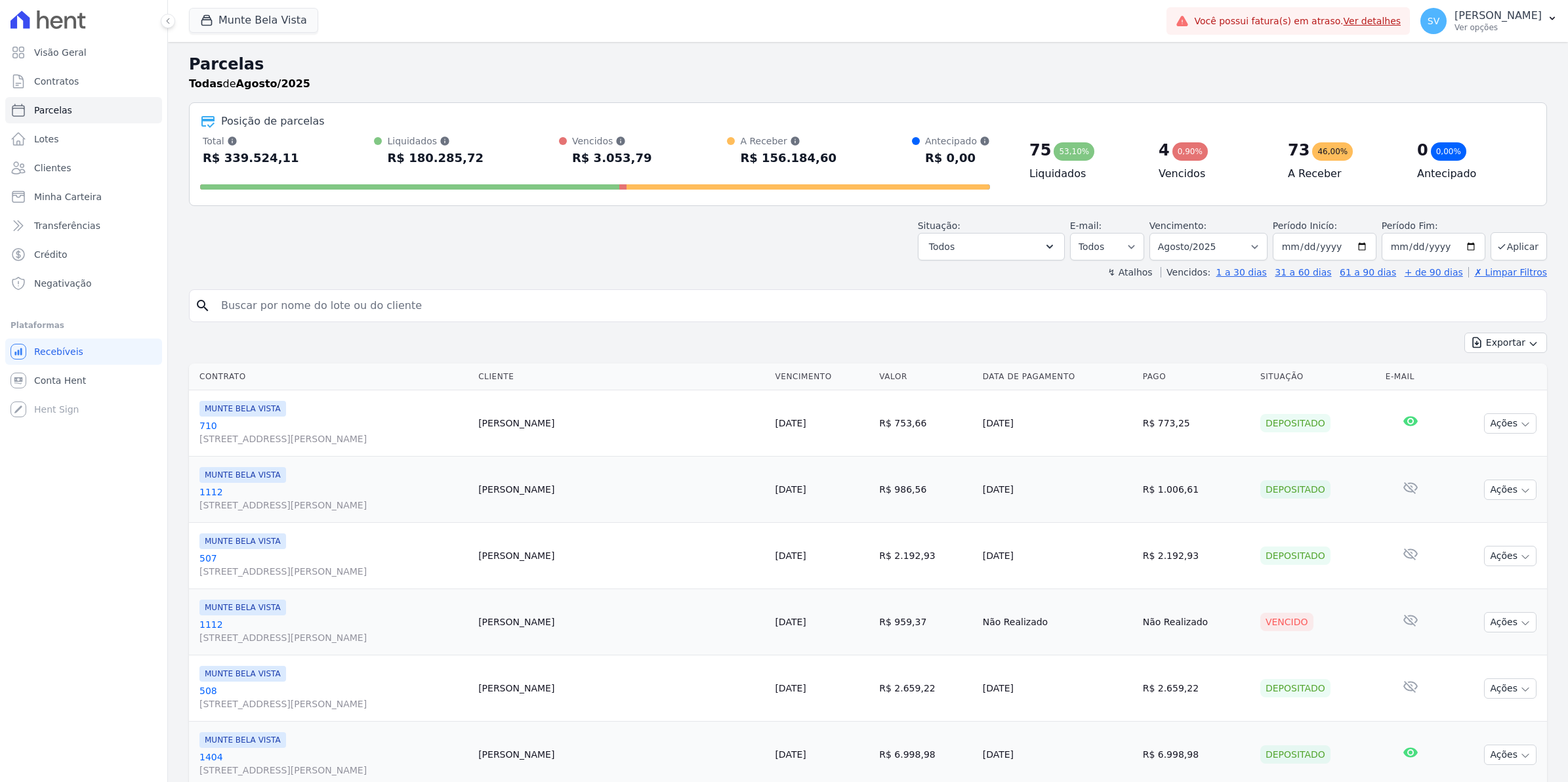
select select
click at [1446, 25] on span "SV" at bounding box center [1434, 21] width 27 height 27
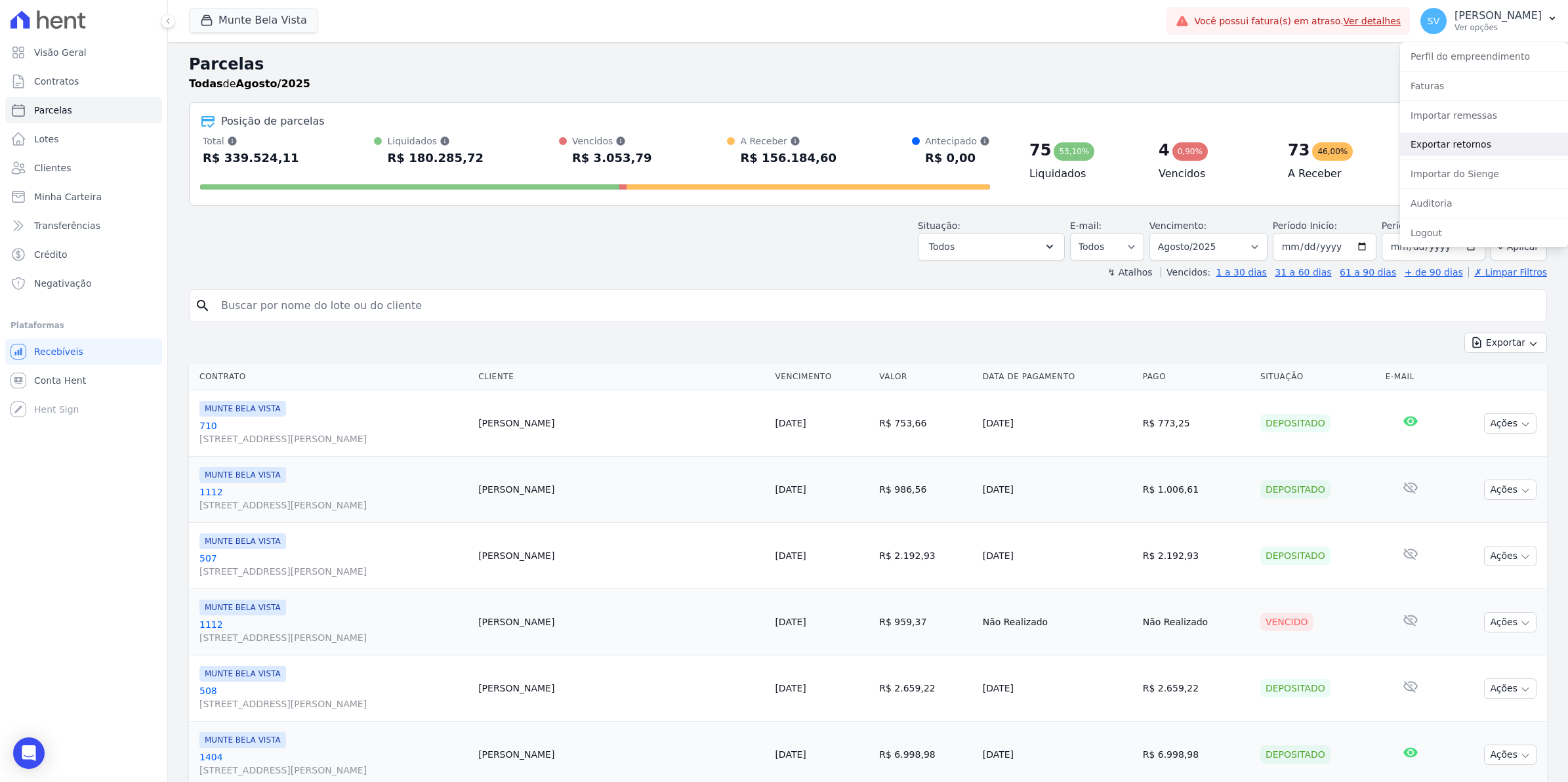
click at [1448, 149] on link "Exportar retornos" at bounding box center [1483, 143] width 168 height 24
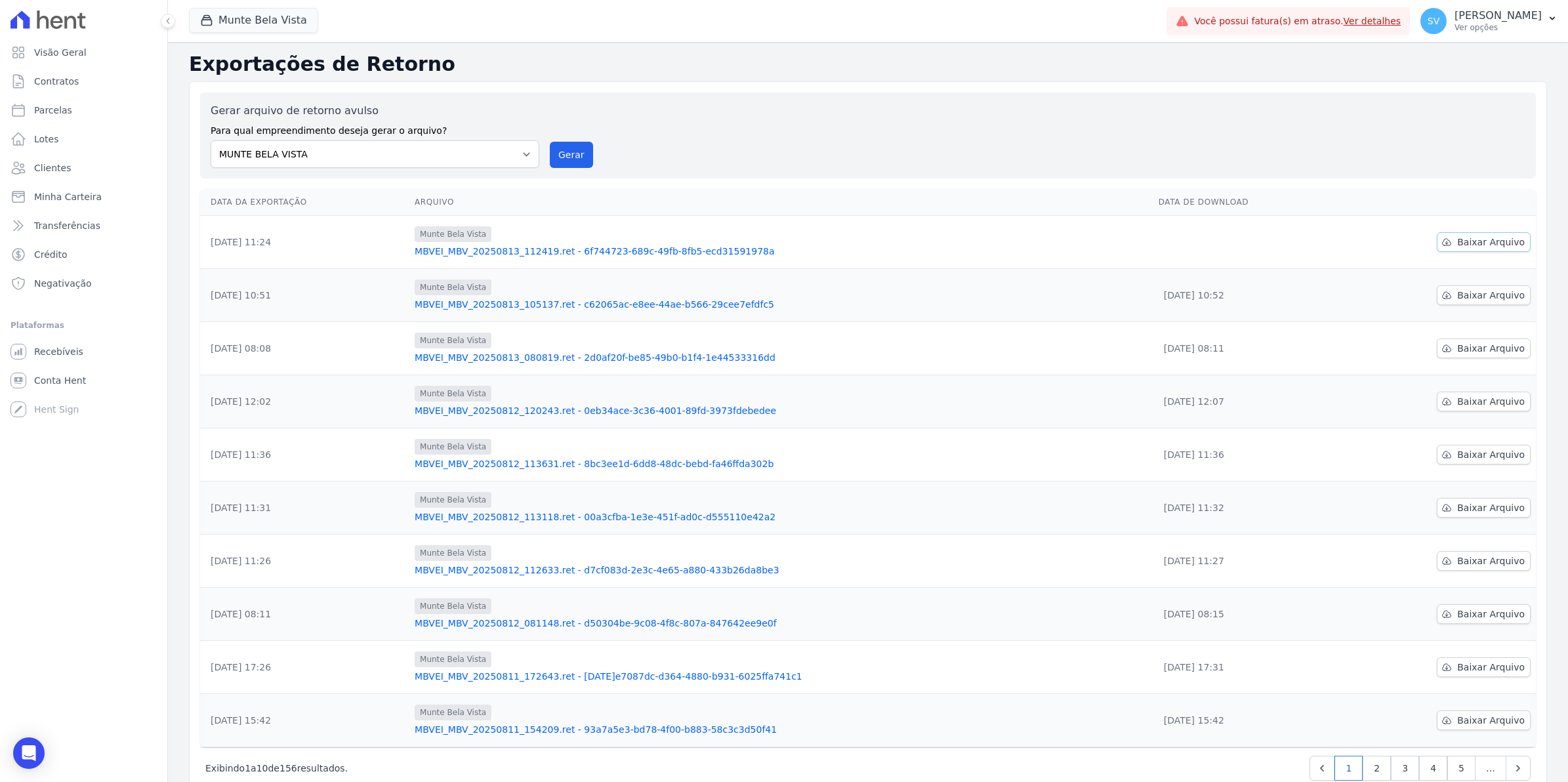
click at [1502, 244] on span "Baixar Arquivo" at bounding box center [1490, 242] width 67 height 13
click at [37, 377] on span "Conta Hent" at bounding box center [60, 380] width 52 height 13
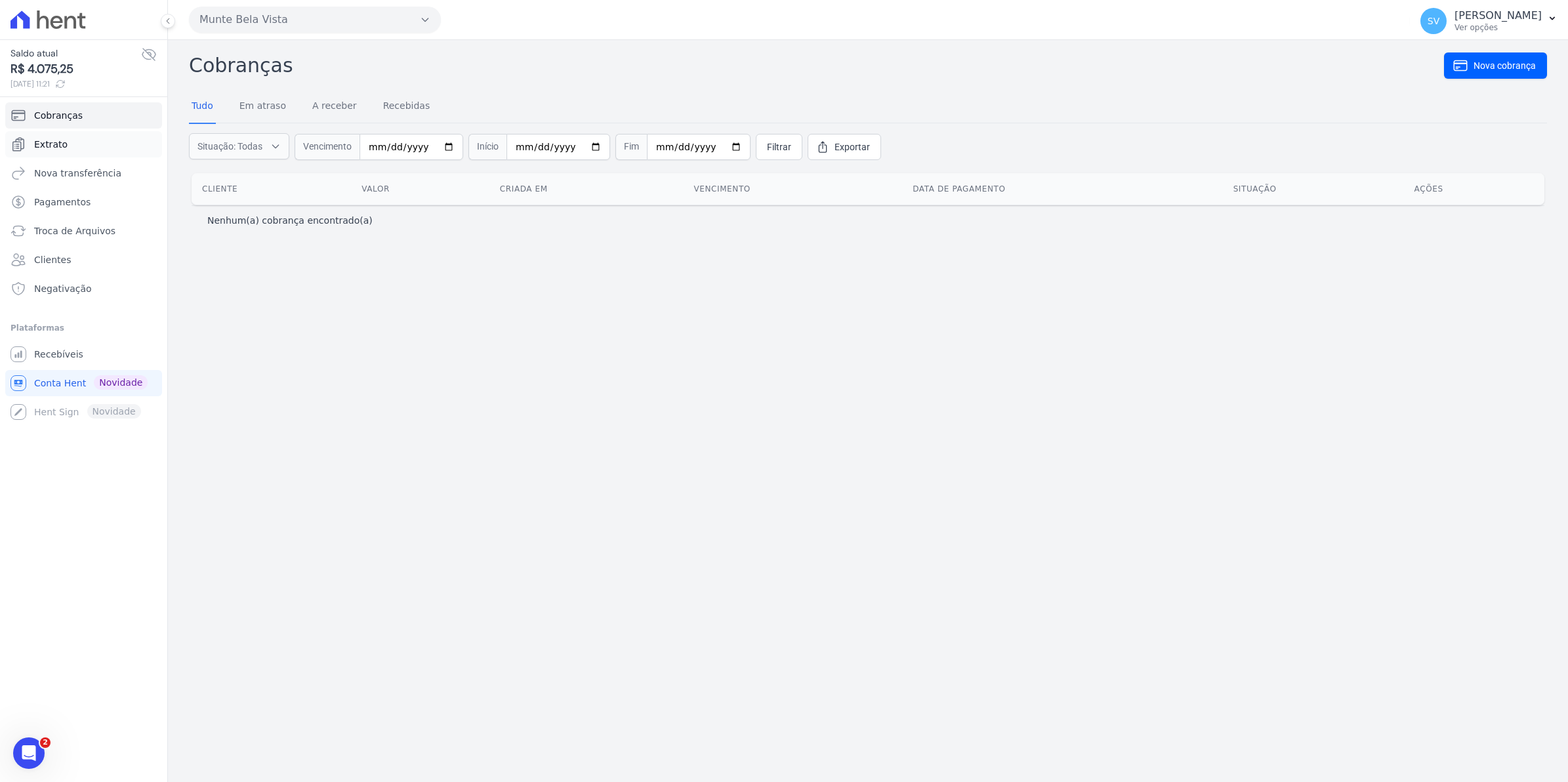
click at [49, 149] on span "Extrato" at bounding box center [50, 144] width 33 height 13
